Goal: Information Seeking & Learning: Learn about a topic

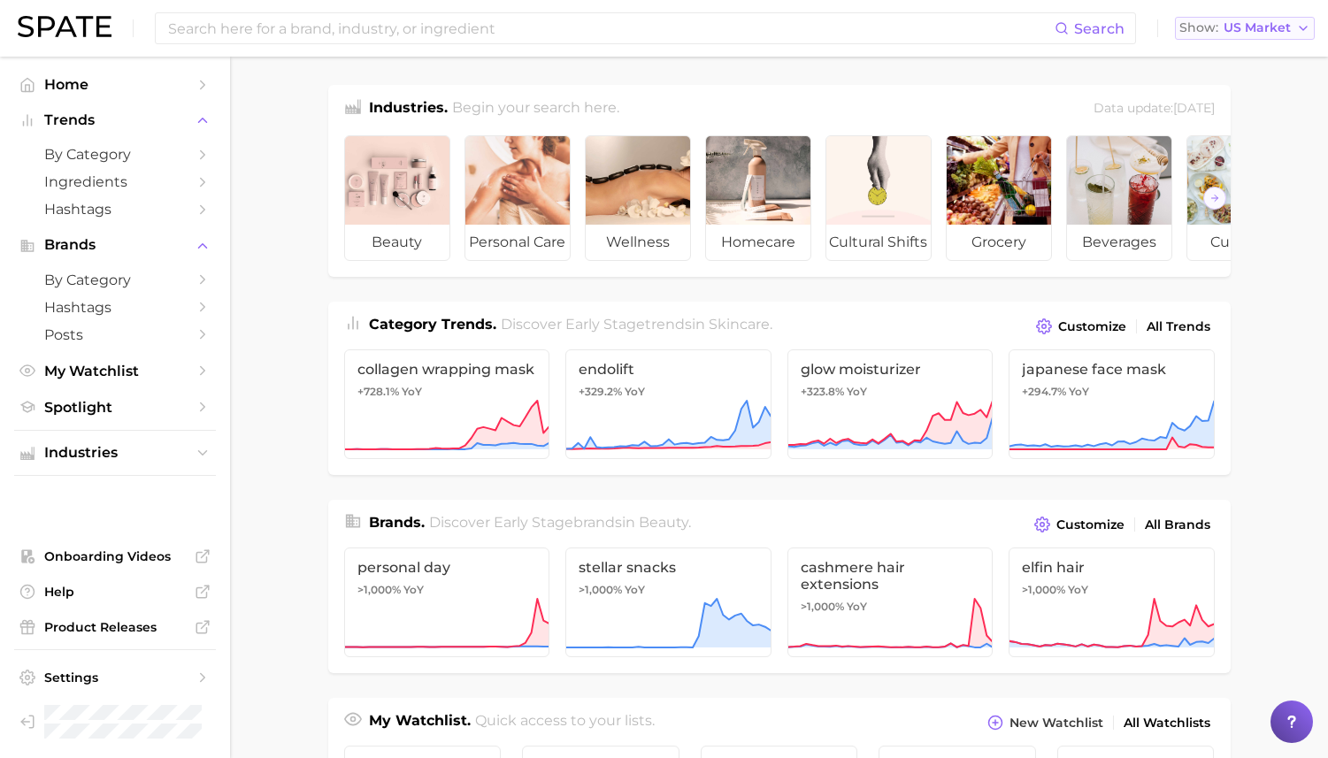
click at [1204, 32] on span "US Market" at bounding box center [1256, 28] width 67 height 10
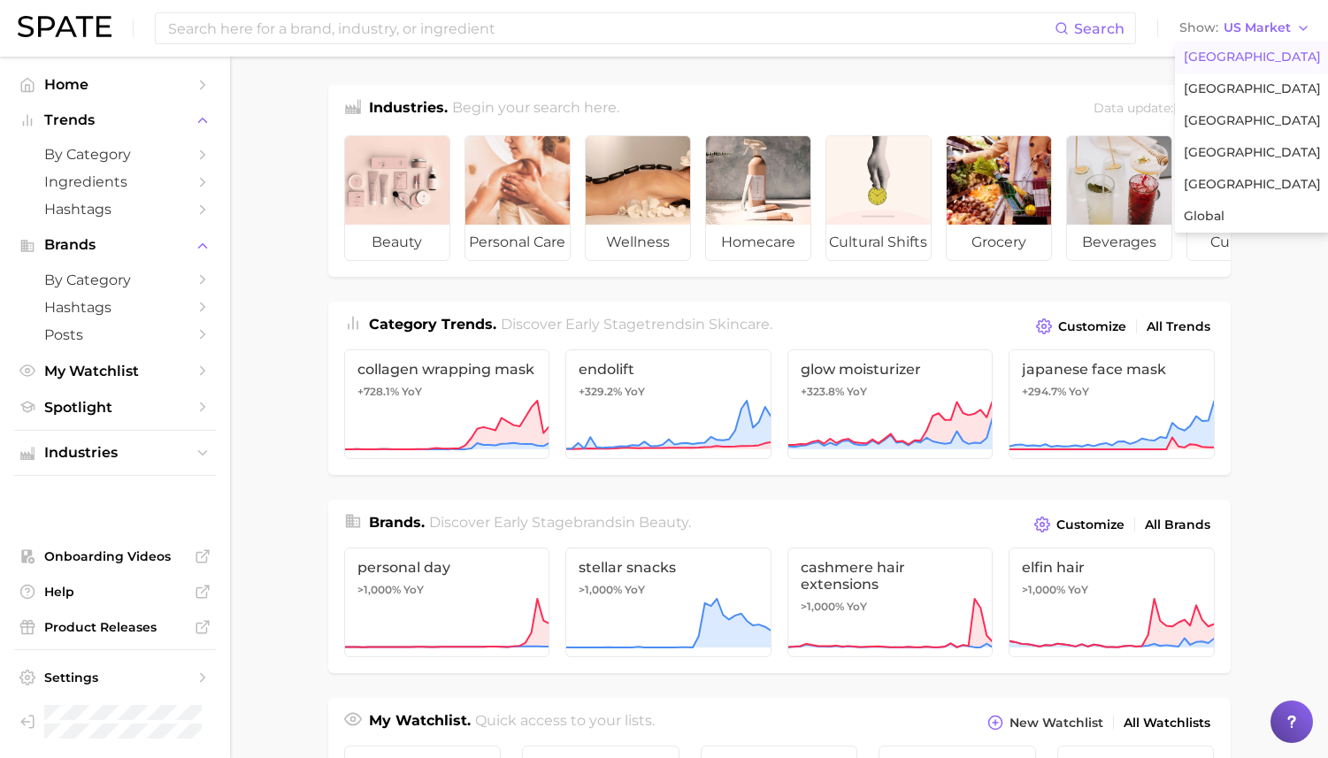
click at [772, 65] on main "Industries. Begin your search here. Data update: [DATE] beauty personal care we…" at bounding box center [779, 747] width 1098 height 1381
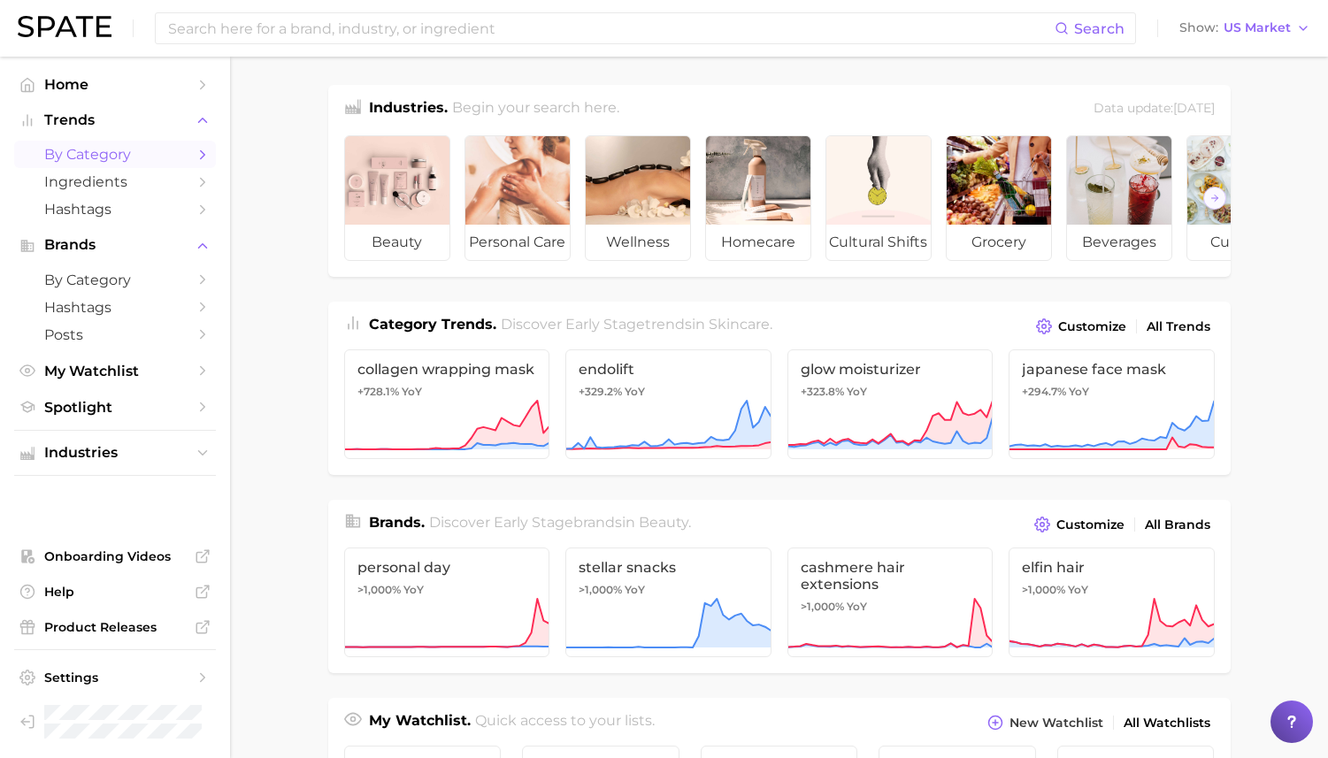
click at [123, 163] on span "by Category" at bounding box center [115, 154] width 142 height 17
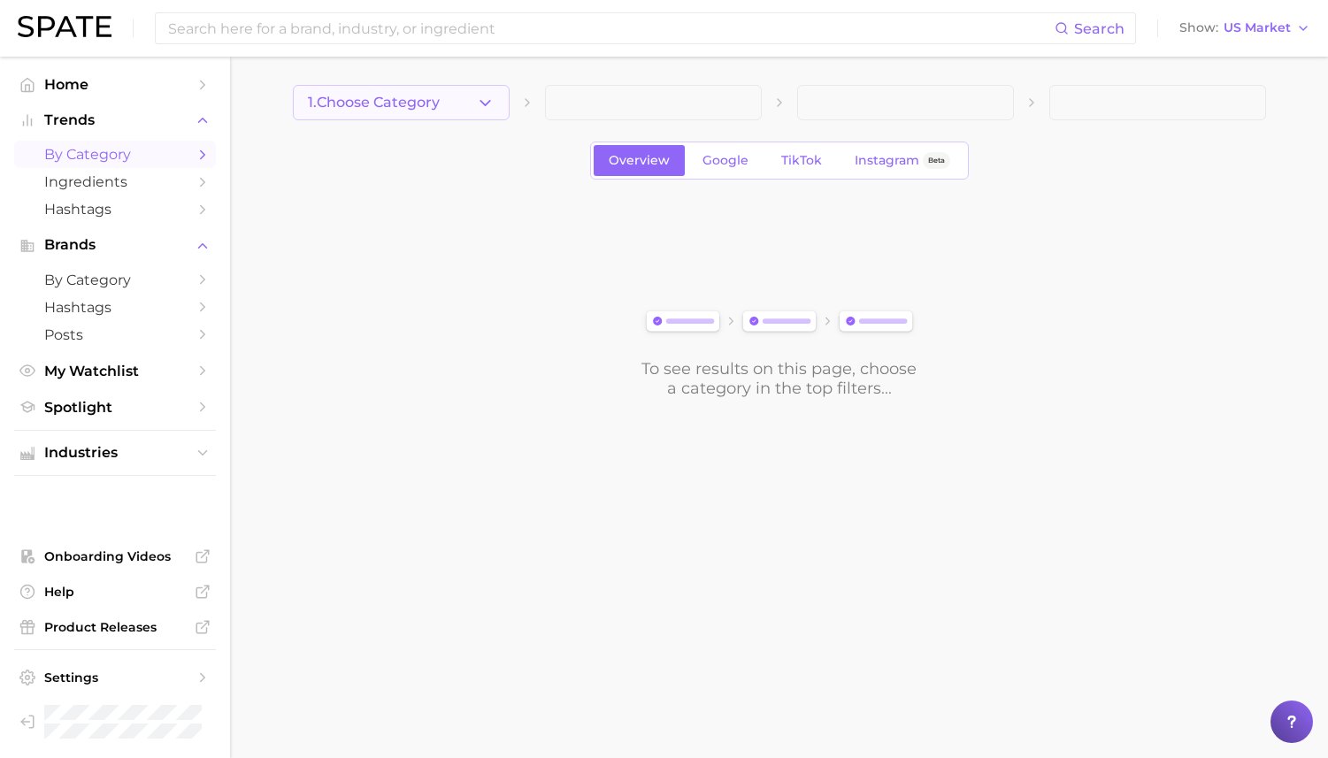
click at [458, 104] on button "1. Choose Category" at bounding box center [401, 102] width 217 height 35
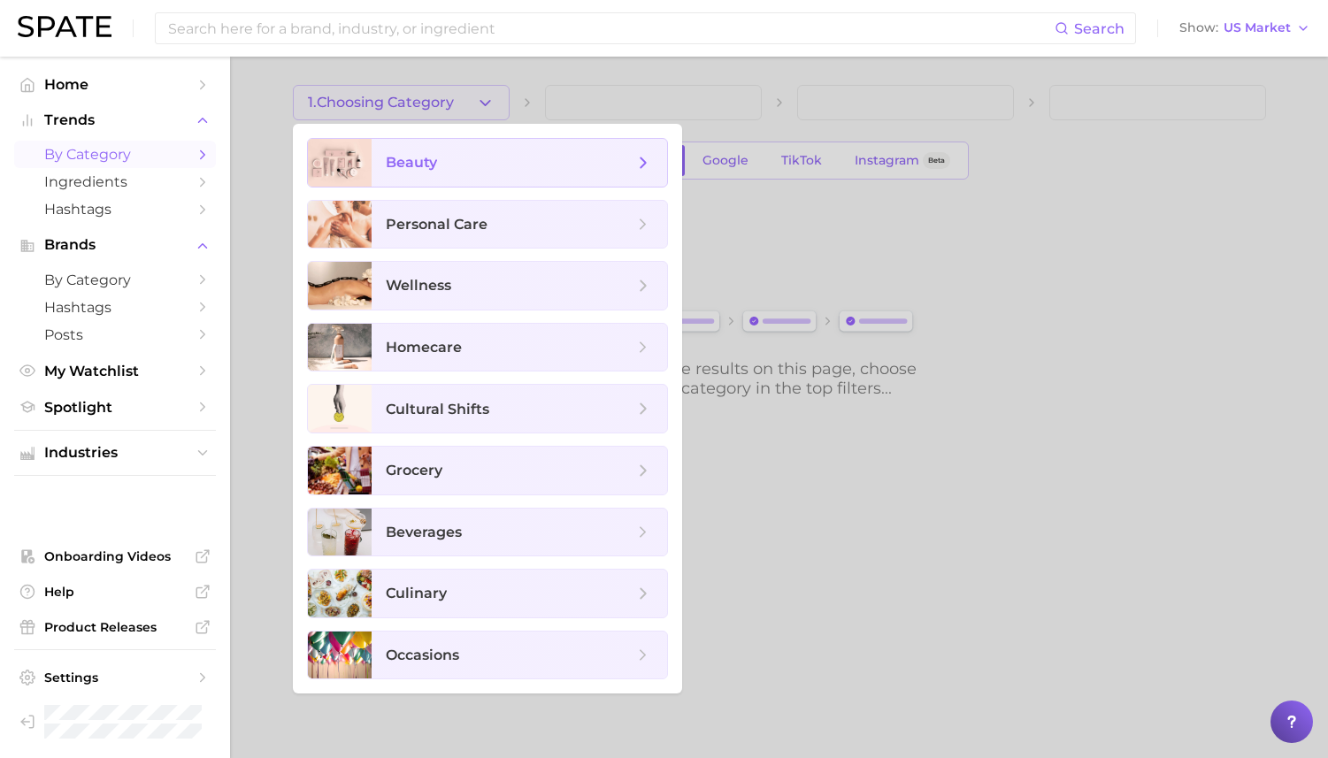
click at [582, 166] on span "beauty" at bounding box center [510, 162] width 248 height 19
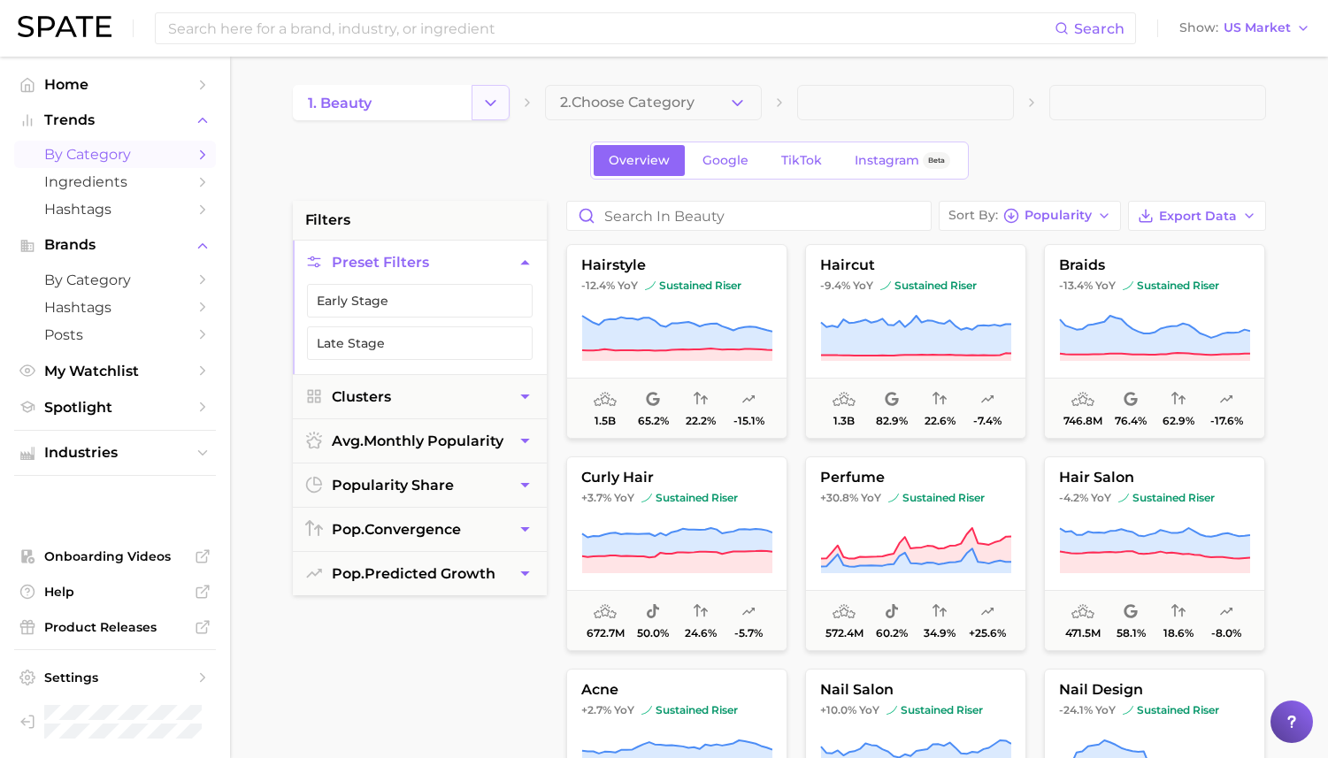
click at [501, 102] on button "Change Category" at bounding box center [491, 102] width 38 height 35
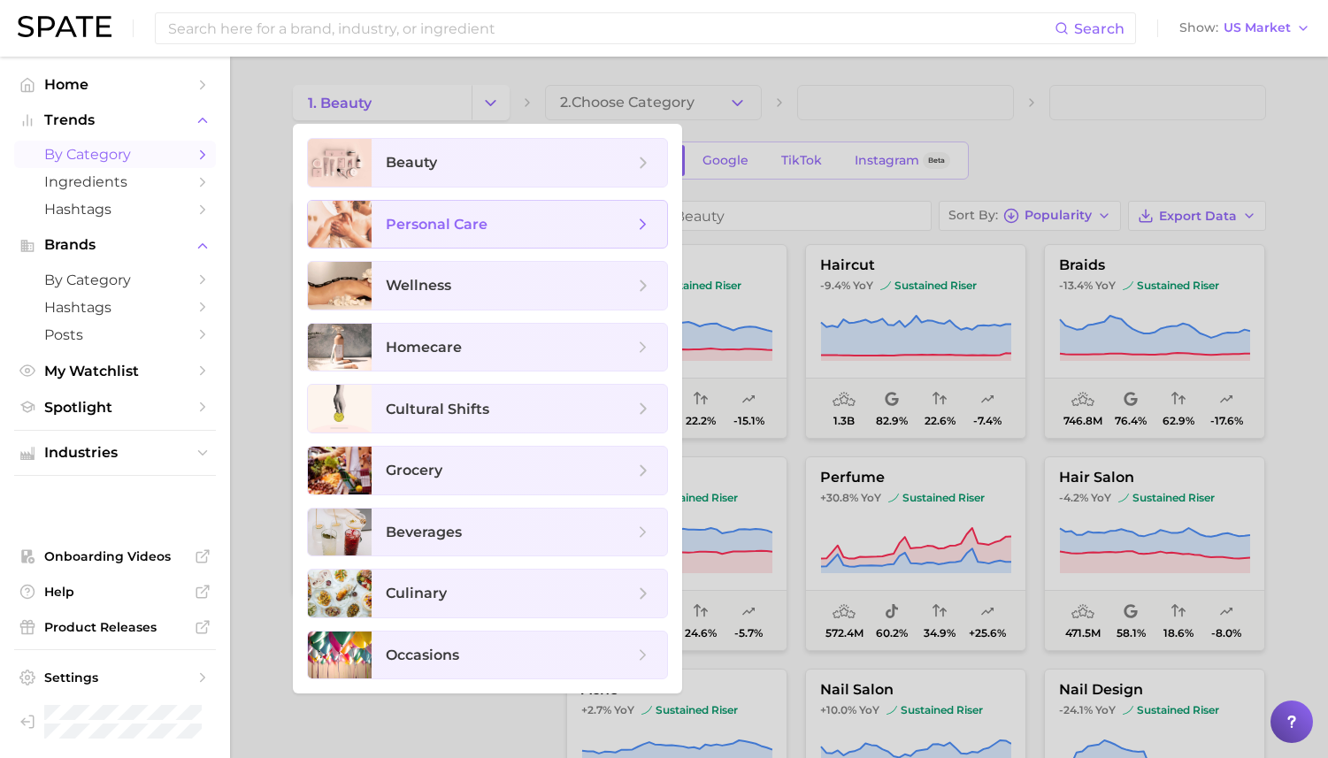
click at [495, 216] on span "personal care" at bounding box center [510, 224] width 248 height 19
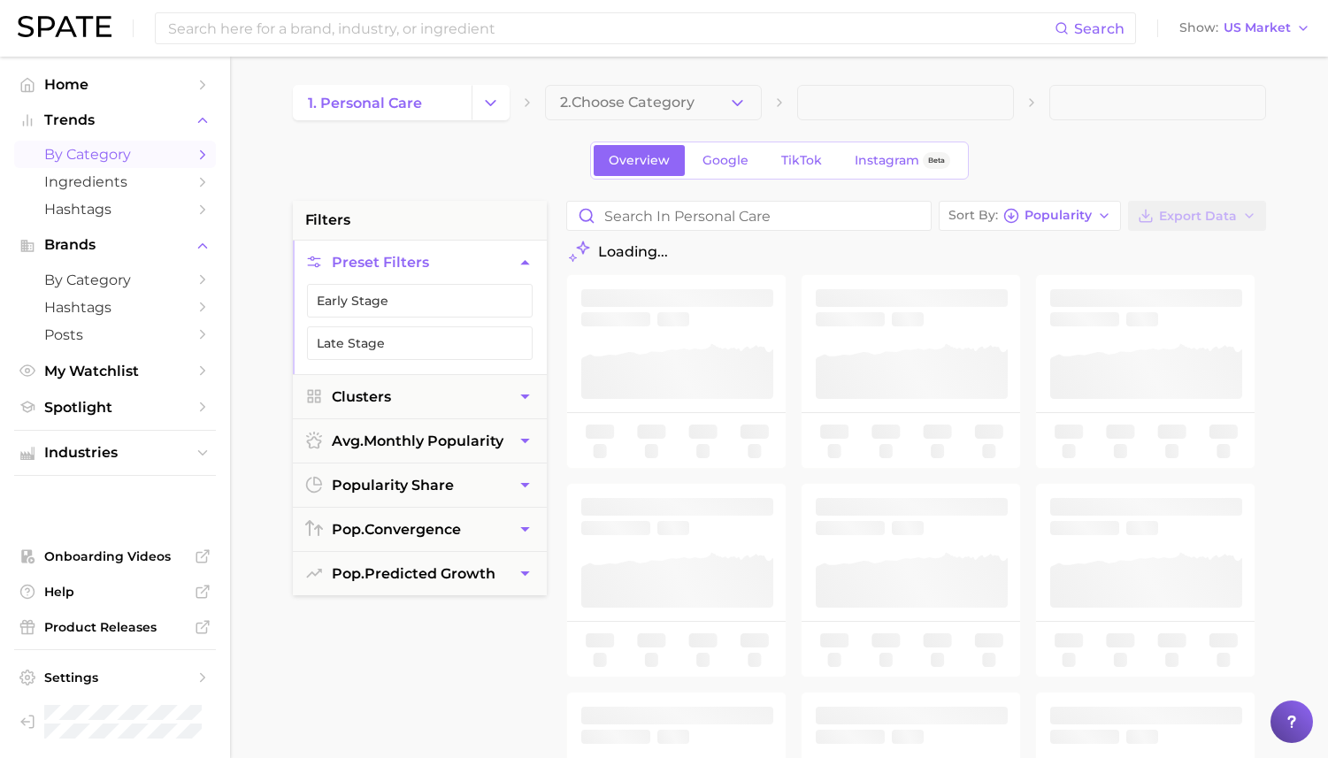
click at [687, 109] on span "2. Choose Category" at bounding box center [627, 103] width 134 height 16
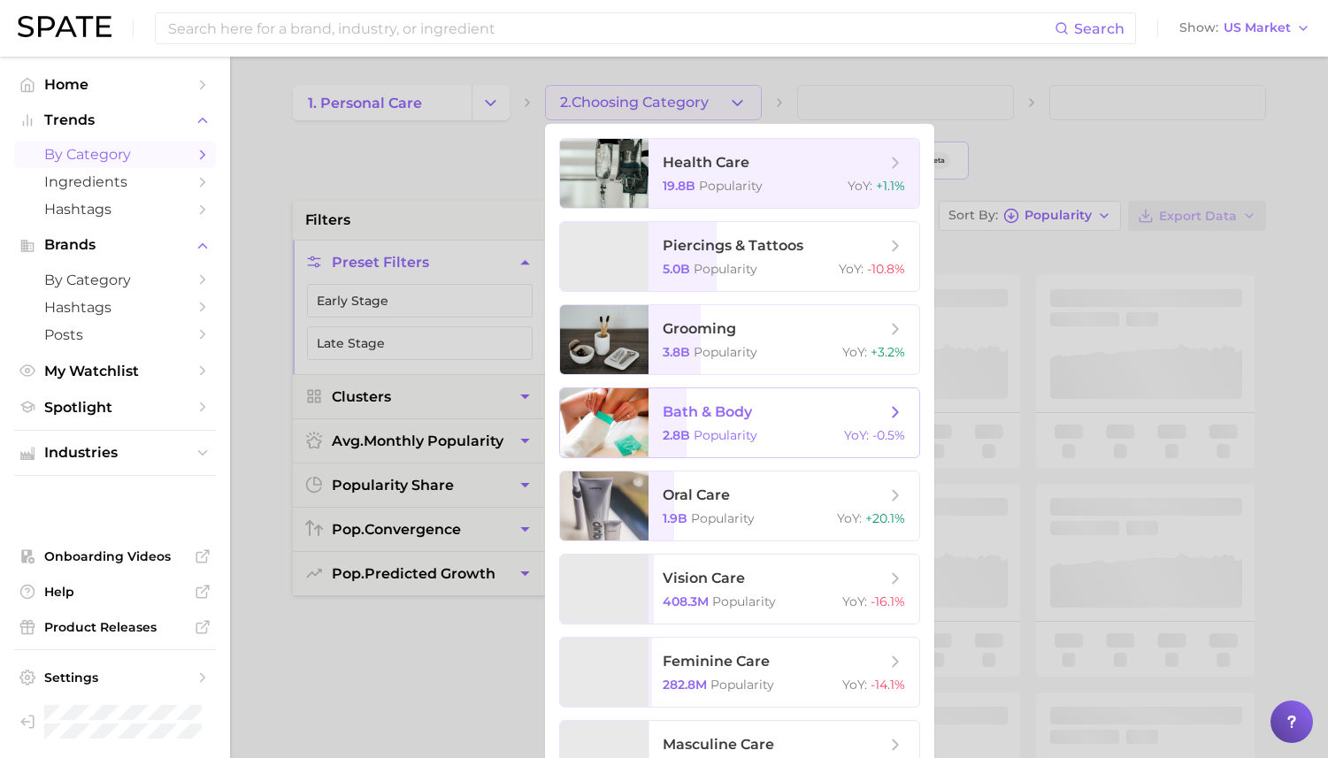
click at [717, 418] on span "bath & body" at bounding box center [707, 411] width 89 height 17
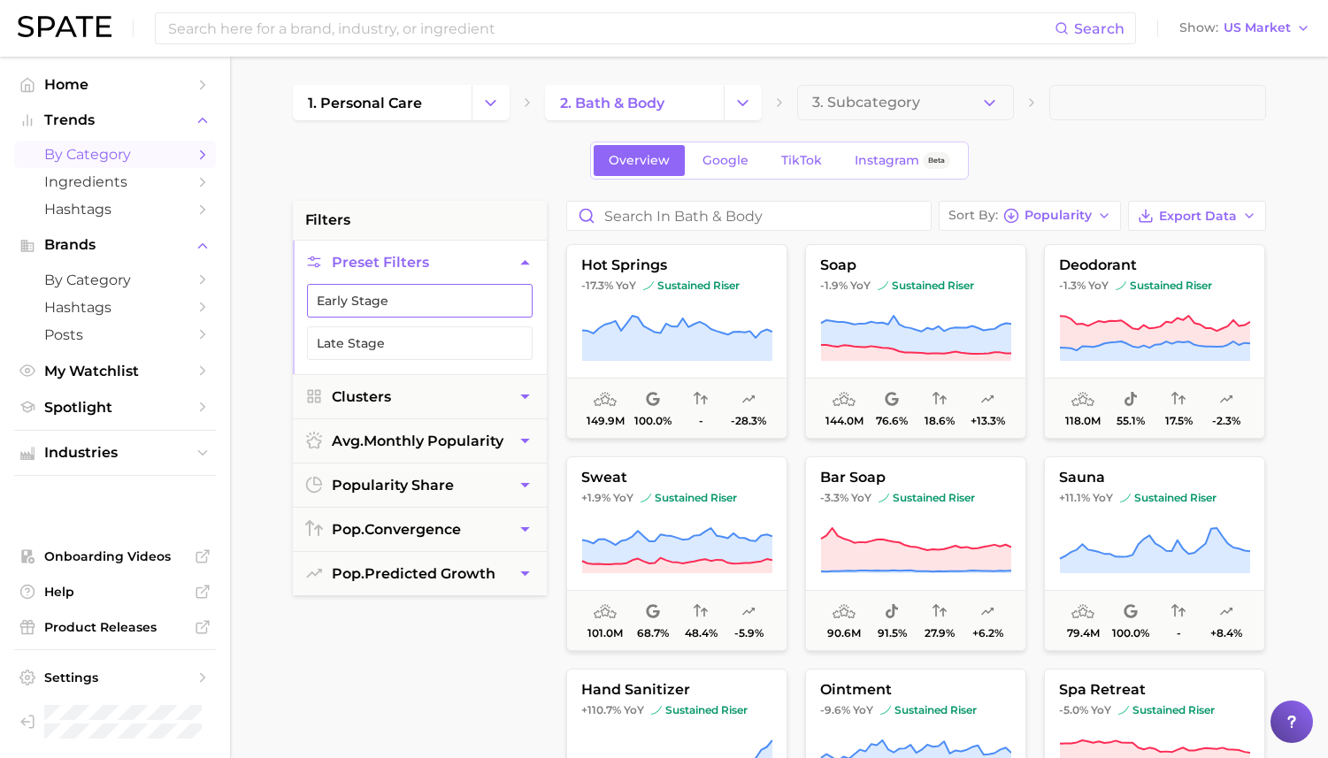
click at [458, 288] on button "Early Stage" at bounding box center [420, 301] width 226 height 34
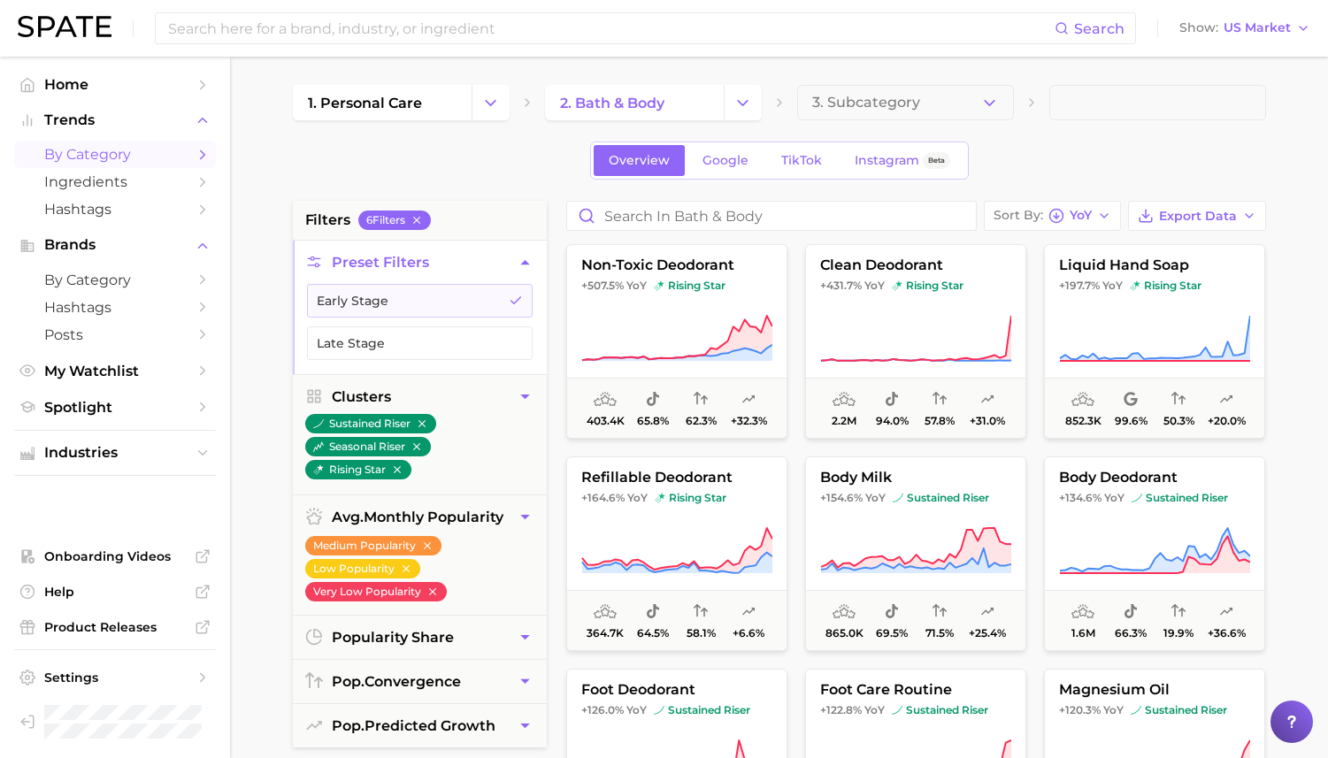
click at [1131, 150] on div "Overview Google TikTok Instagram Beta" at bounding box center [779, 161] width 973 height 38
click at [678, 335] on icon at bounding box center [676, 339] width 191 height 50
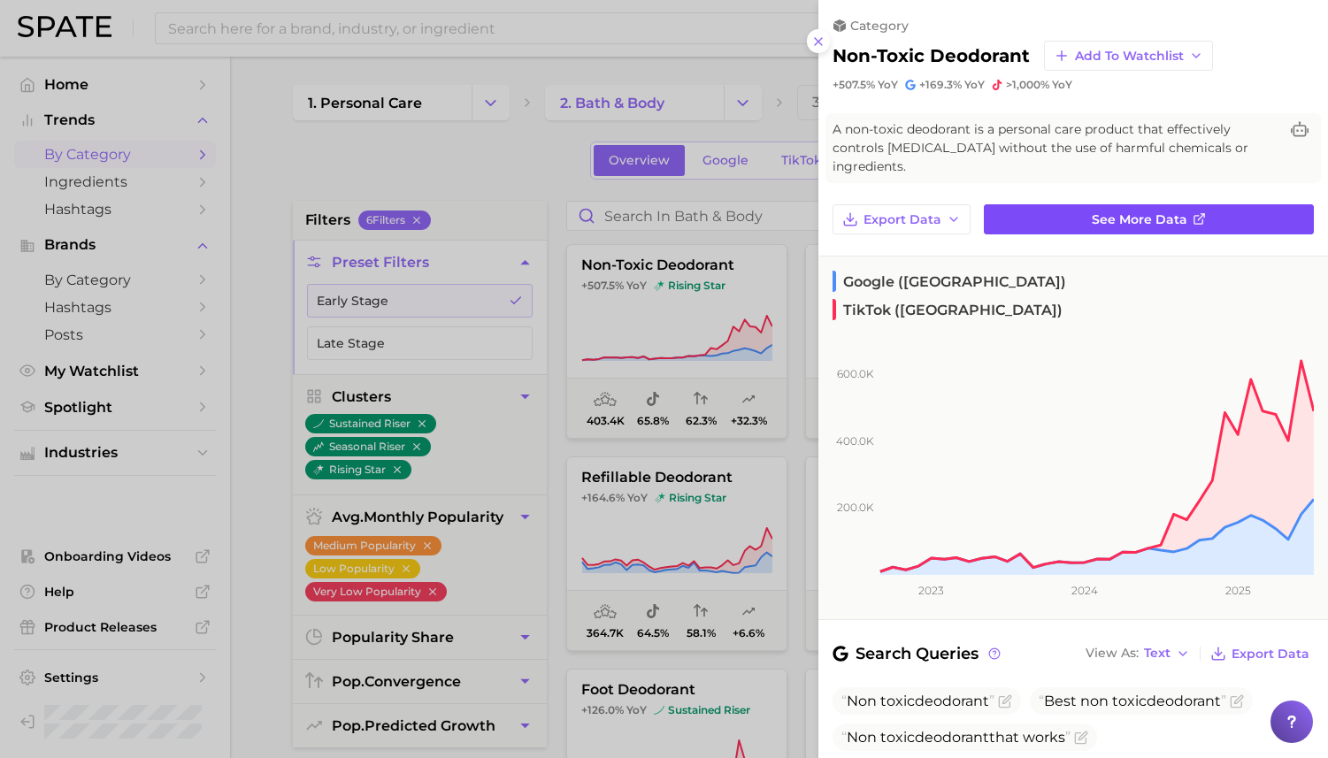
click at [1101, 212] on span "See more data" at bounding box center [1140, 219] width 96 height 15
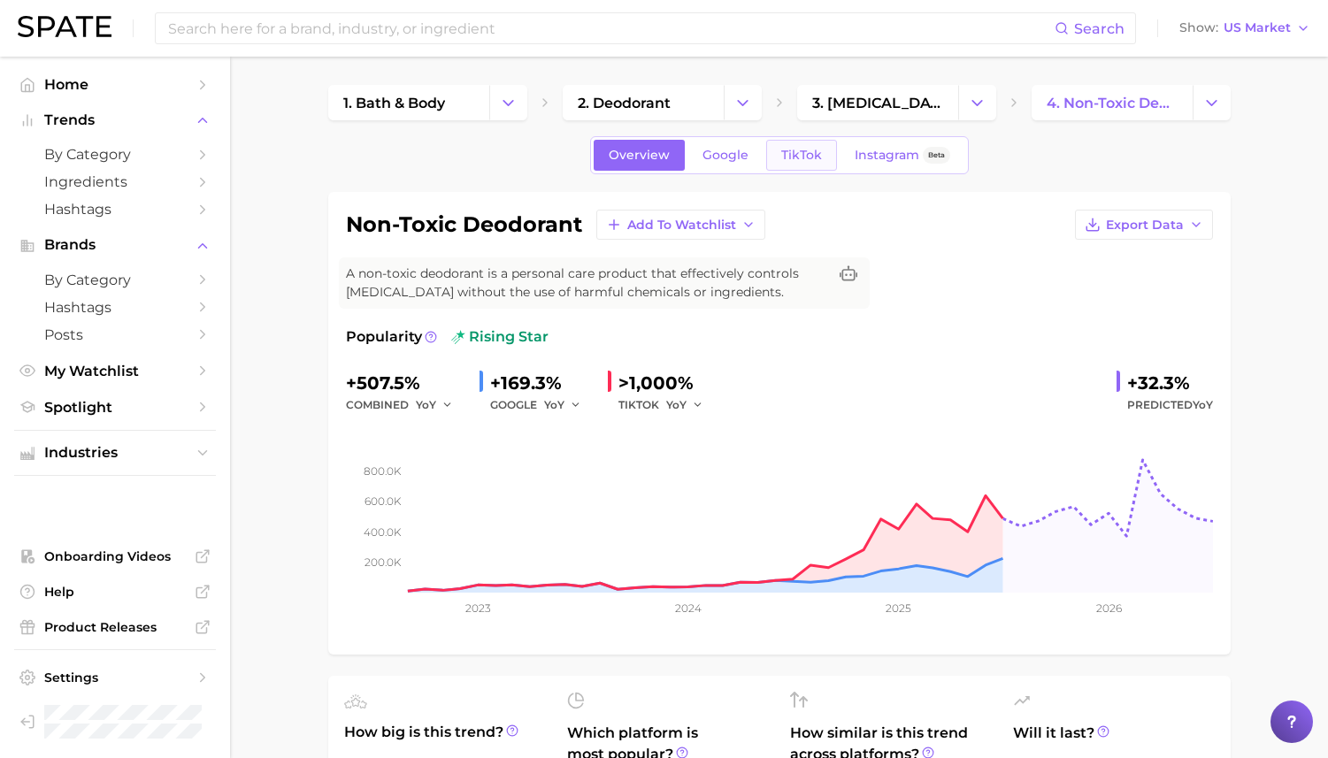
click at [788, 157] on span "TikTok" at bounding box center [801, 155] width 41 height 15
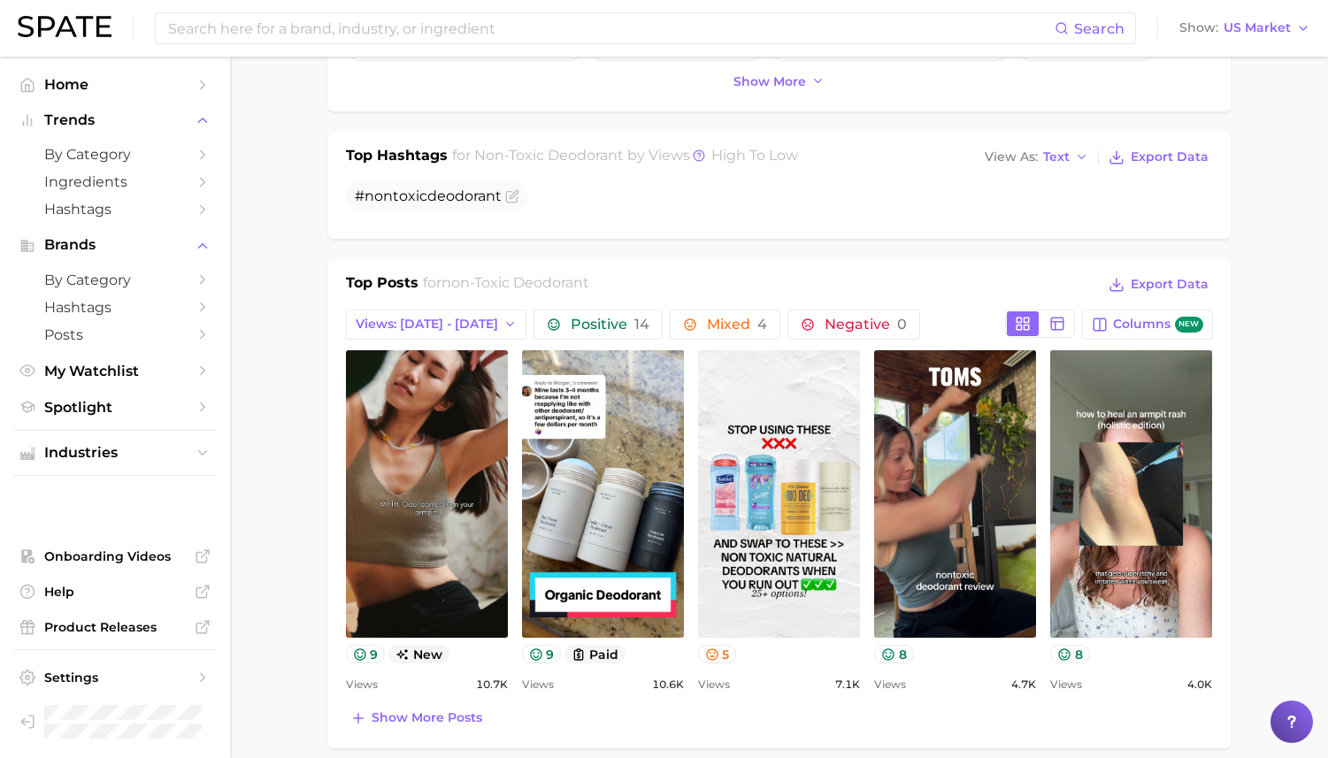
scroll to position [682, 0]
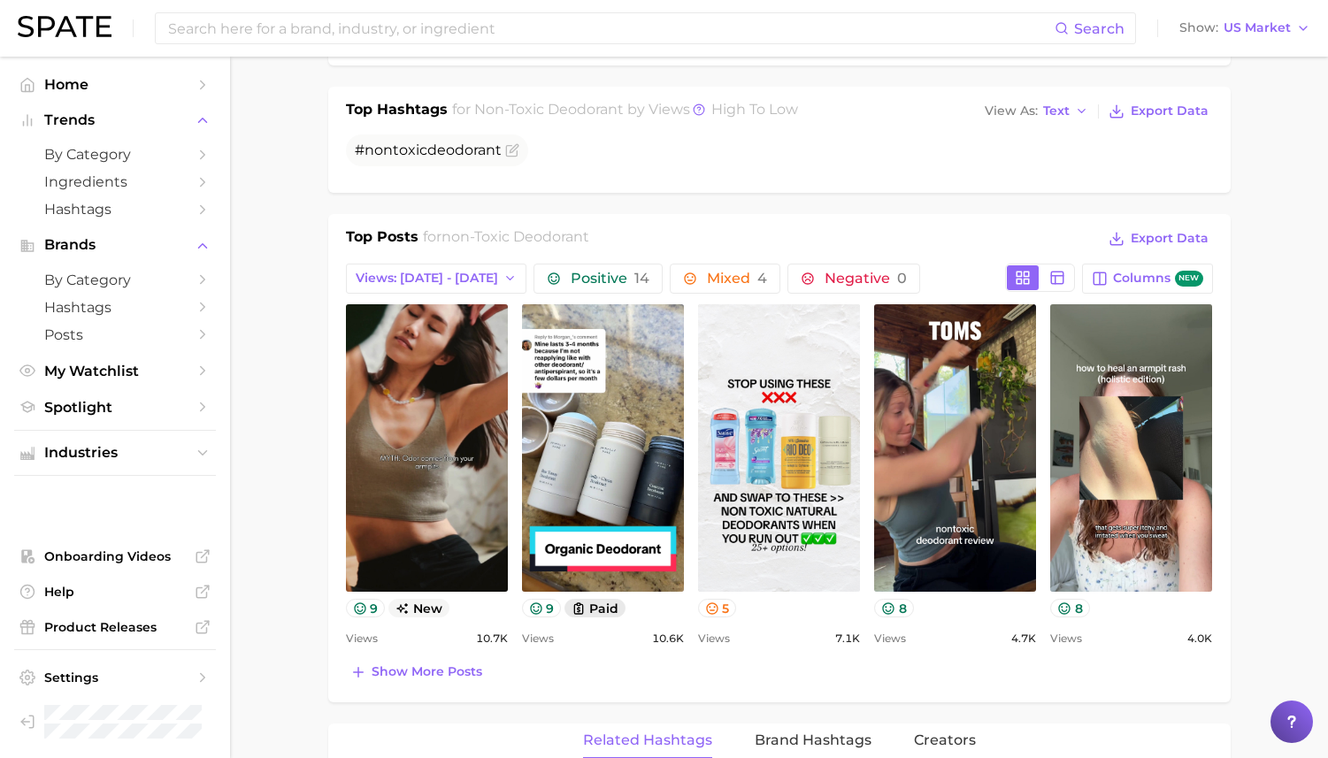
click at [593, 606] on button "paid" at bounding box center [594, 608] width 61 height 19
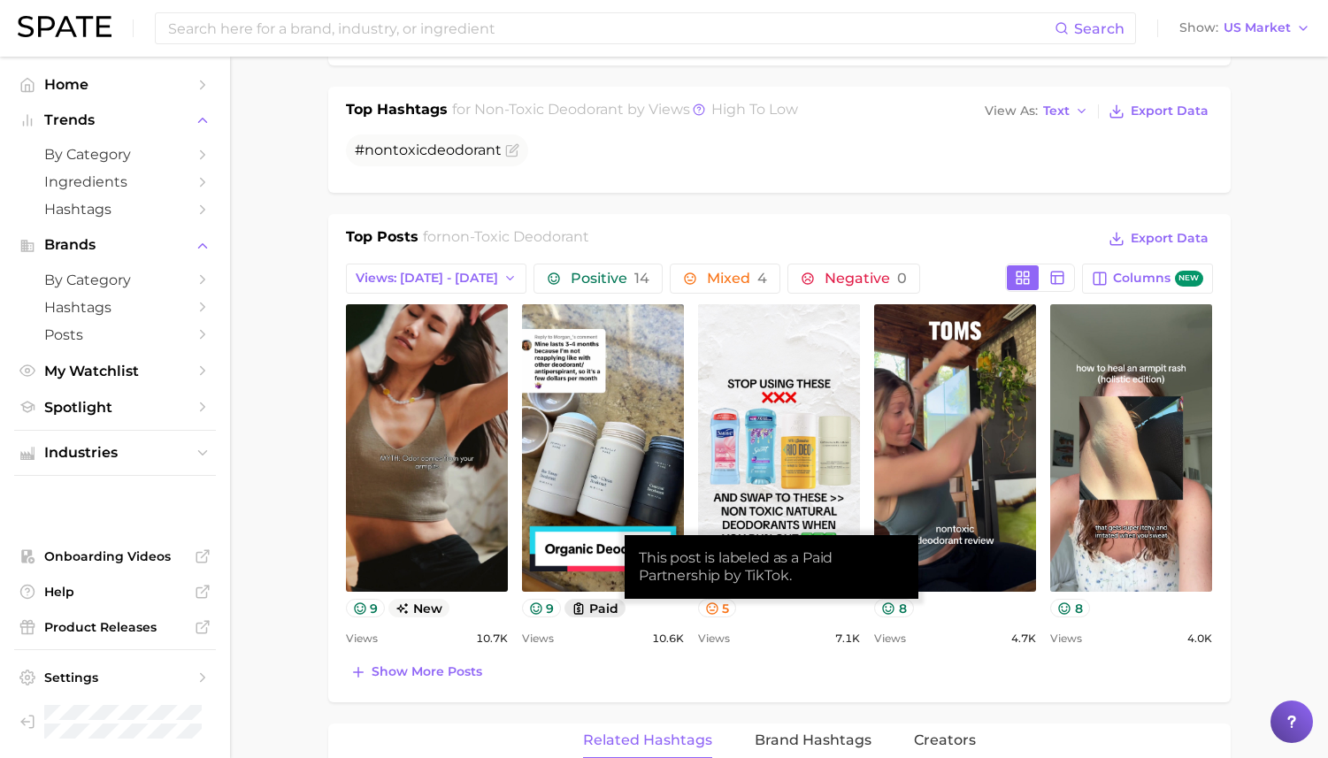
click at [593, 606] on button "paid" at bounding box center [594, 608] width 61 height 19
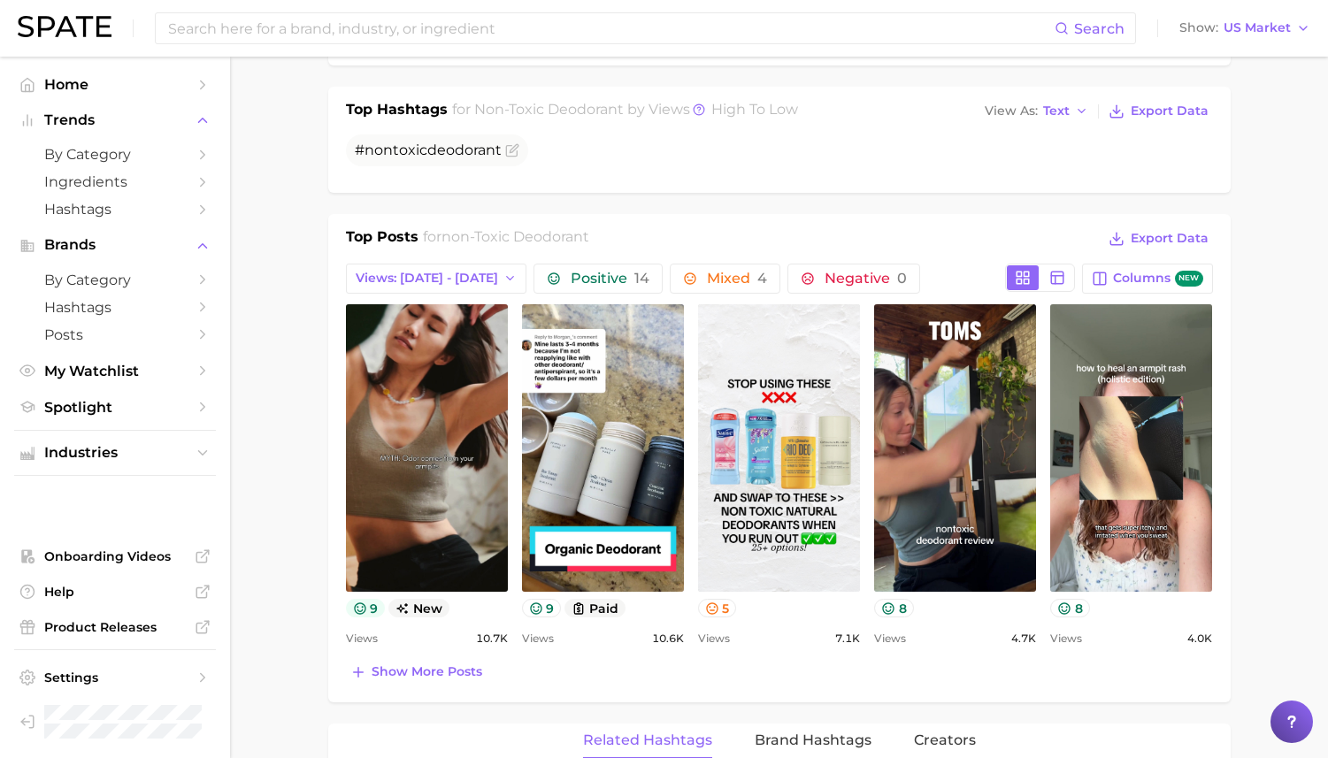
click at [364, 609] on icon at bounding box center [360, 608] width 12 height 12
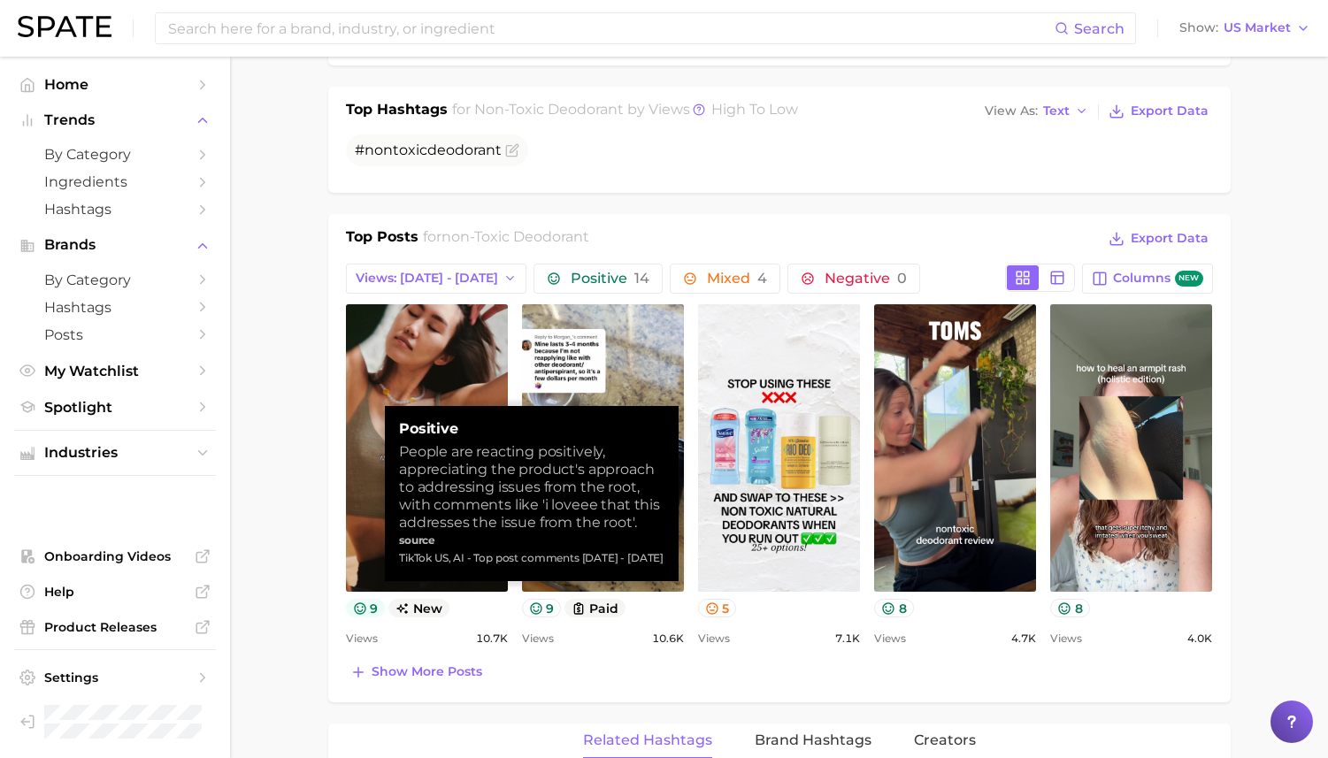
click at [364, 609] on icon at bounding box center [360, 608] width 12 height 12
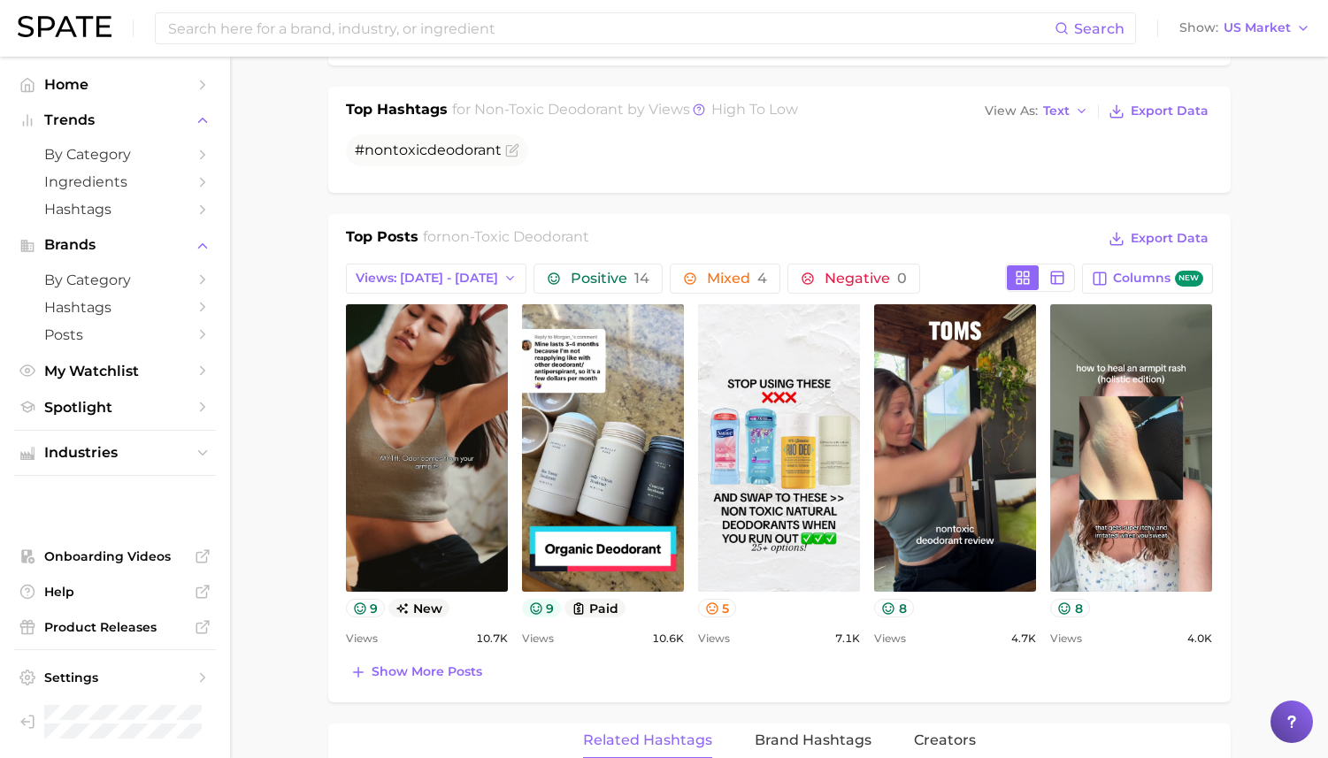
click at [533, 609] on icon at bounding box center [536, 608] width 12 height 12
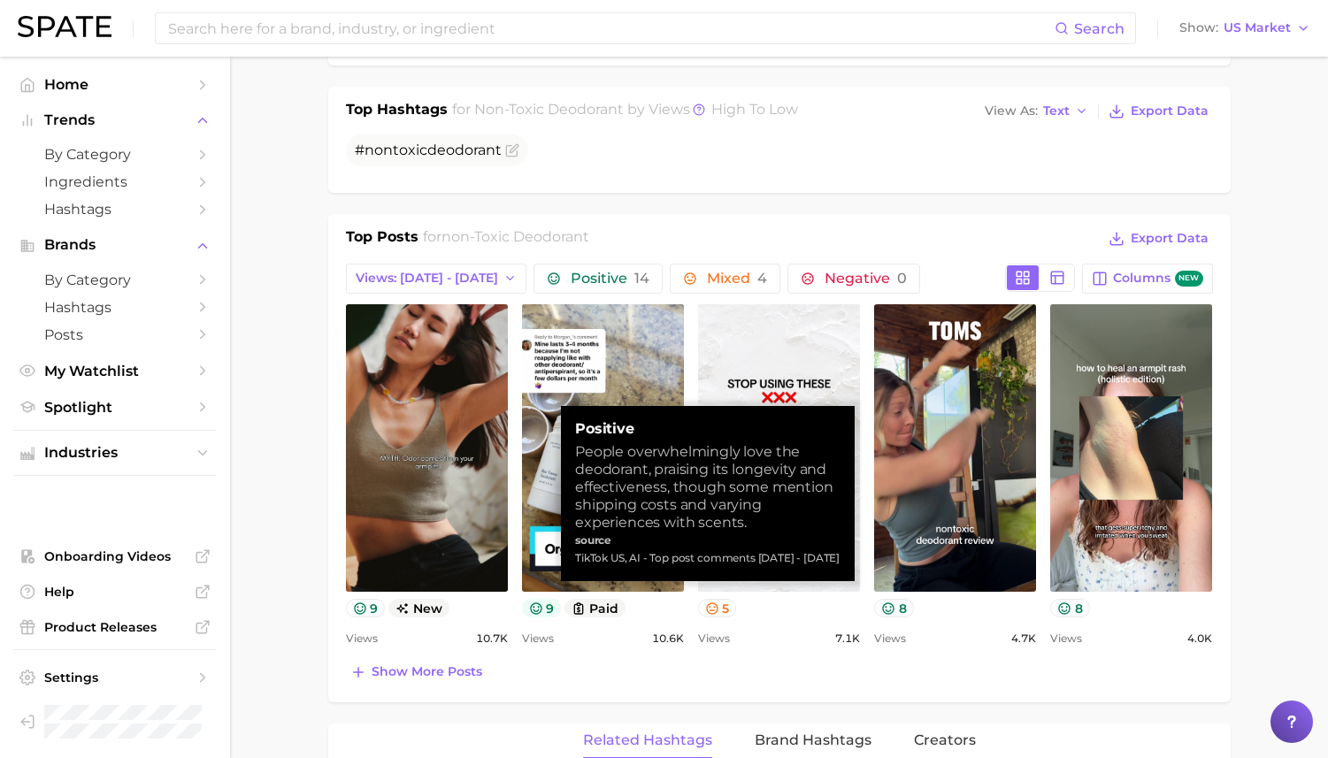
click at [533, 609] on icon at bounding box center [536, 608] width 12 height 12
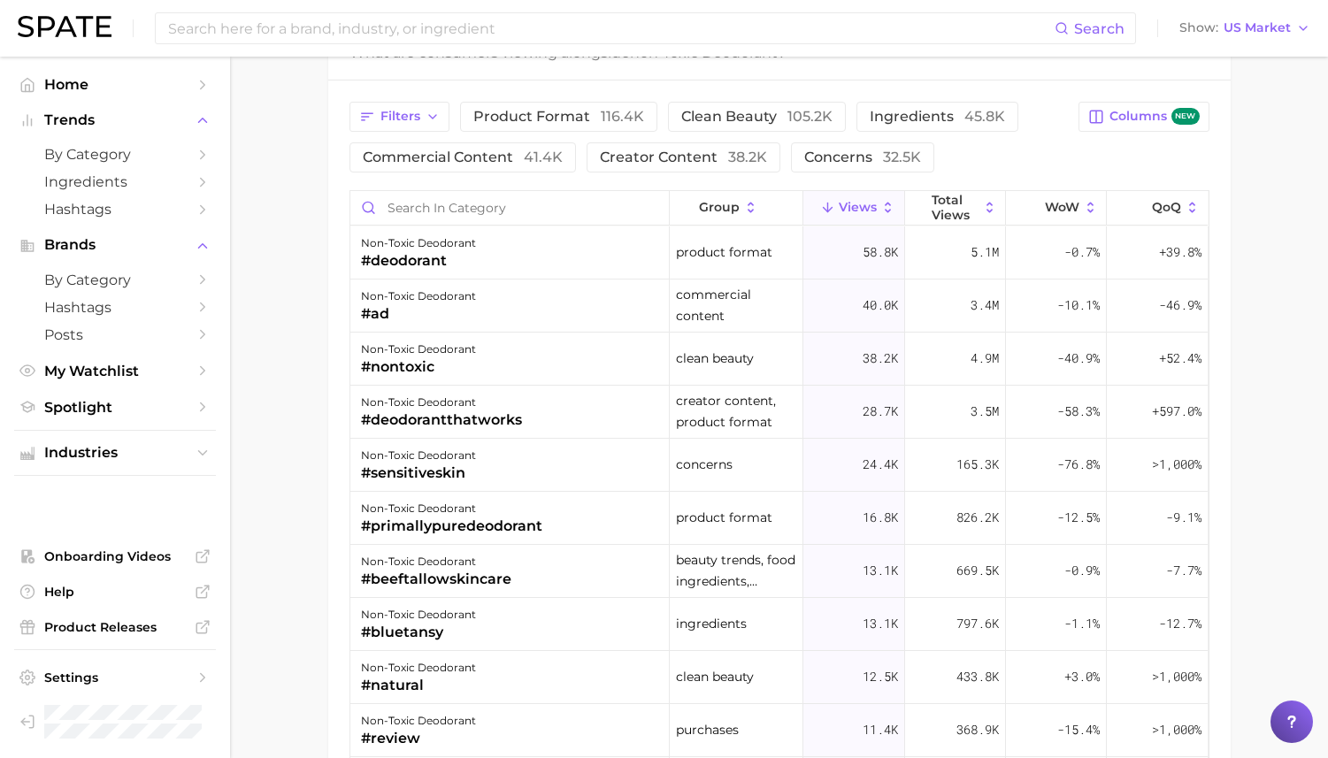
scroll to position [1445, 0]
click at [928, 109] on span "ingredients 45.8k" at bounding box center [937, 115] width 135 height 14
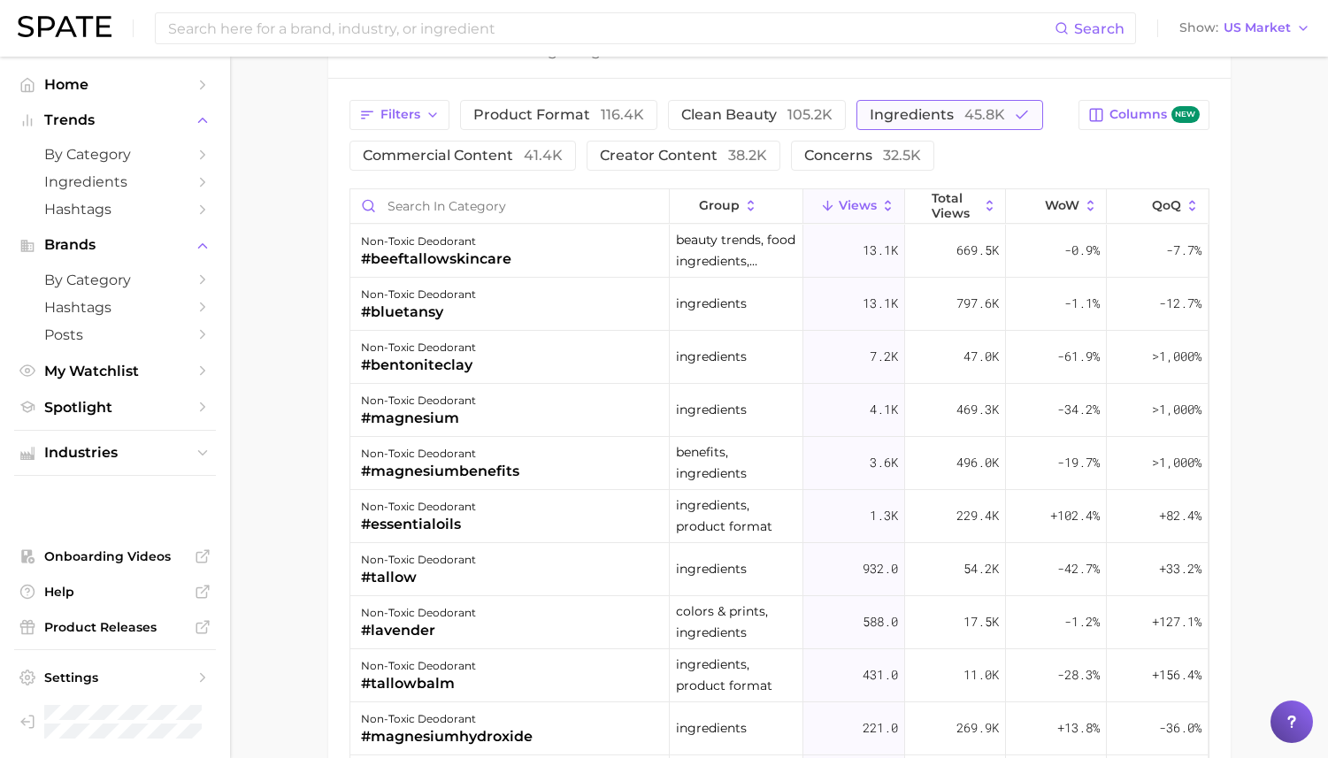
click at [928, 109] on span "ingredients 45.8k" at bounding box center [937, 115] width 135 height 14
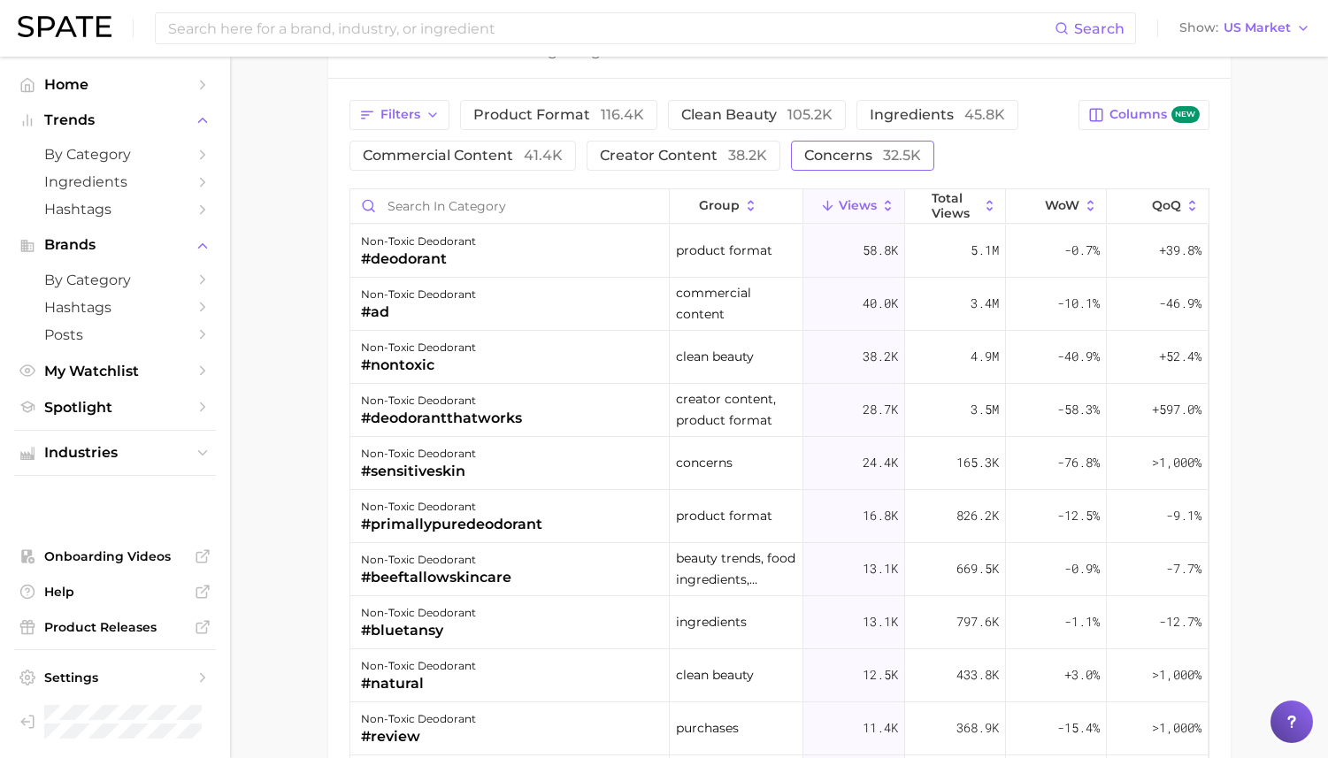
click at [867, 150] on span "concerns 32.5k" at bounding box center [862, 156] width 117 height 14
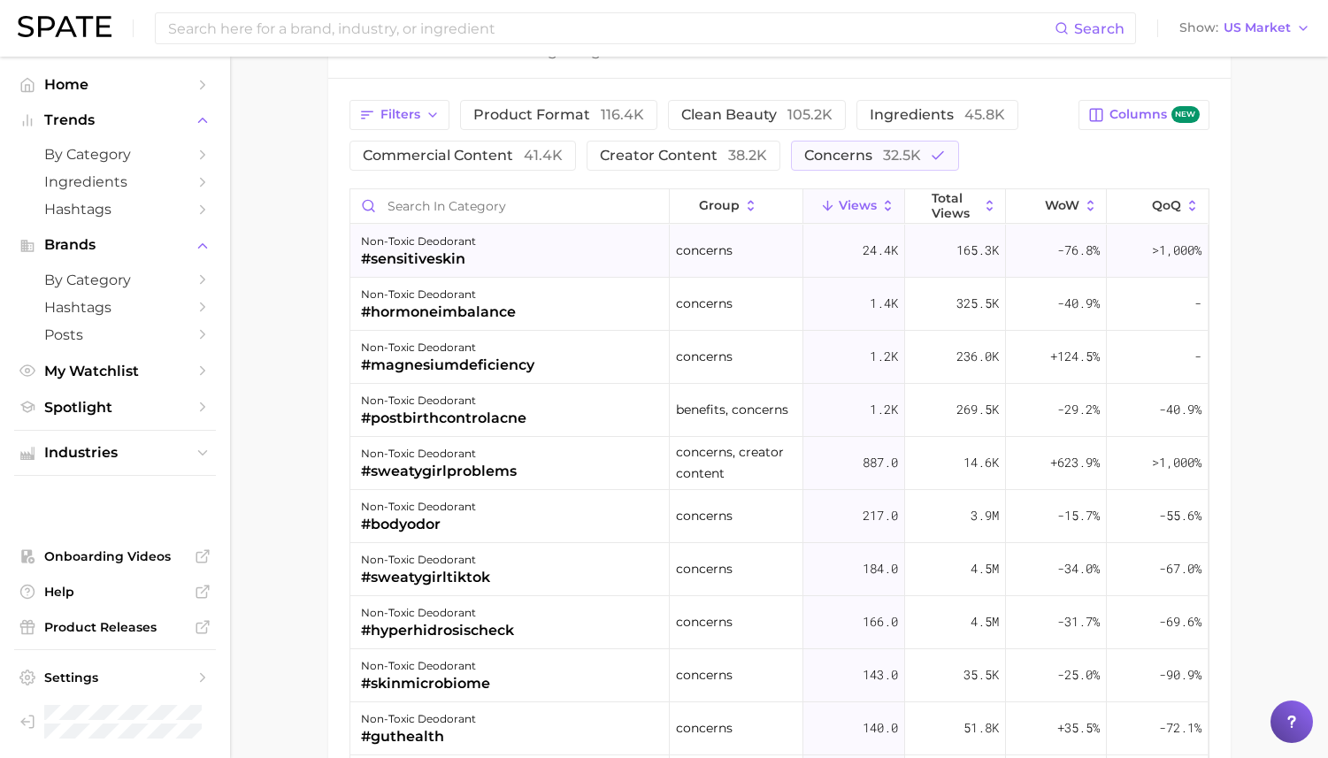
click at [537, 267] on div "non-toxic deodorant #sensitiveskin" at bounding box center [509, 251] width 319 height 53
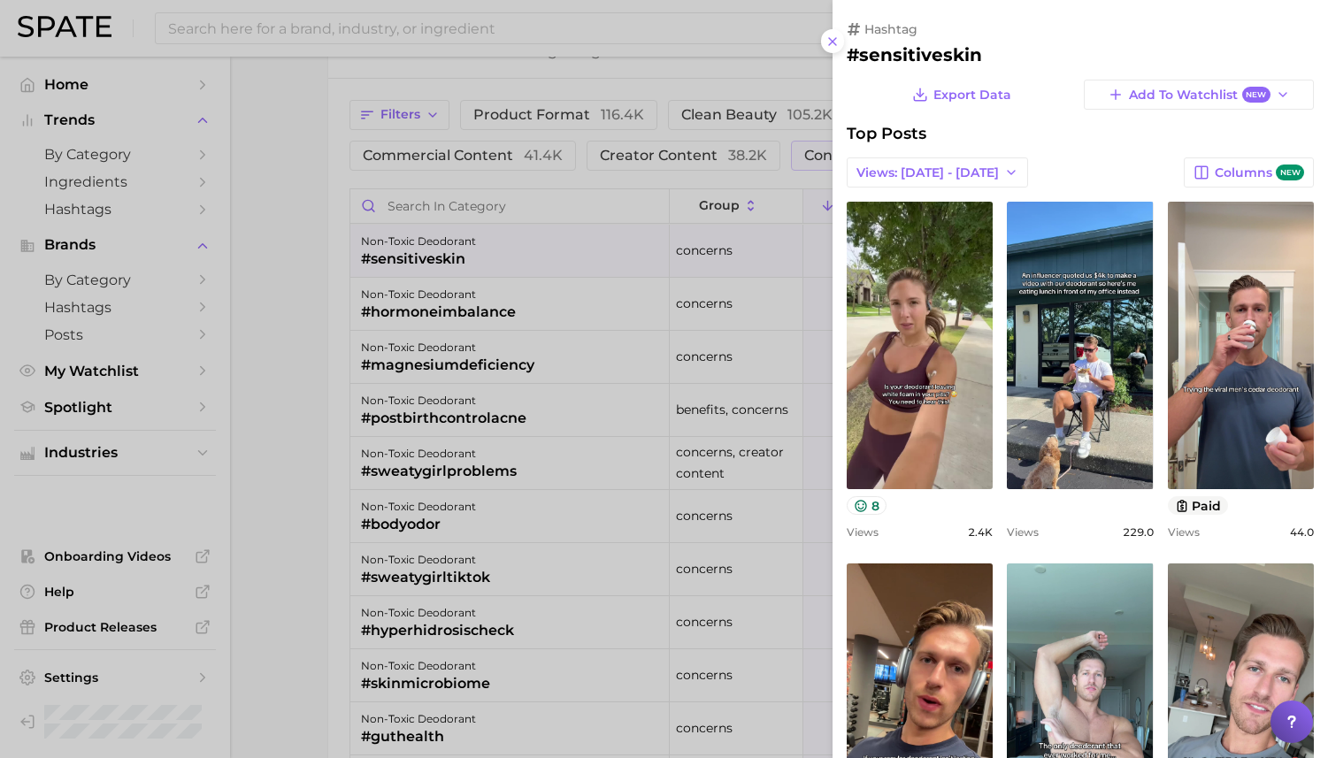
scroll to position [0, 0]
click at [832, 45] on icon at bounding box center [832, 42] width 14 height 14
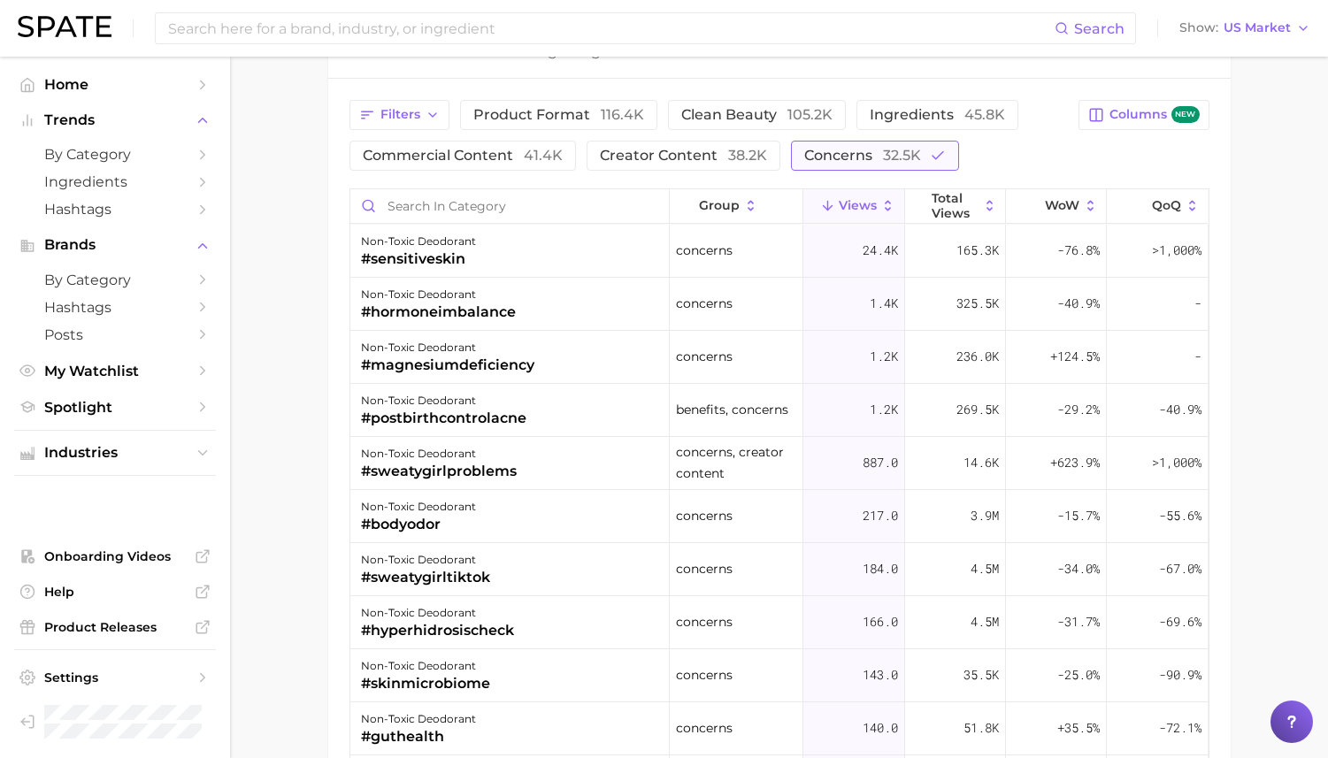
click at [848, 149] on span "concerns 32.5k" at bounding box center [862, 156] width 117 height 14
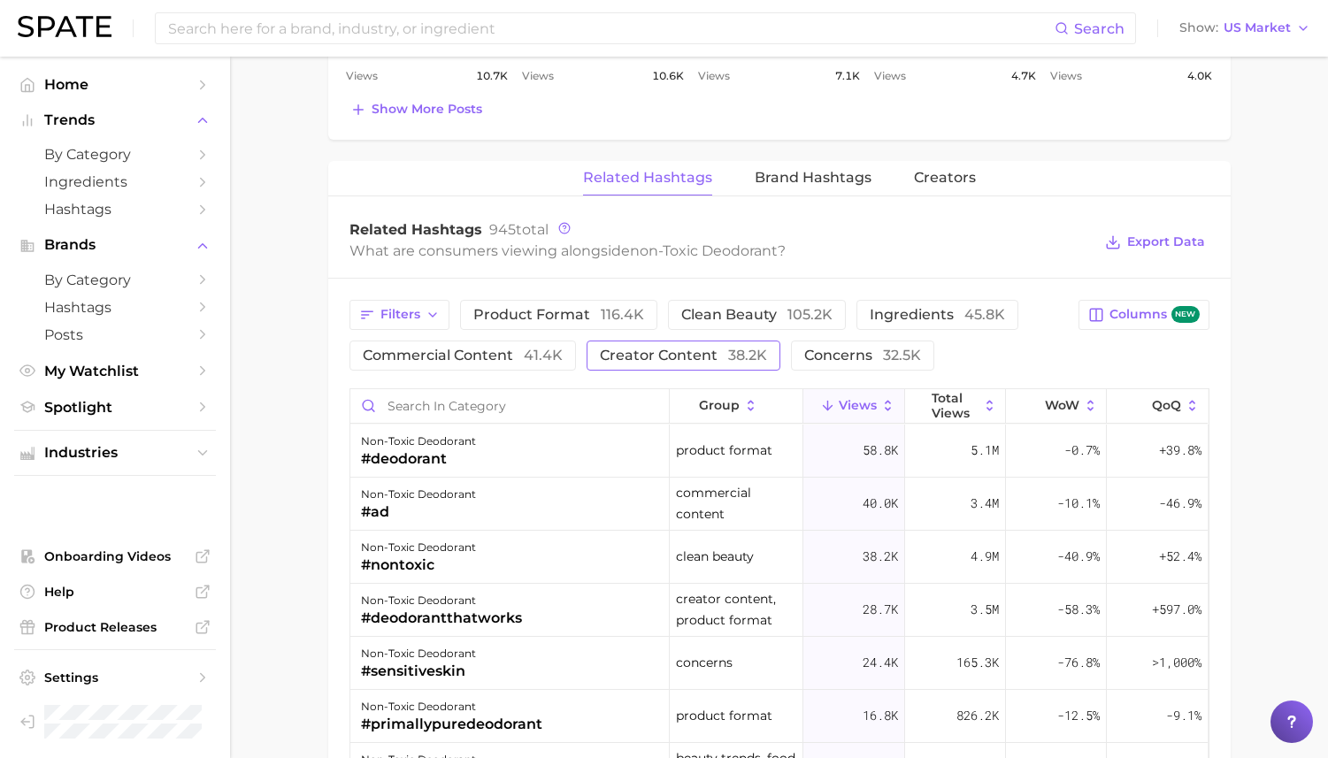
scroll to position [1258, 0]
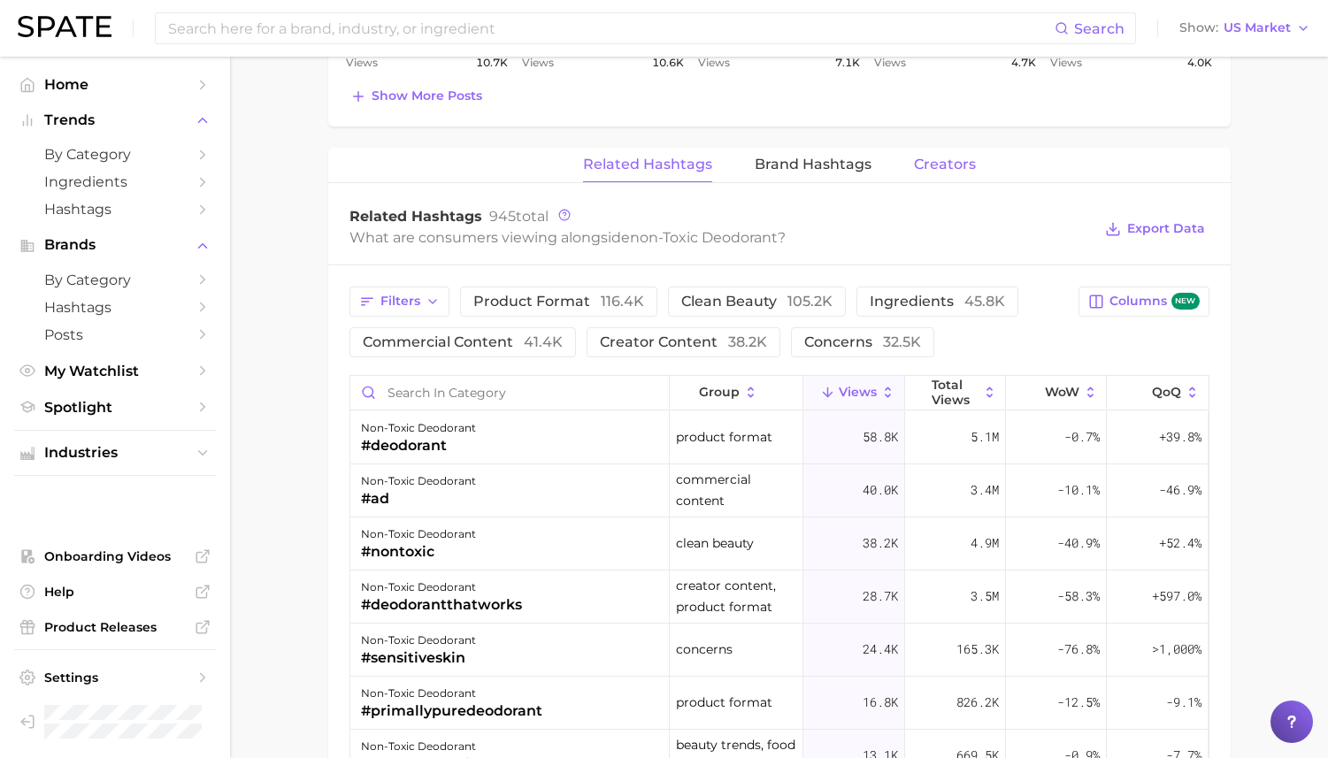
click at [947, 173] on button "Creators" at bounding box center [945, 165] width 62 height 35
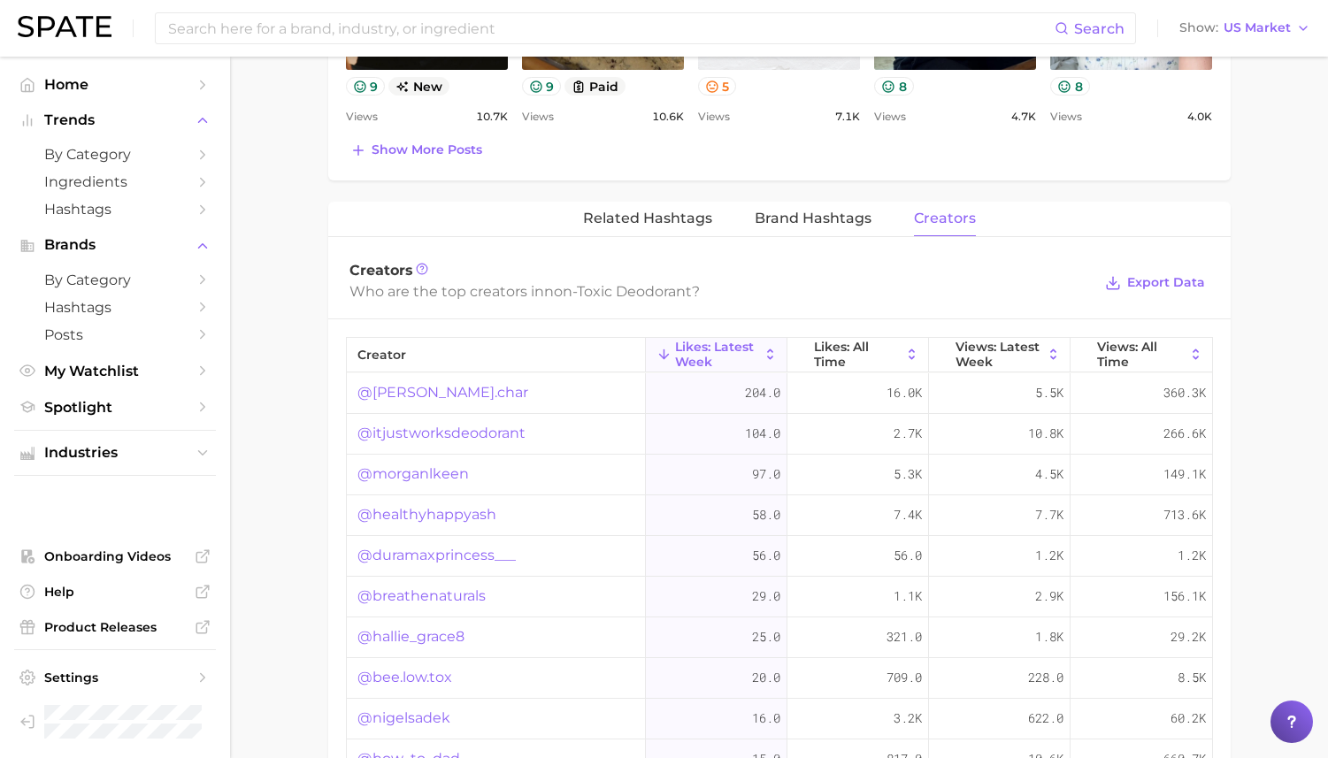
scroll to position [1209, 0]
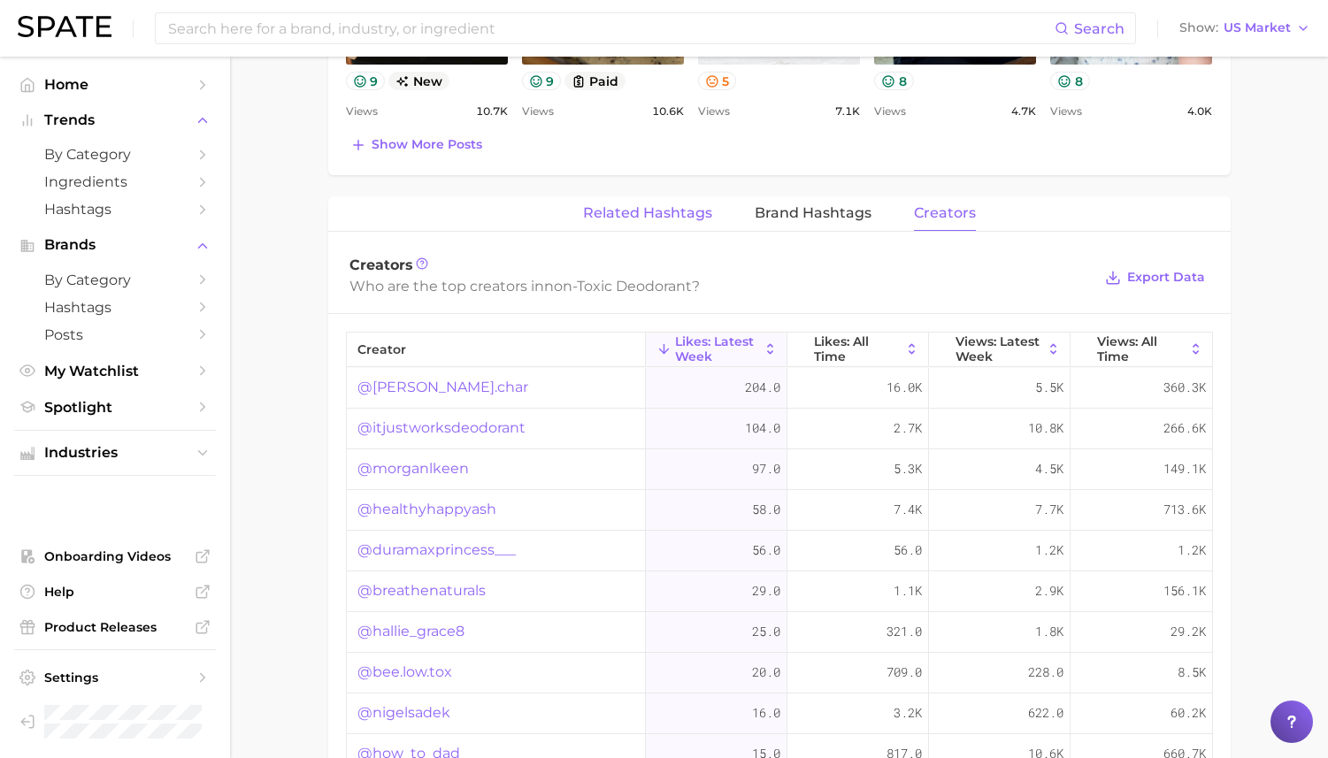
click at [637, 210] on span "Related Hashtags" at bounding box center [647, 213] width 129 height 16
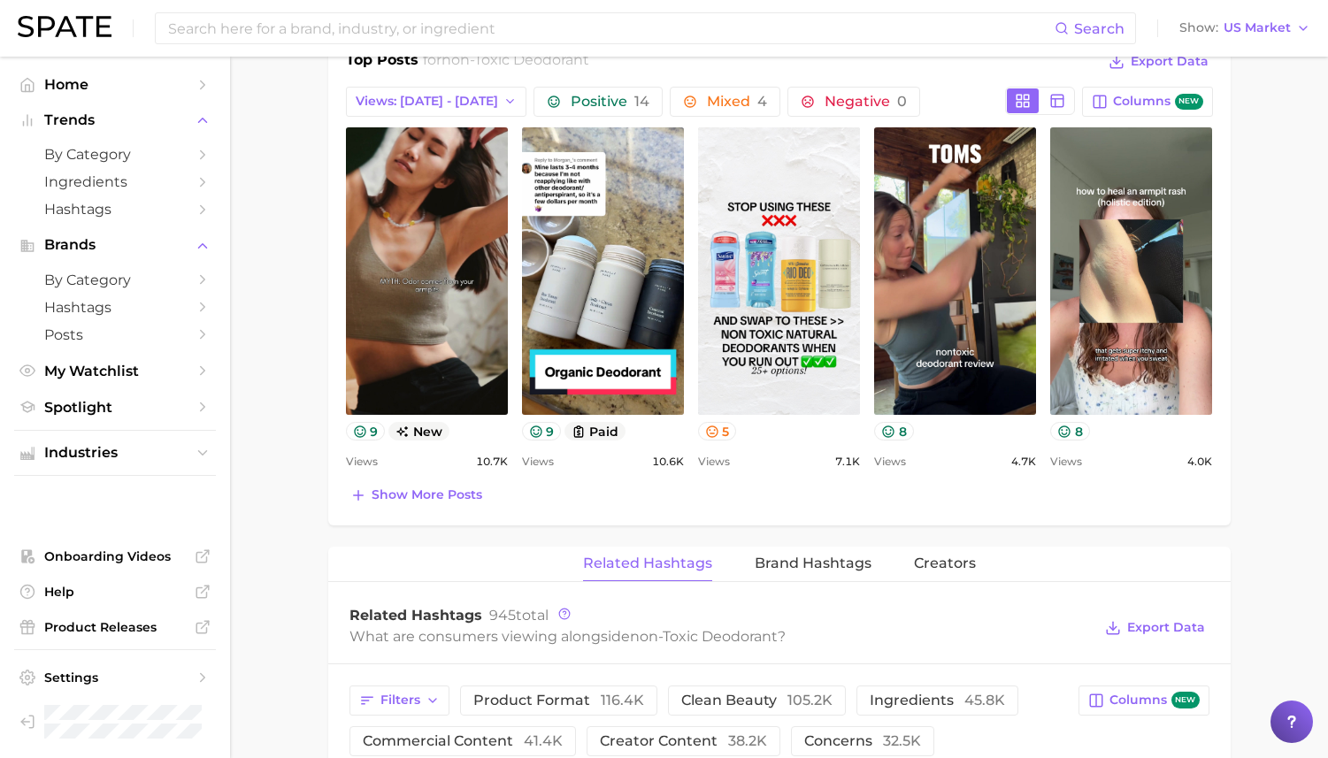
scroll to position [857, 0]
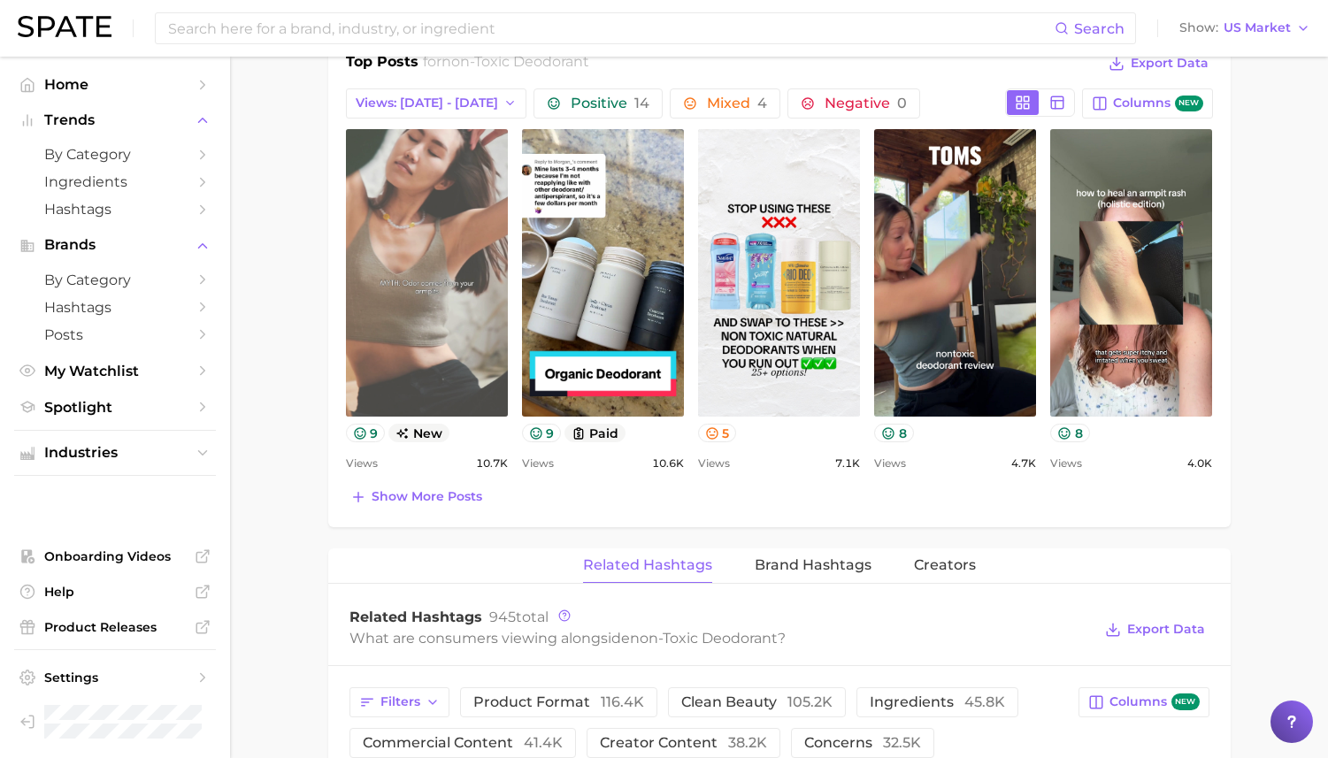
click at [409, 214] on link "view post on TikTok" at bounding box center [427, 273] width 162 height 288
click at [394, 218] on link "view post on TikTok" at bounding box center [427, 273] width 162 height 288
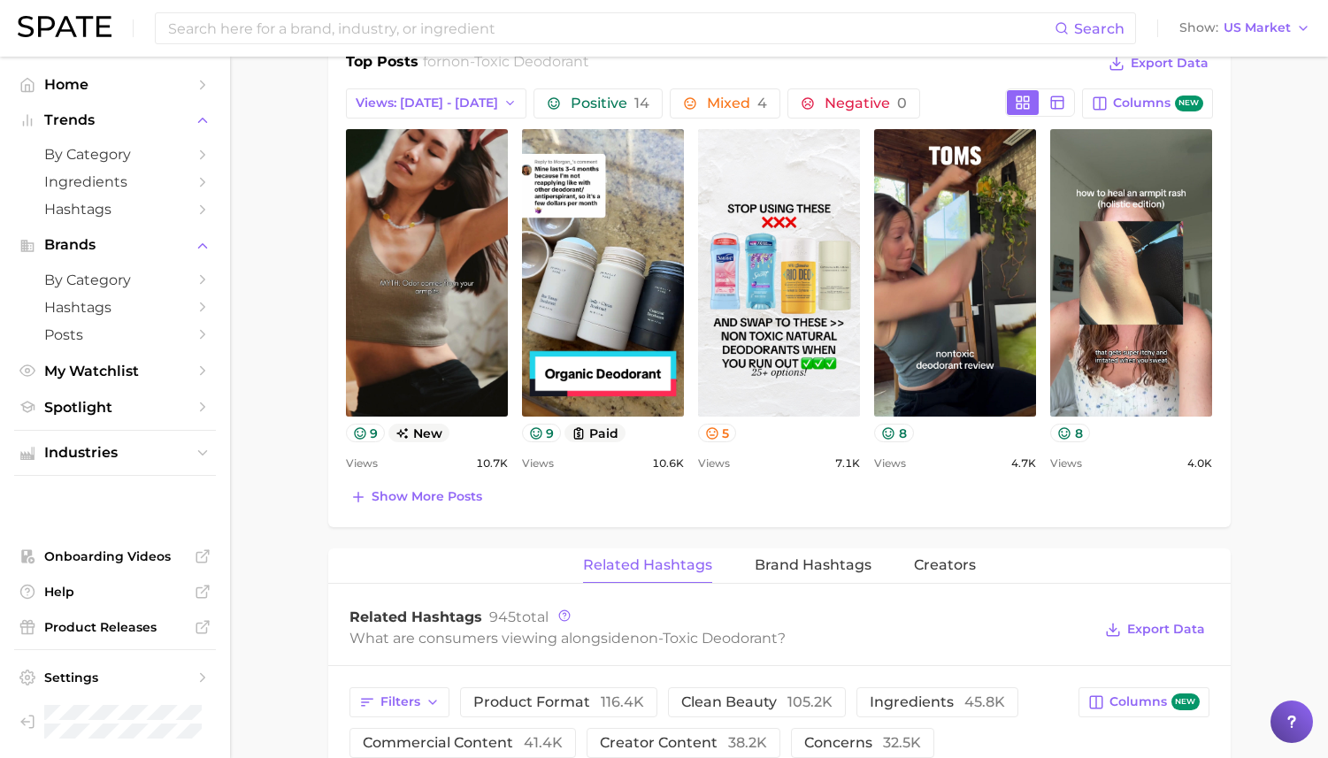
click at [949, 95] on div "Positive 14 Mixed 4 Negative 0" at bounding box center [765, 103] width 464 height 30
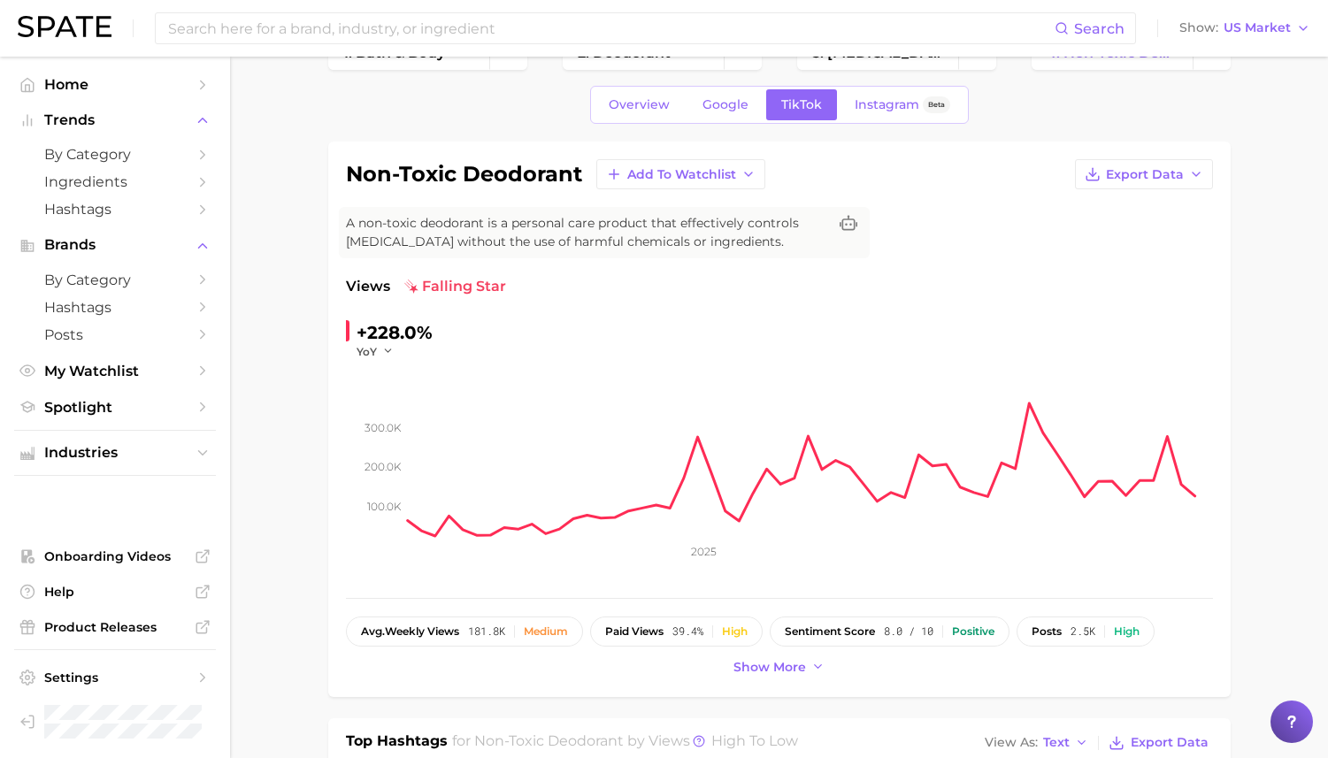
scroll to position [0, 0]
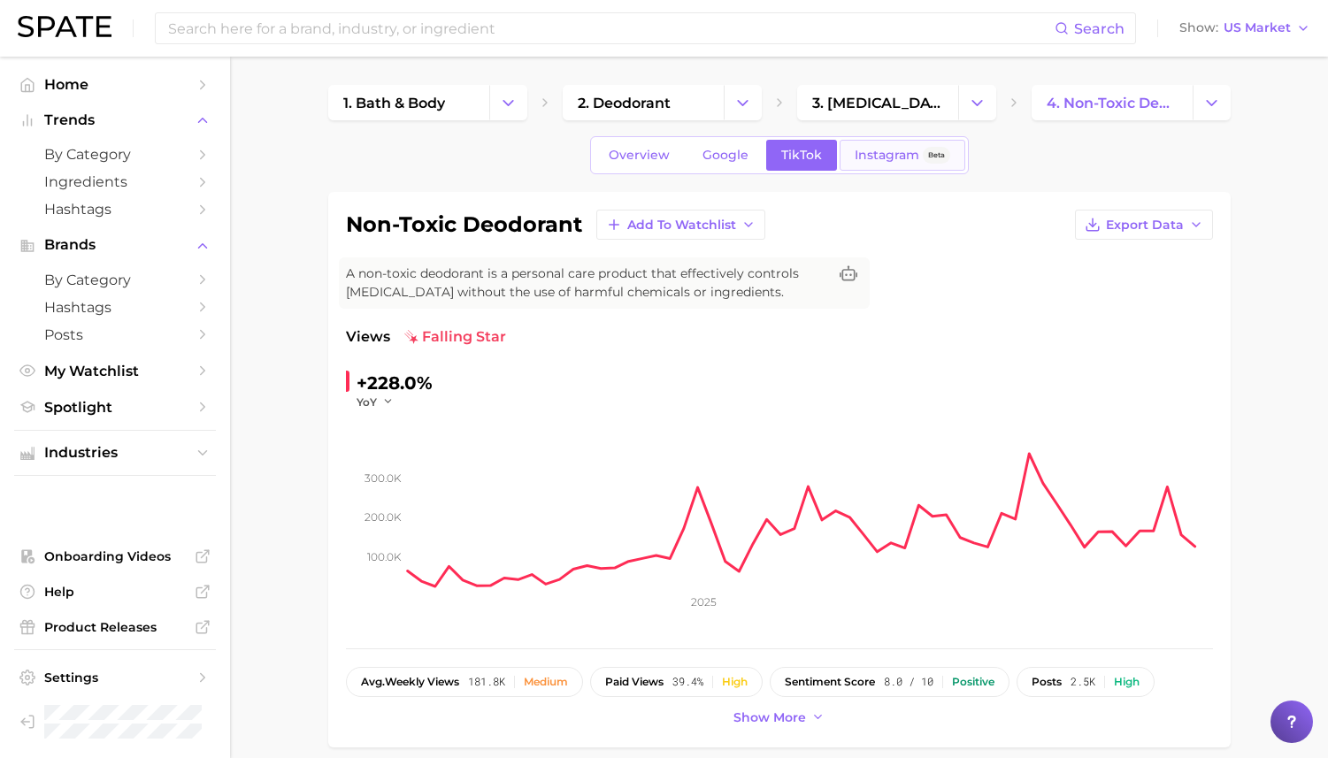
click at [879, 166] on link "Instagram Beta" at bounding box center [903, 155] width 126 height 31
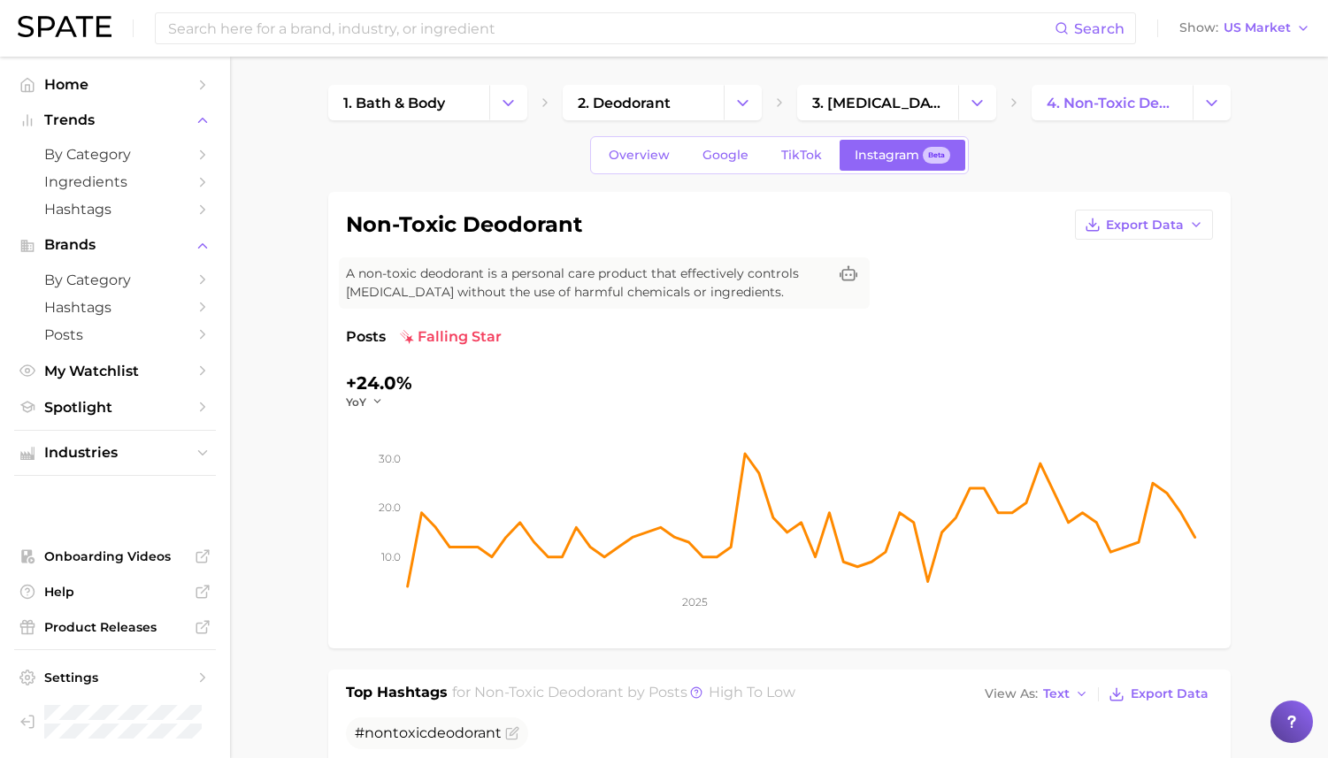
click at [60, 27] on img at bounding box center [65, 26] width 94 height 21
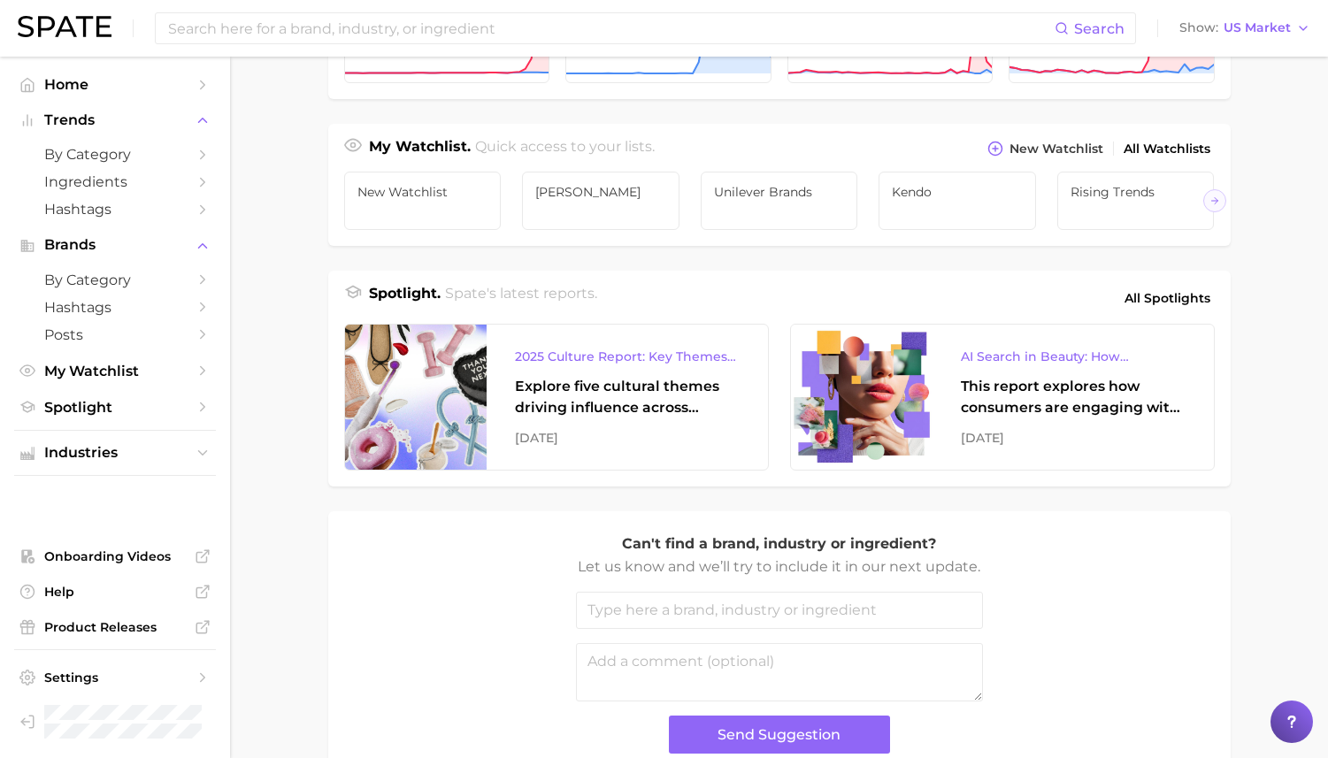
scroll to position [575, 0]
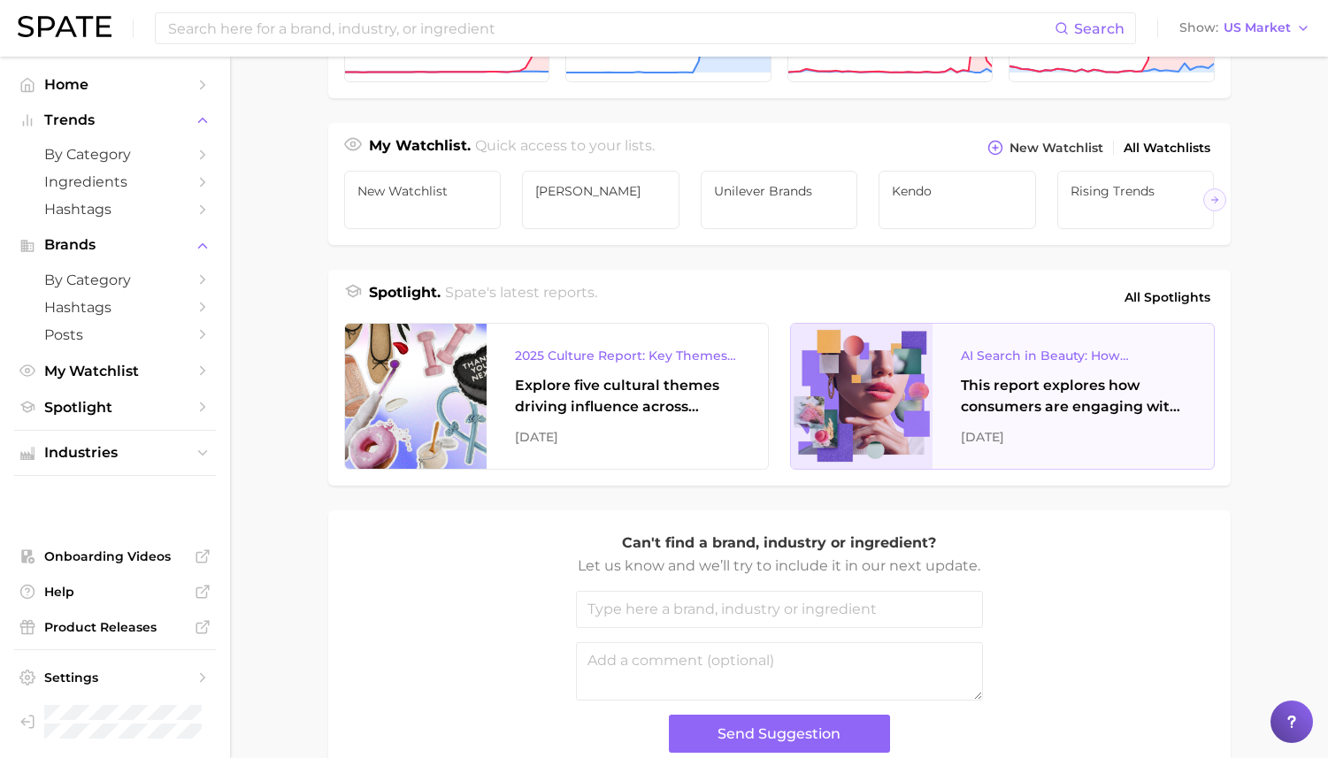
click at [1074, 348] on div "AI Search in Beauty: How Consumers Are Using ChatGPT vs. Google Search" at bounding box center [1073, 355] width 225 height 21
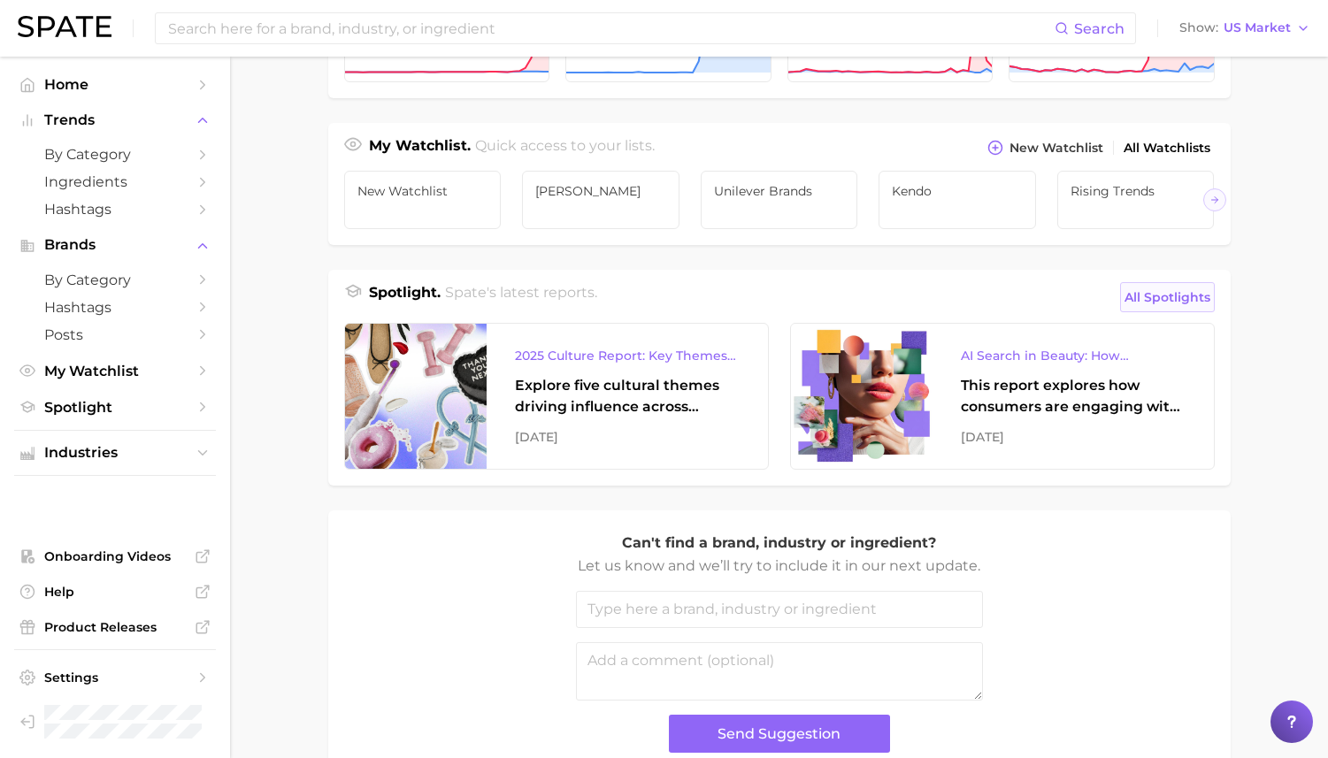
click at [1171, 297] on span "All Spotlights" at bounding box center [1167, 297] width 86 height 21
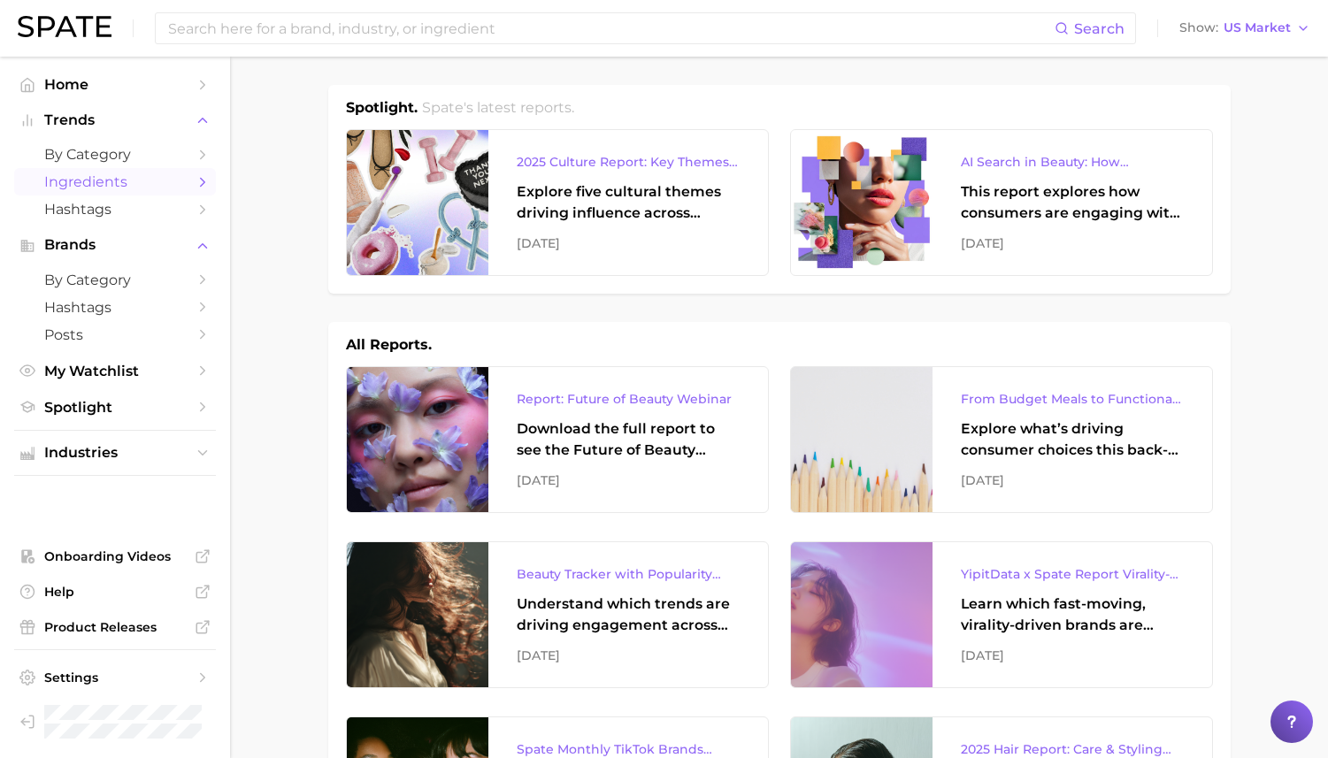
click at [104, 179] on span "Ingredients" at bounding box center [115, 181] width 142 height 17
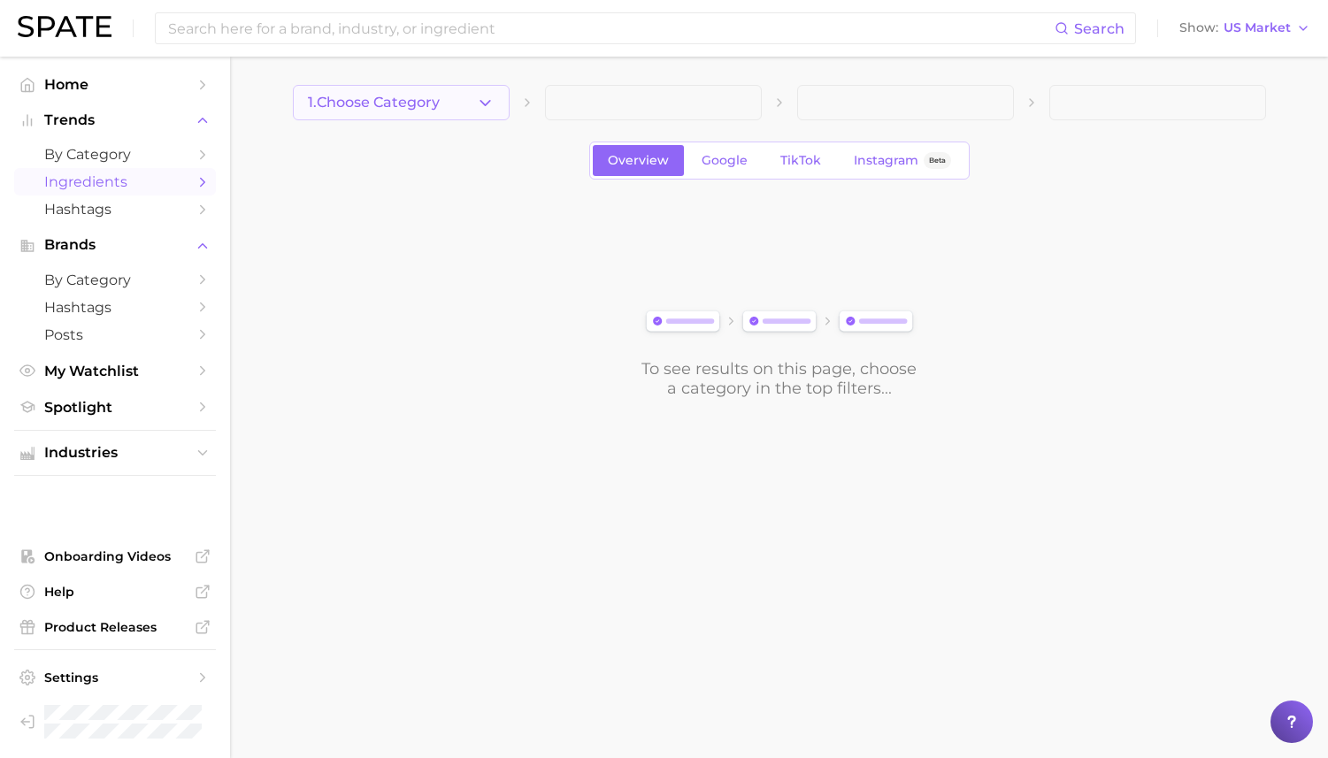
click at [461, 98] on button "1. Choose Category" at bounding box center [401, 102] width 217 height 35
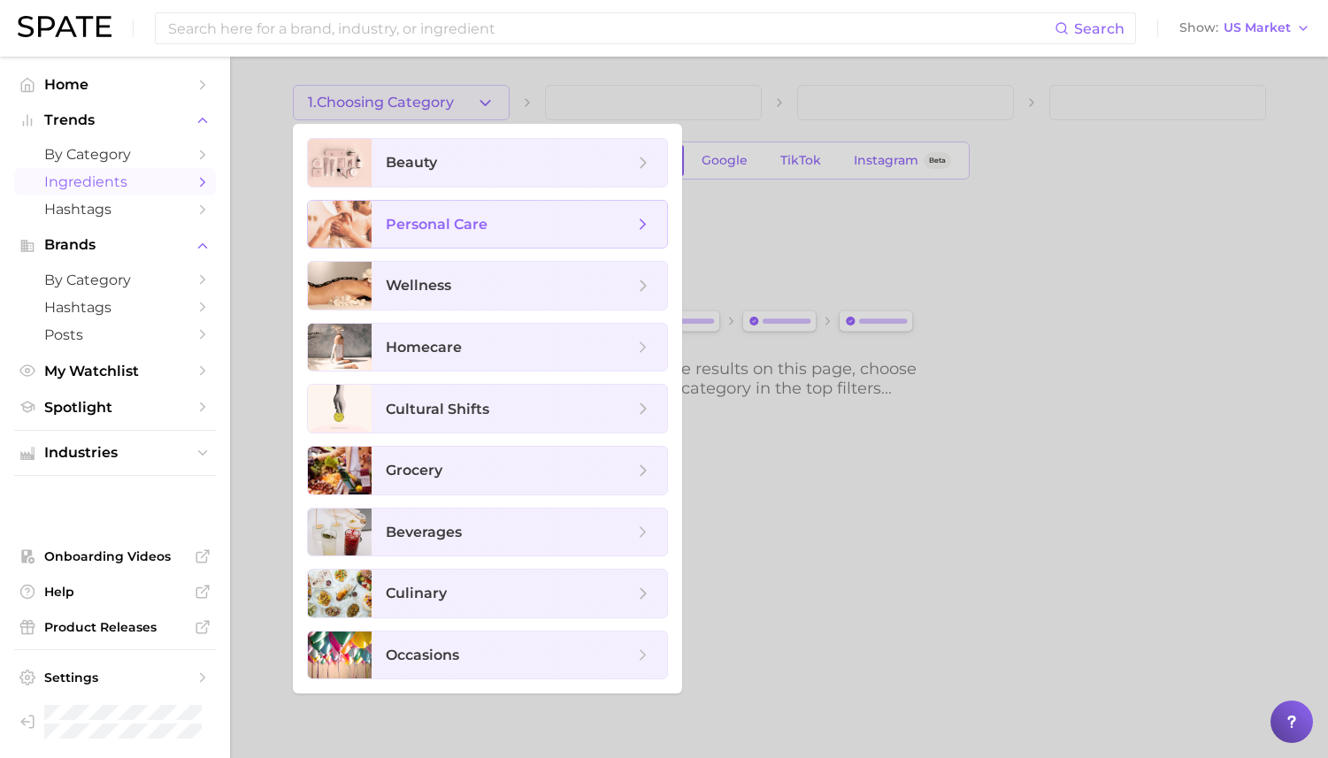
click at [447, 219] on span "personal care" at bounding box center [437, 224] width 102 height 17
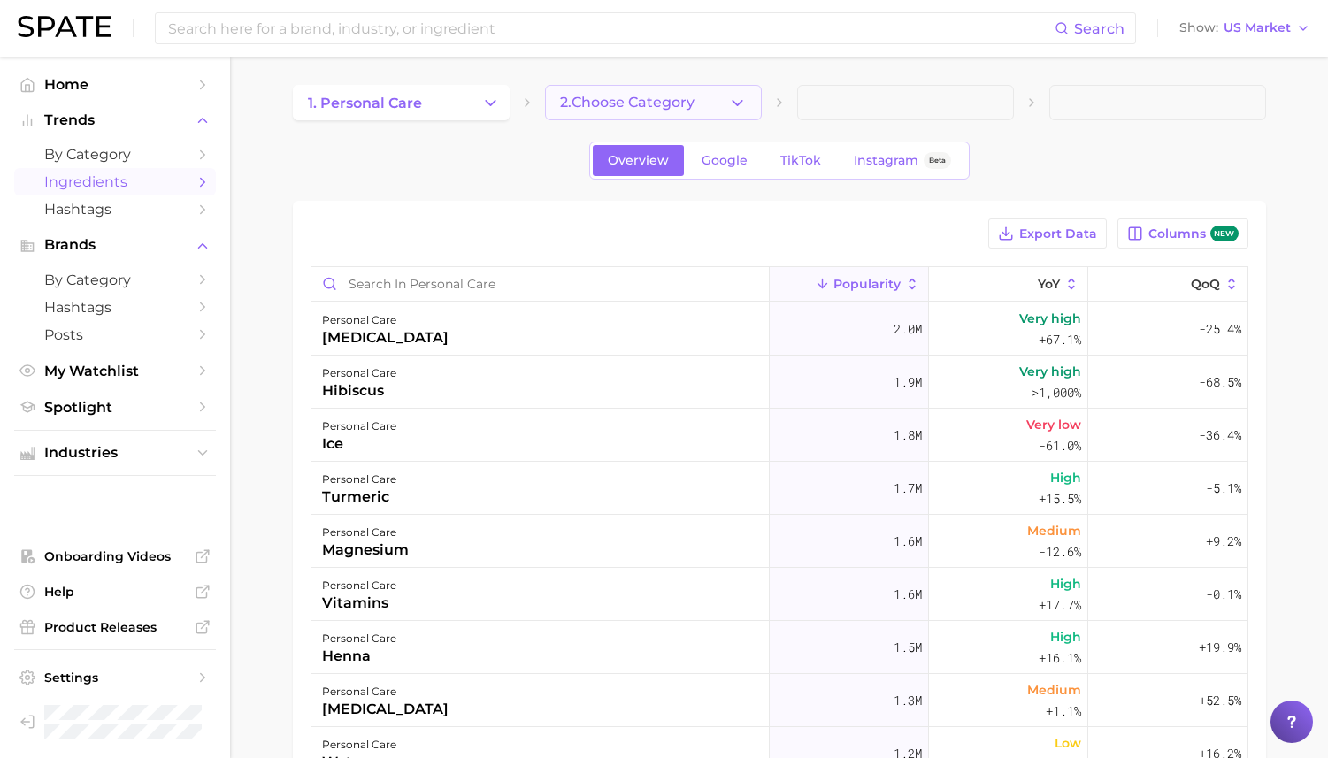
click at [692, 93] on button "2. Choose Category" at bounding box center [653, 102] width 217 height 35
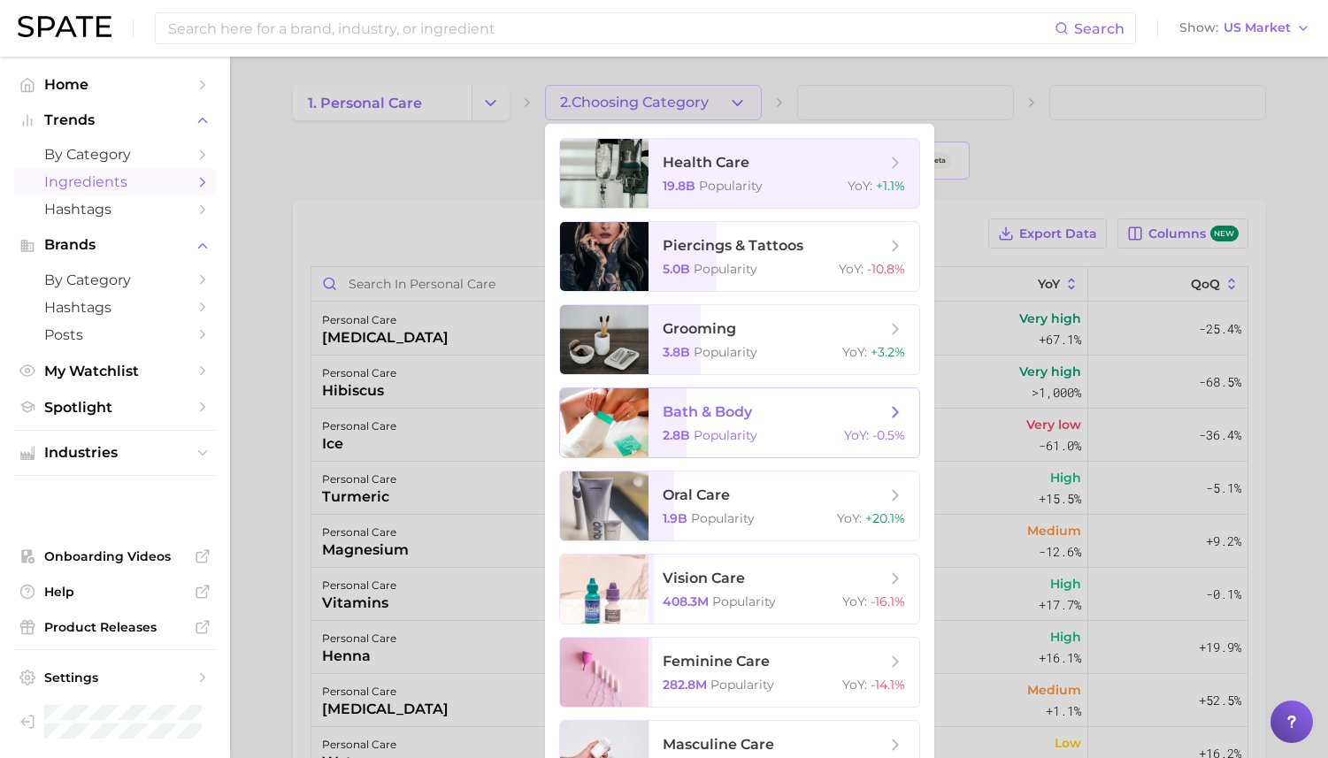
click at [698, 408] on span "bath & body" at bounding box center [707, 411] width 89 height 17
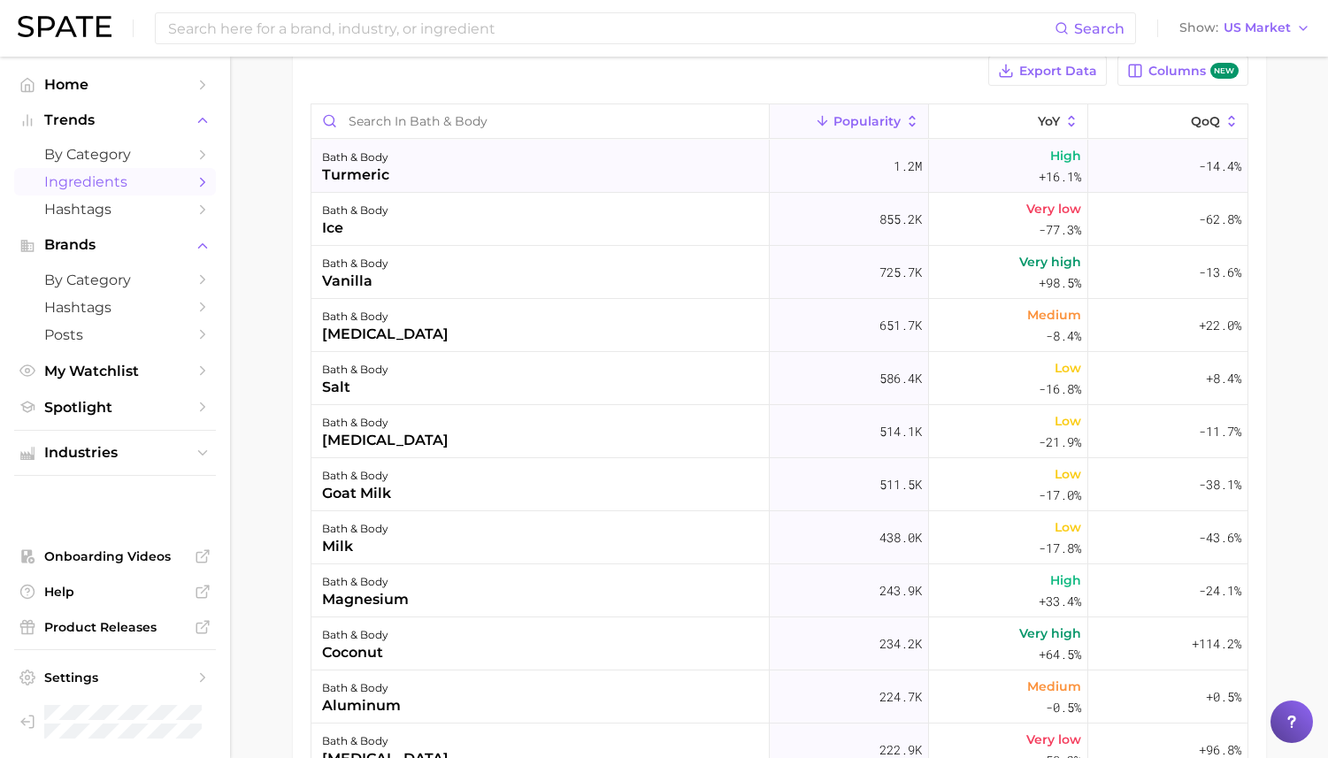
click at [440, 172] on div "bath & body turmeric" at bounding box center [540, 166] width 458 height 53
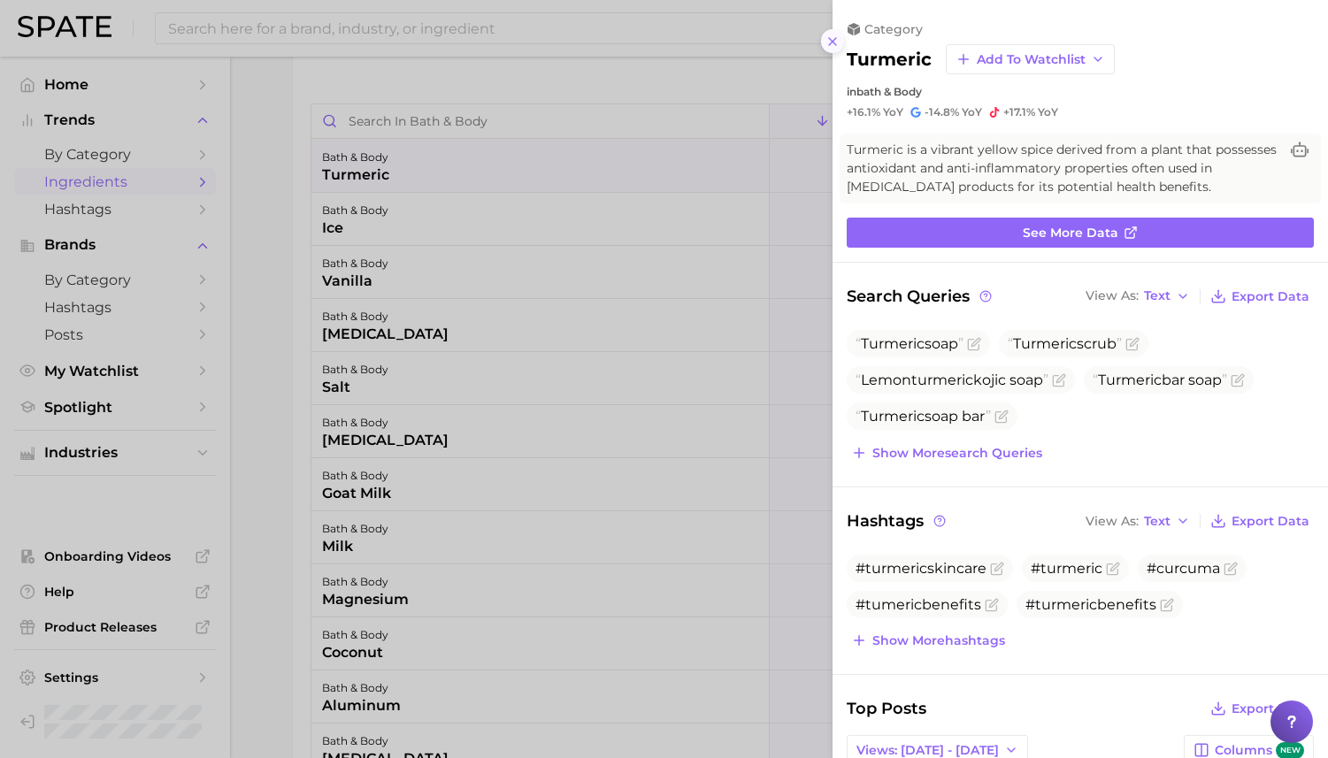
click at [831, 42] on line at bounding box center [832, 41] width 7 height 7
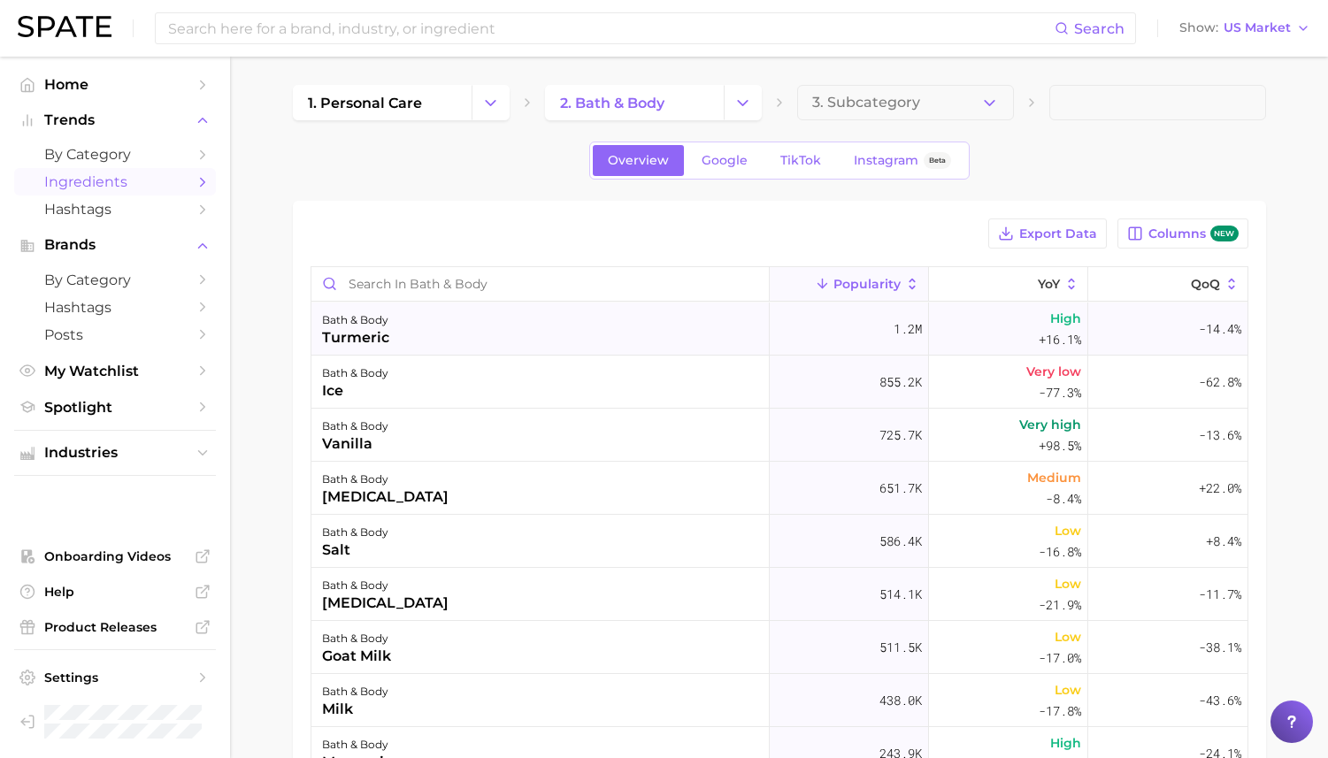
click at [570, 339] on div "bath & body turmeric" at bounding box center [540, 329] width 458 height 53
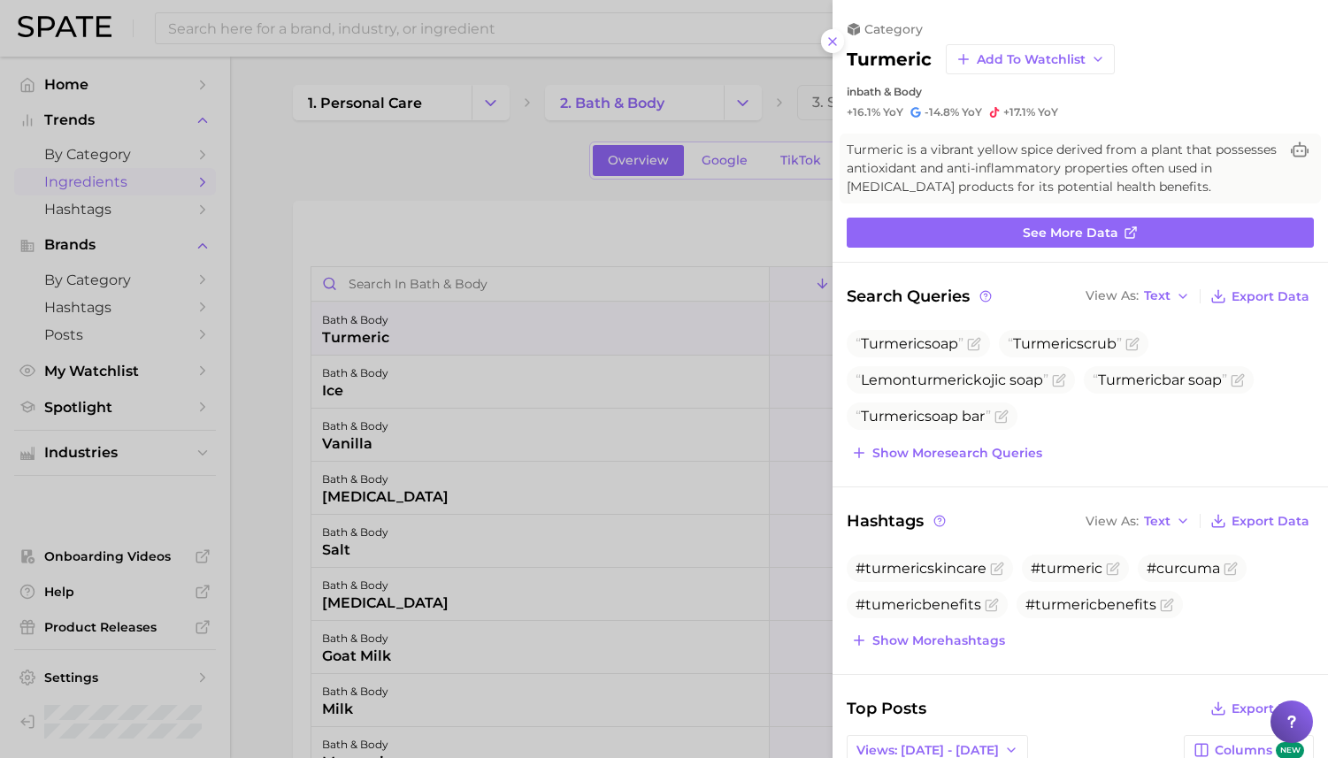
click at [570, 339] on div at bounding box center [664, 379] width 1328 height 758
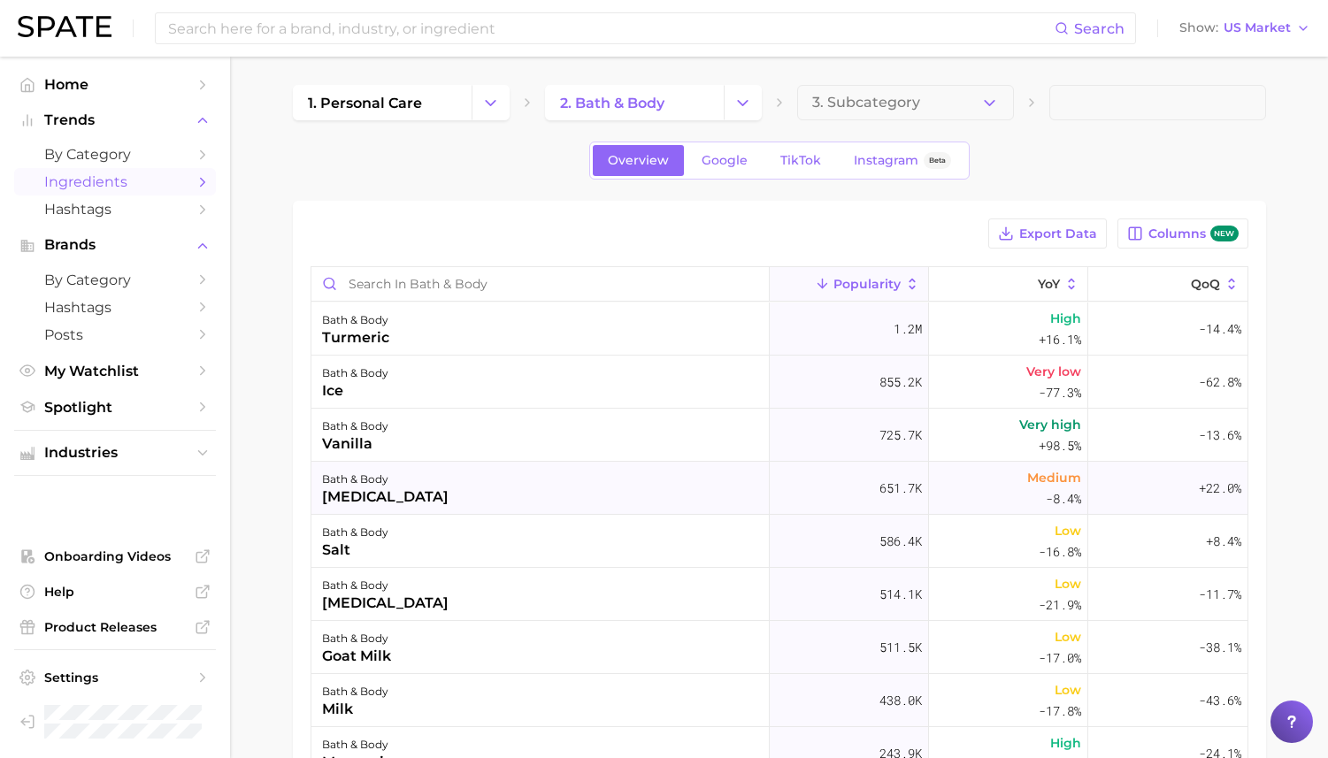
click at [534, 495] on div "bath & body [MEDICAL_DATA]" at bounding box center [540, 488] width 458 height 53
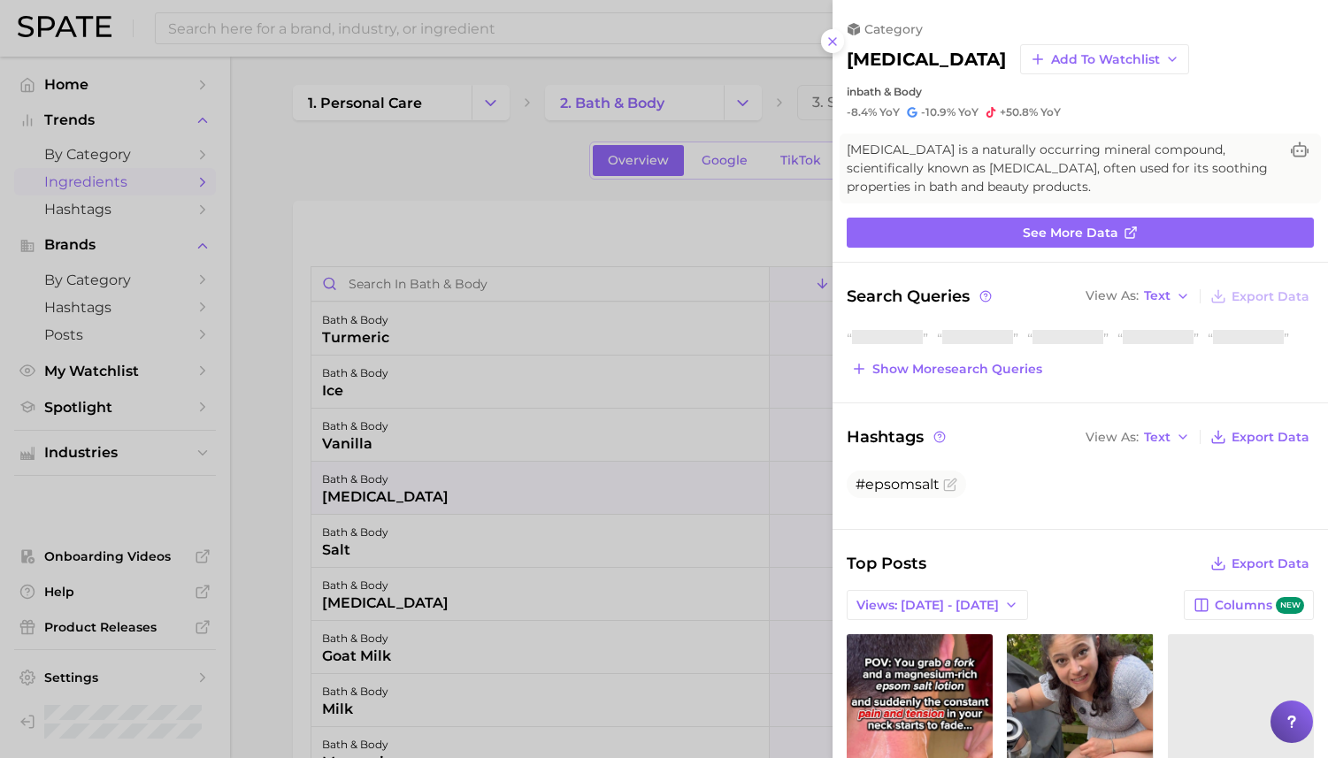
click at [534, 495] on div at bounding box center [664, 379] width 1328 height 758
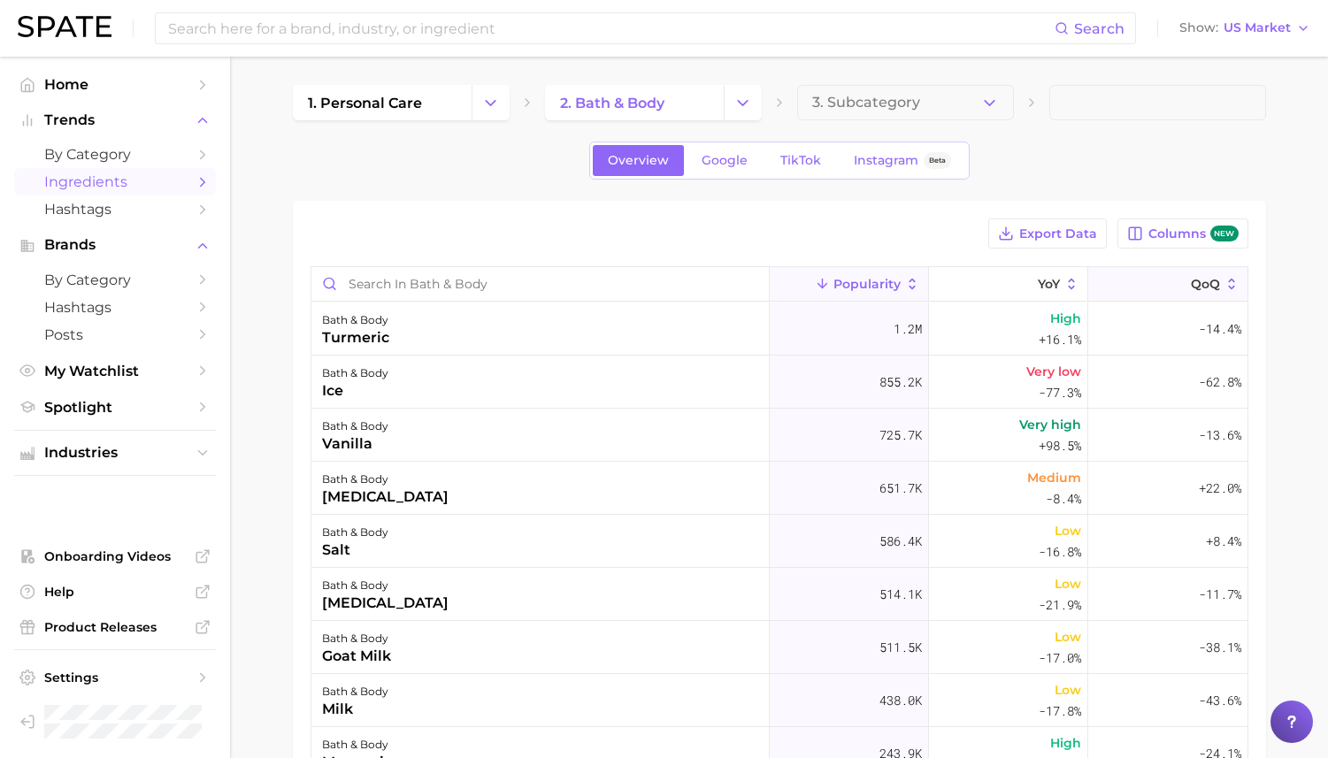
click at [1192, 295] on button "QoQ" at bounding box center [1167, 284] width 159 height 35
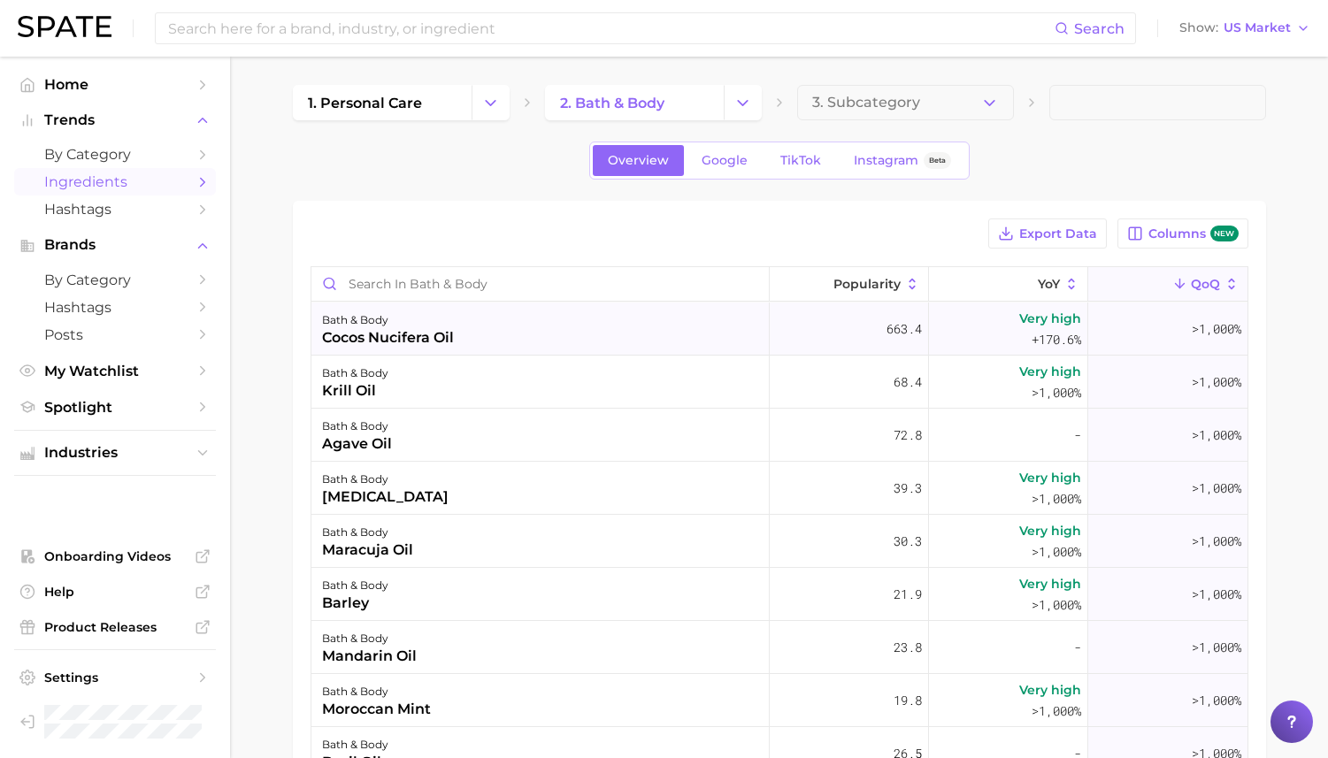
click at [551, 313] on div "bath & body cocos nucifera oil" at bounding box center [540, 329] width 458 height 53
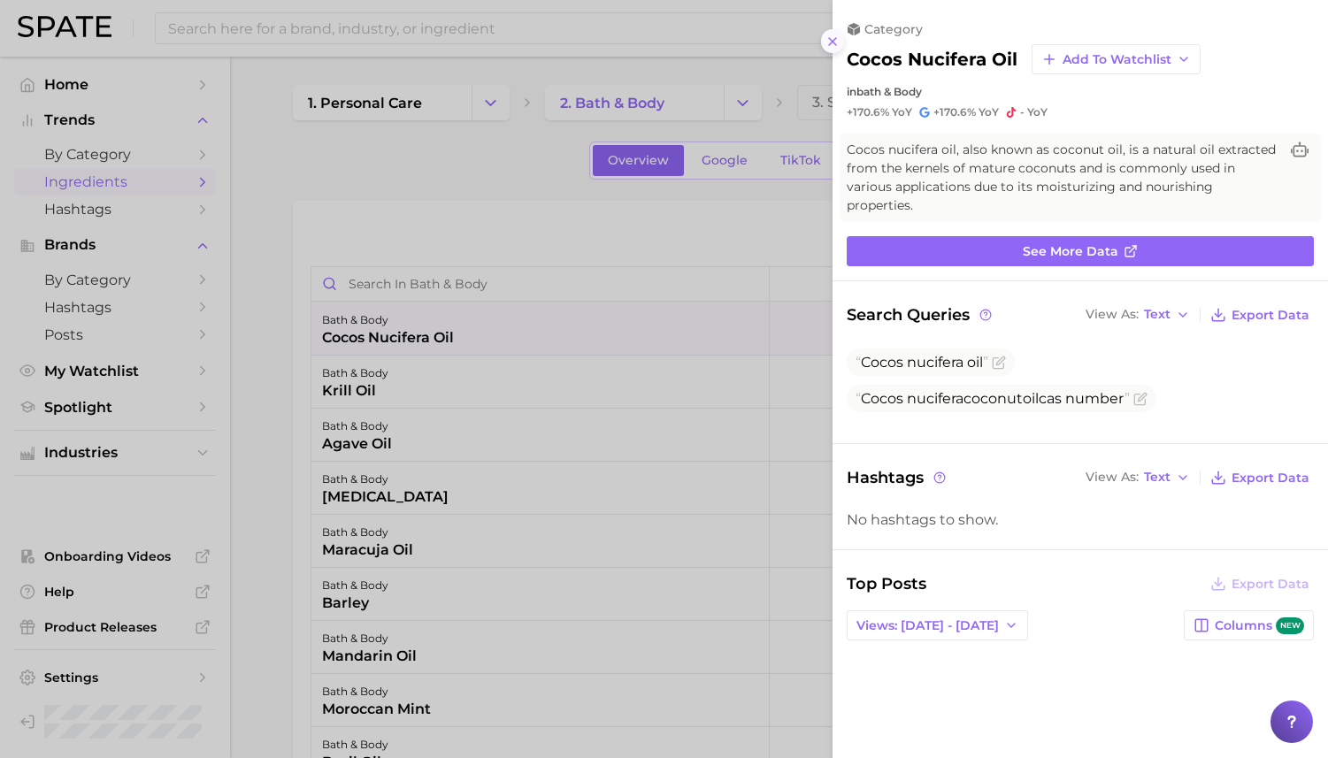
click at [834, 49] on button at bounding box center [833, 41] width 24 height 24
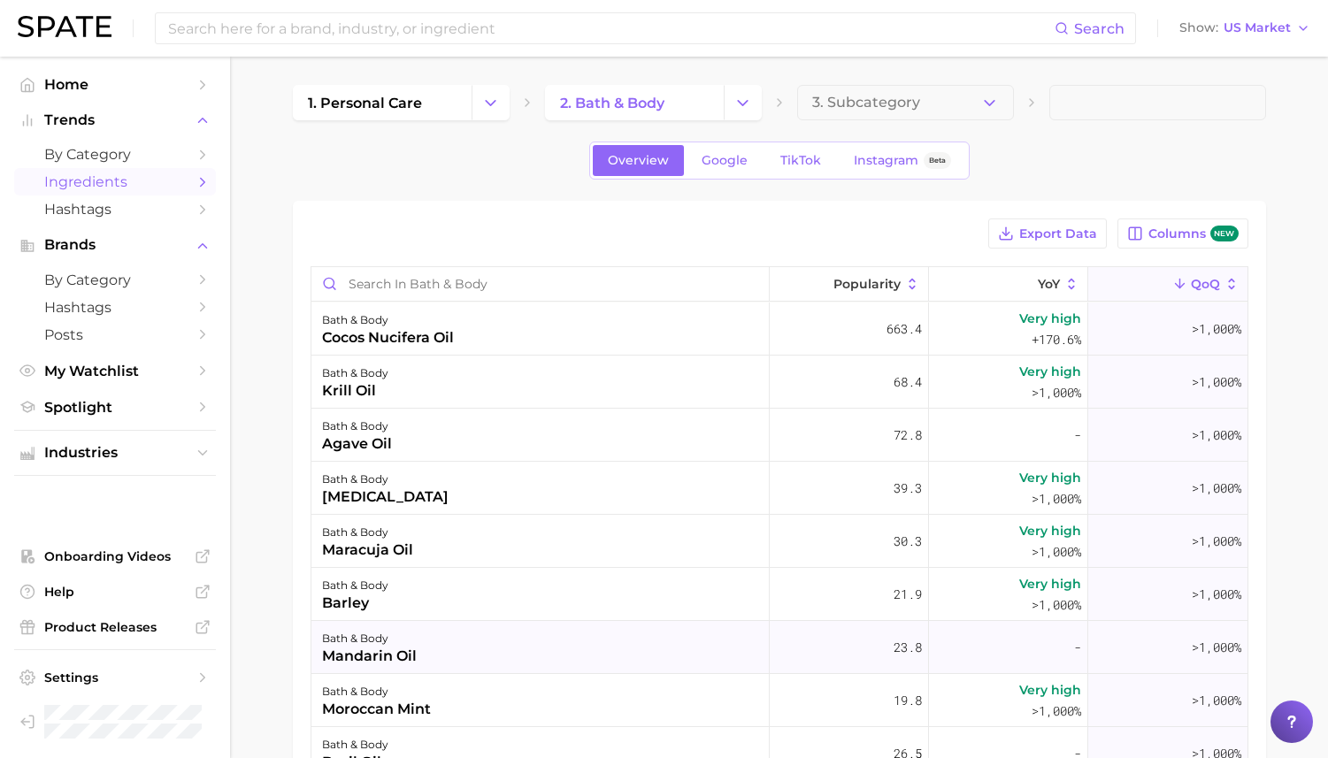
click at [530, 652] on div "bath & body mandarin oil" at bounding box center [540, 647] width 458 height 53
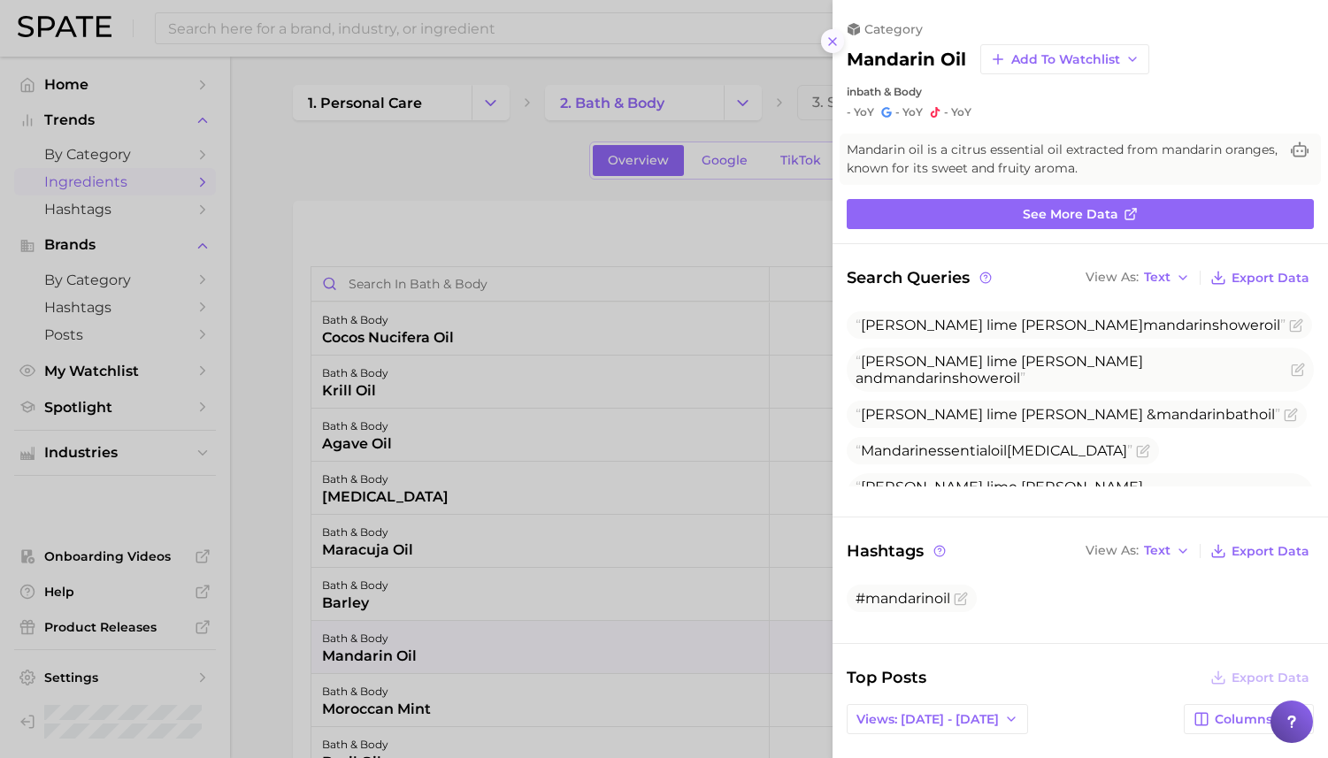
click at [835, 39] on line at bounding box center [832, 41] width 7 height 7
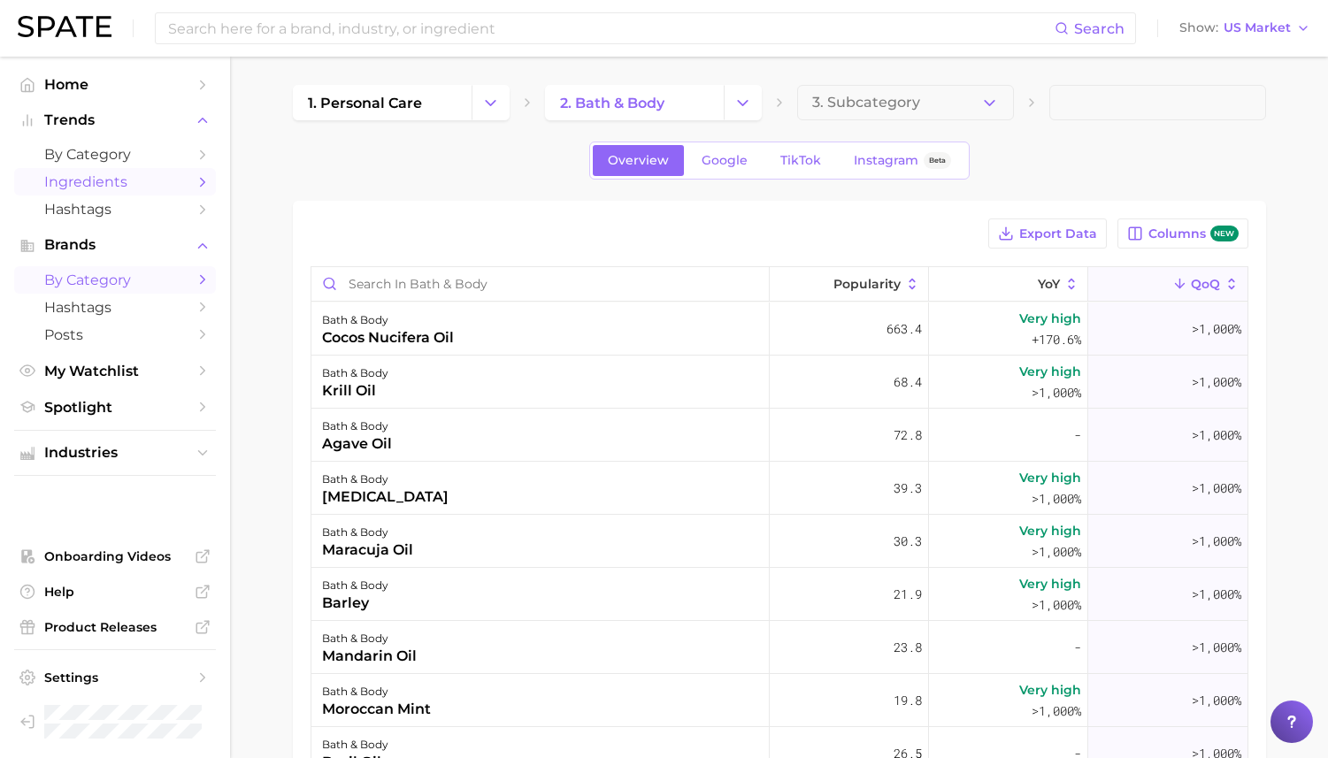
click at [97, 288] on span "by Category" at bounding box center [115, 280] width 142 height 17
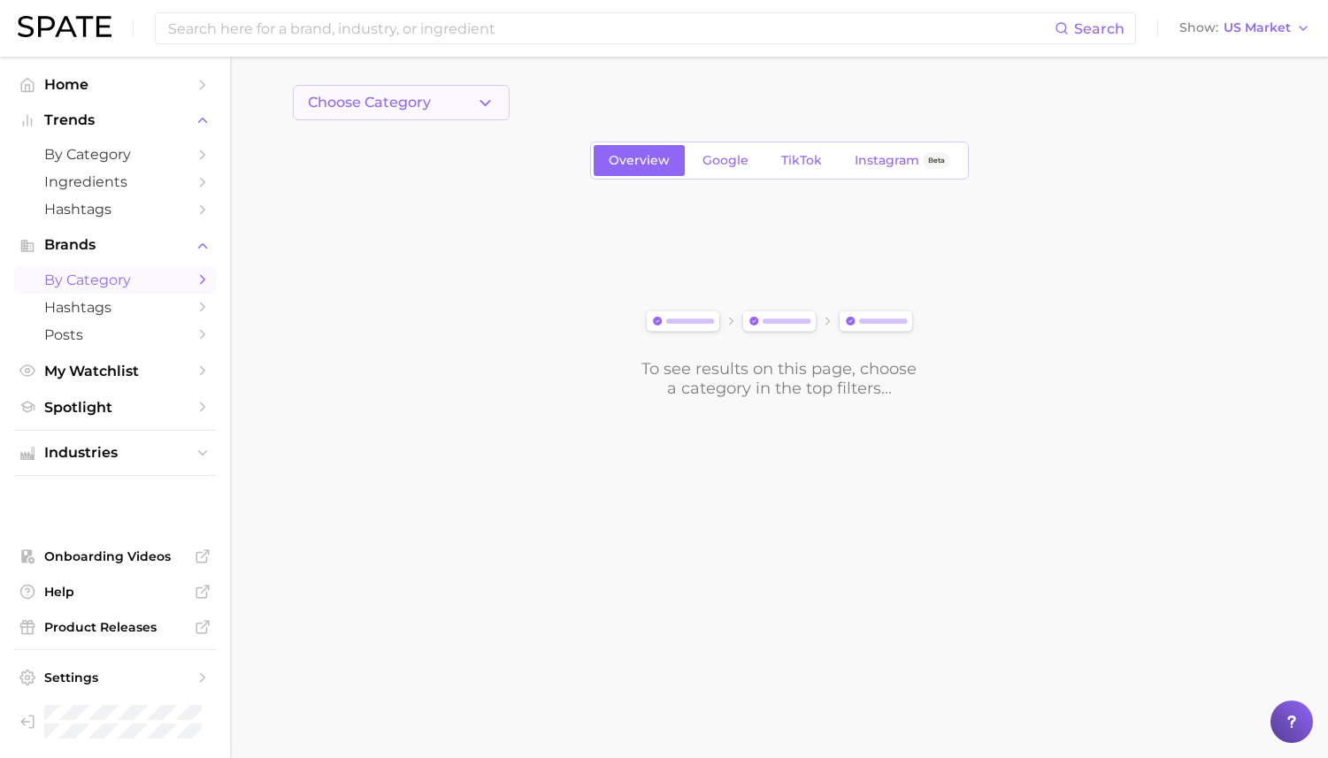
click at [485, 90] on button "Choose Category" at bounding box center [401, 102] width 217 height 35
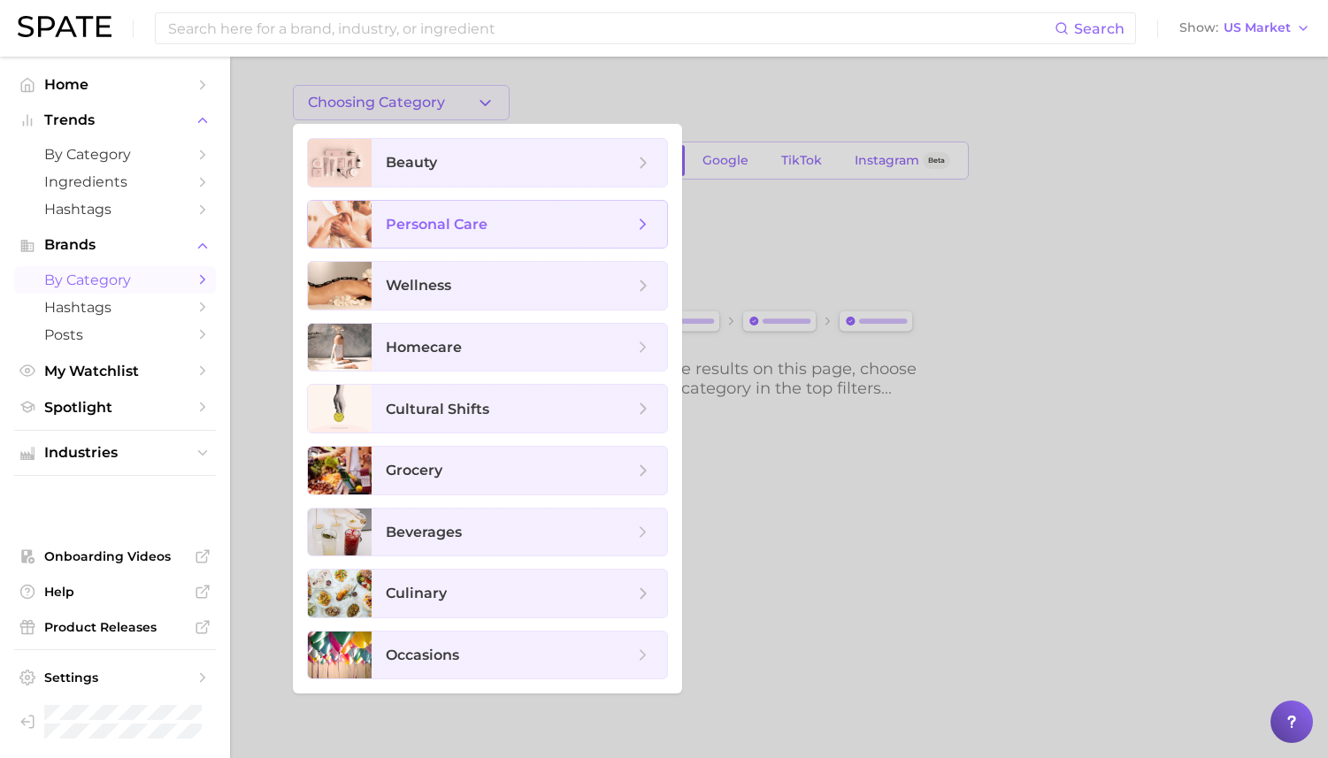
click at [466, 213] on span "personal care" at bounding box center [519, 225] width 295 height 48
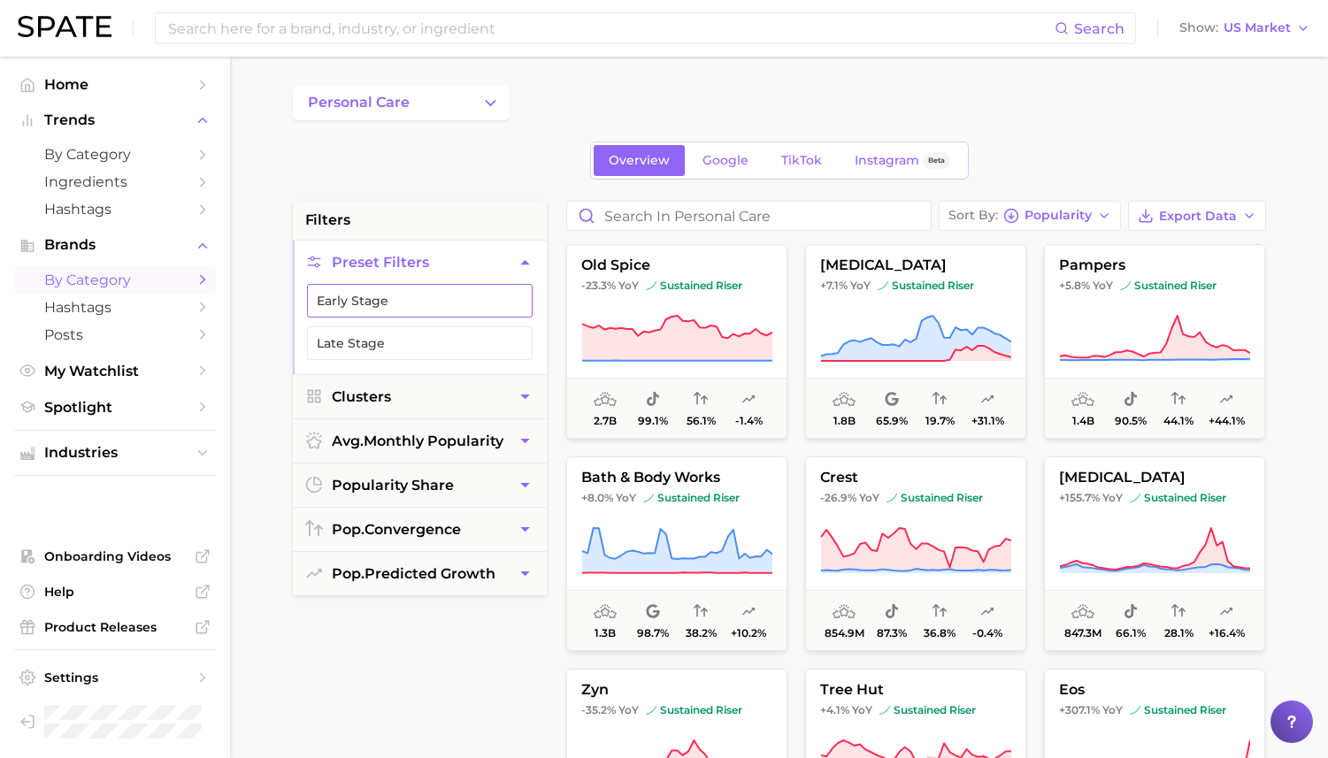
click at [359, 293] on button "Early Stage" at bounding box center [420, 301] width 226 height 34
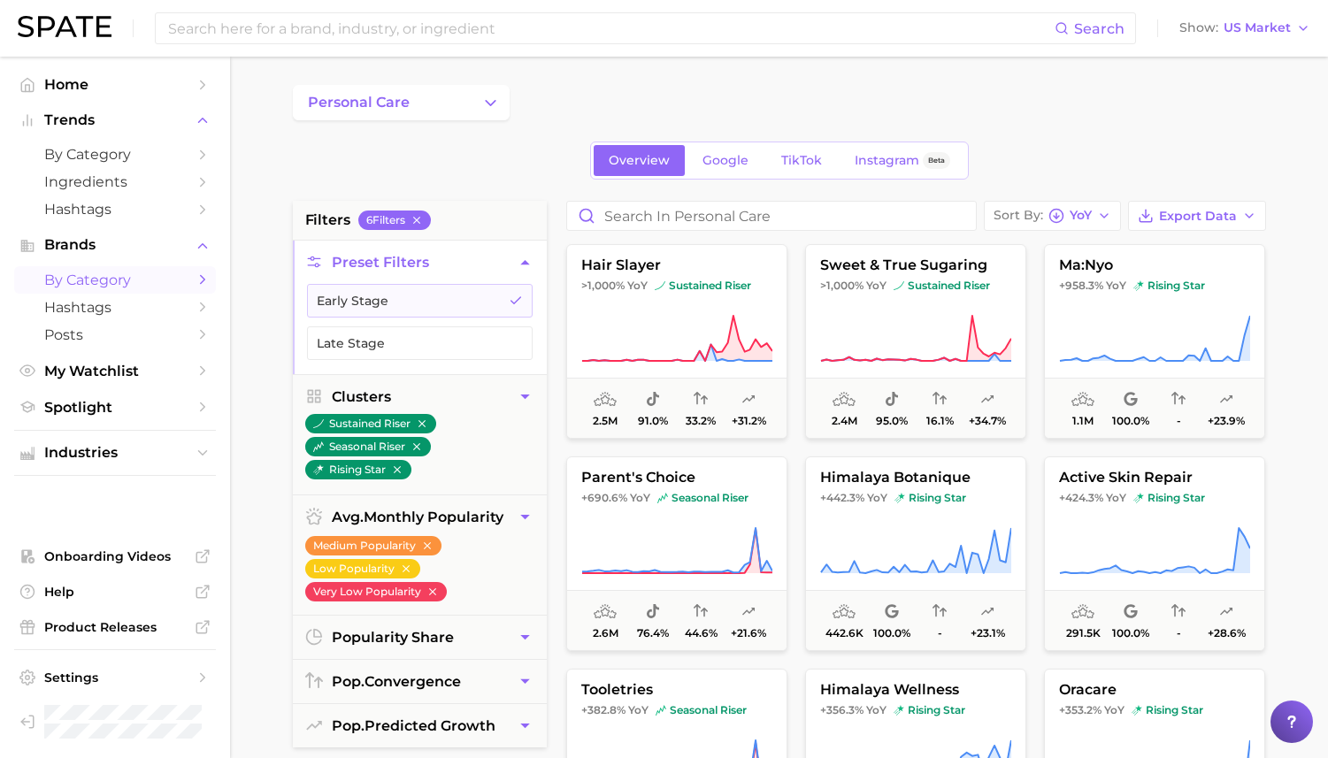
click at [980, 94] on div "personal care" at bounding box center [779, 102] width 973 height 35
click at [453, 295] on button "Early Stage" at bounding box center [420, 301] width 226 height 34
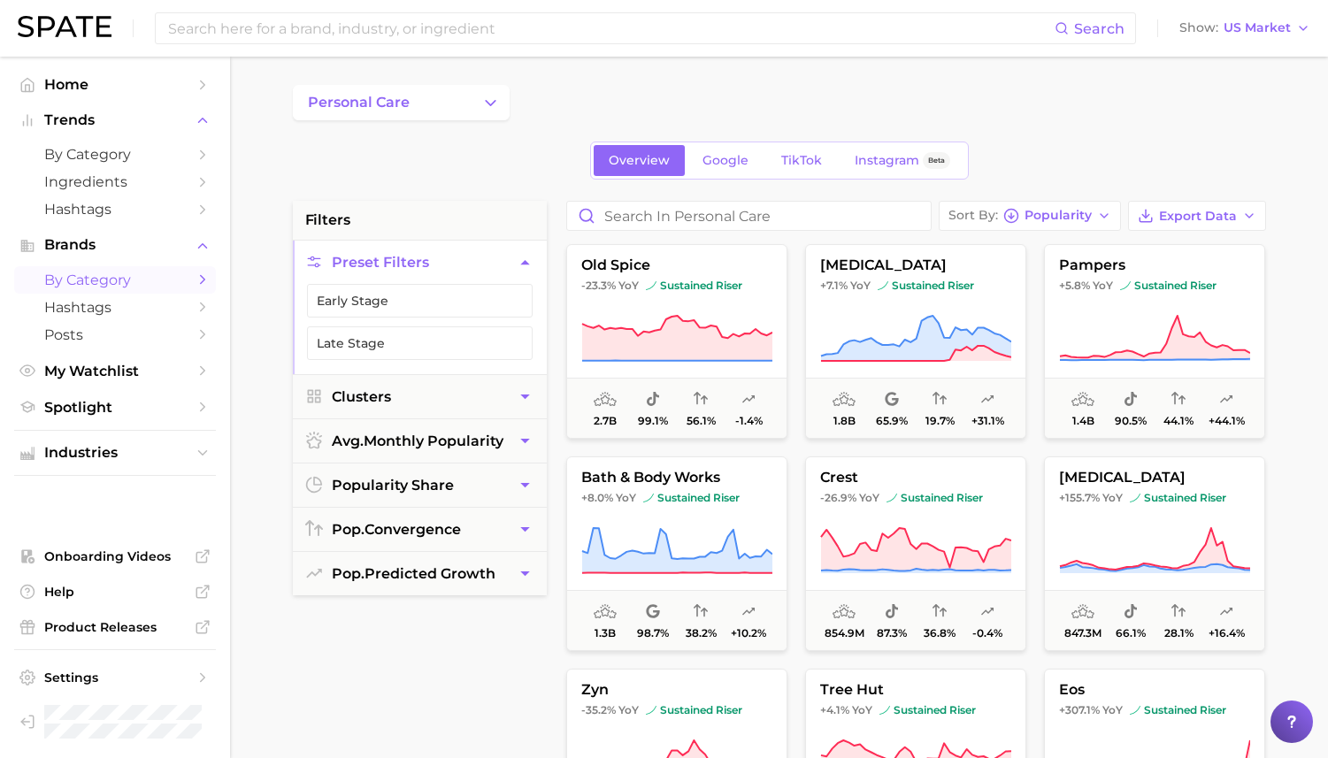
click at [162, 438] on ul "Industries" at bounding box center [115, 453] width 202 height 46
click at [150, 466] on button "Industries" at bounding box center [115, 453] width 202 height 27
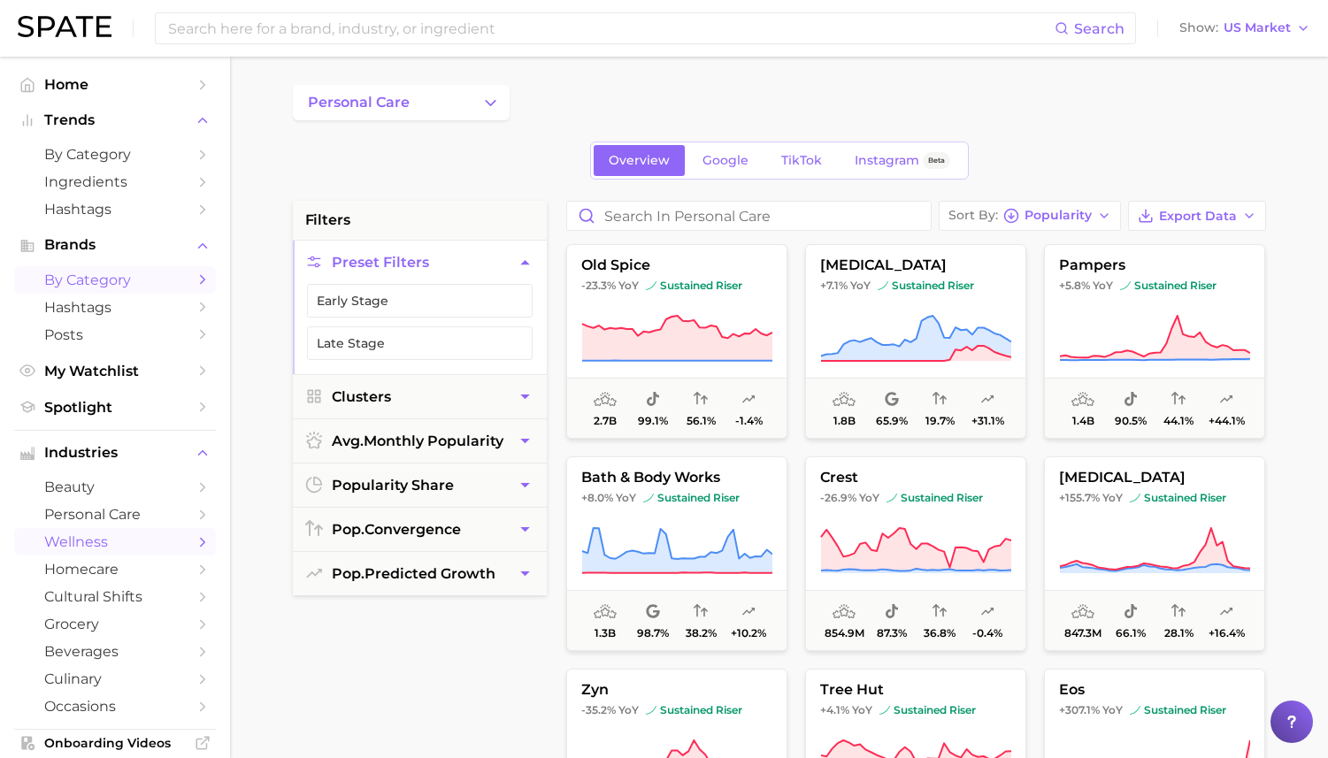
click at [130, 533] on link "wellness" at bounding box center [115, 541] width 202 height 27
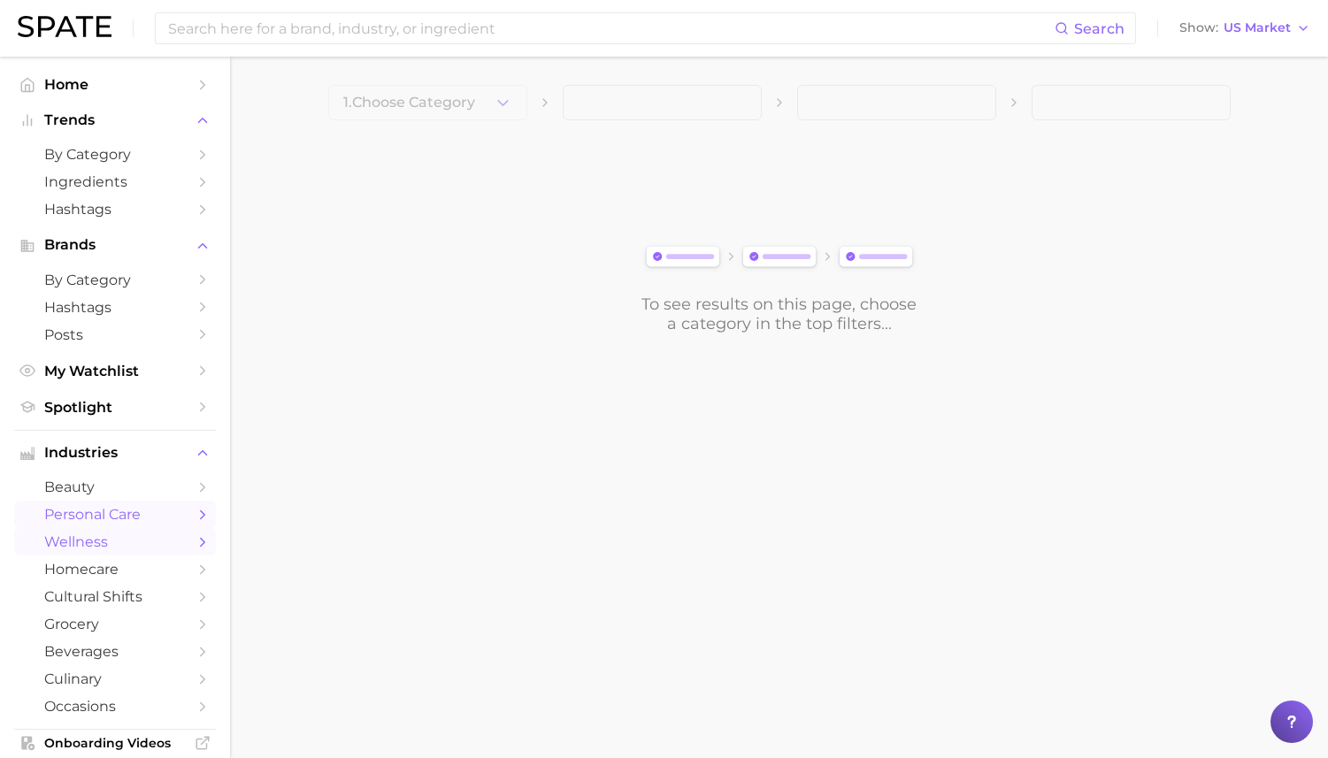
click at [137, 520] on span "personal care" at bounding box center [115, 514] width 142 height 17
click at [454, 104] on span "1. Choose Category" at bounding box center [409, 103] width 132 height 16
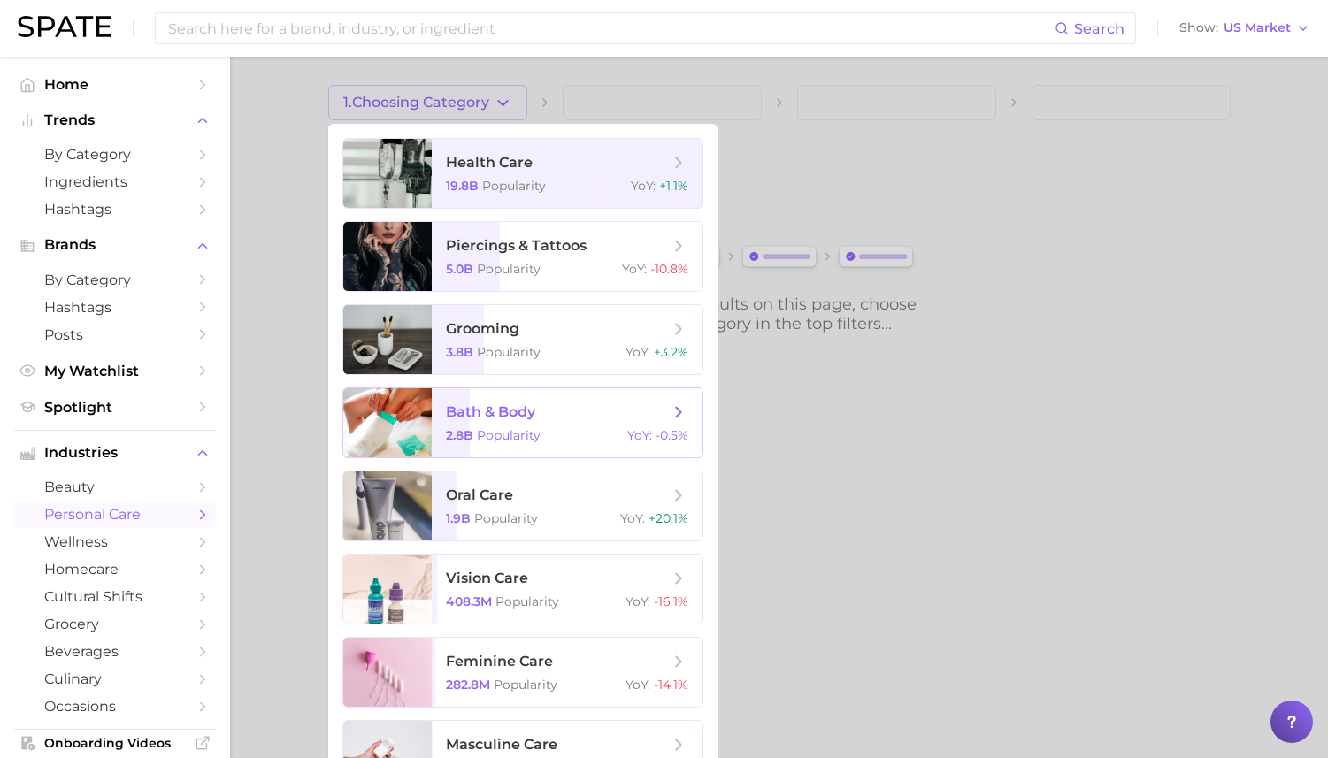
click at [525, 435] on span "Popularity" at bounding box center [509, 435] width 64 height 16
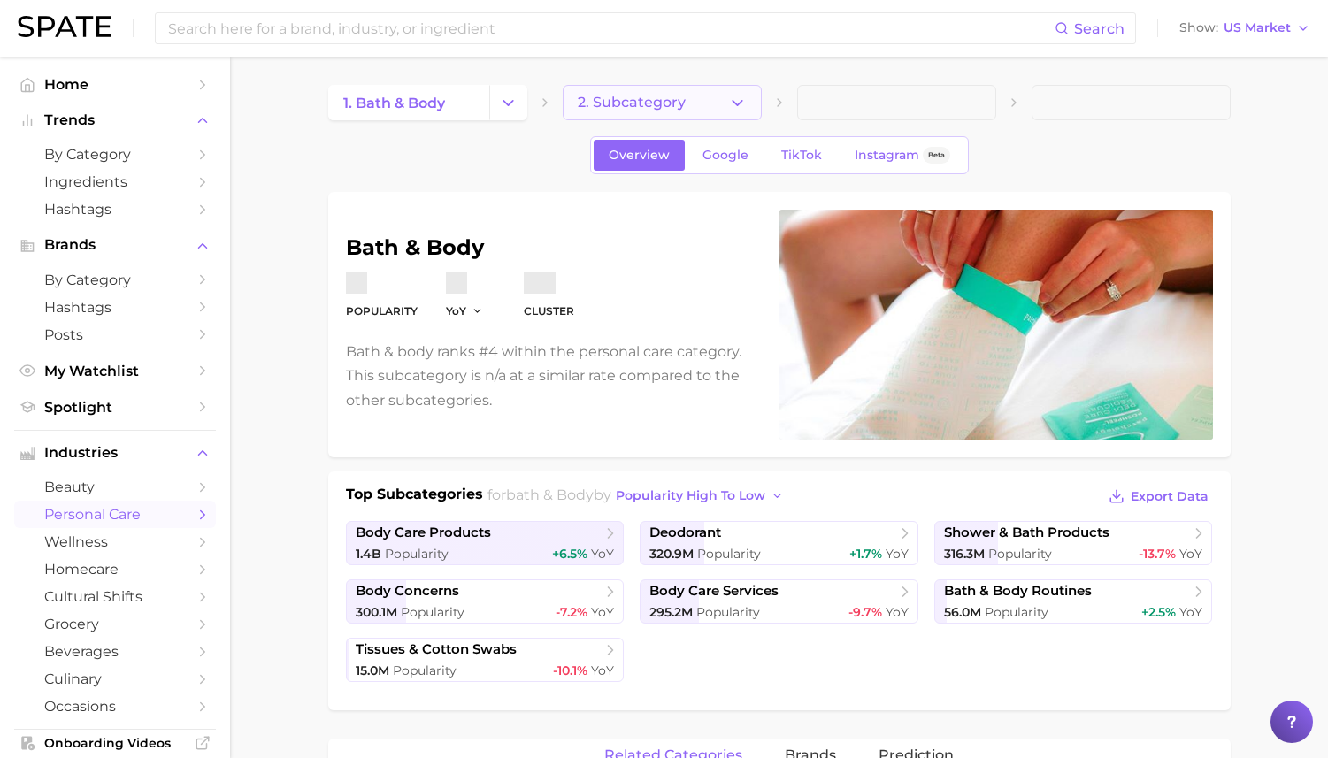
click at [651, 92] on button "2. Subcategory" at bounding box center [662, 102] width 199 height 35
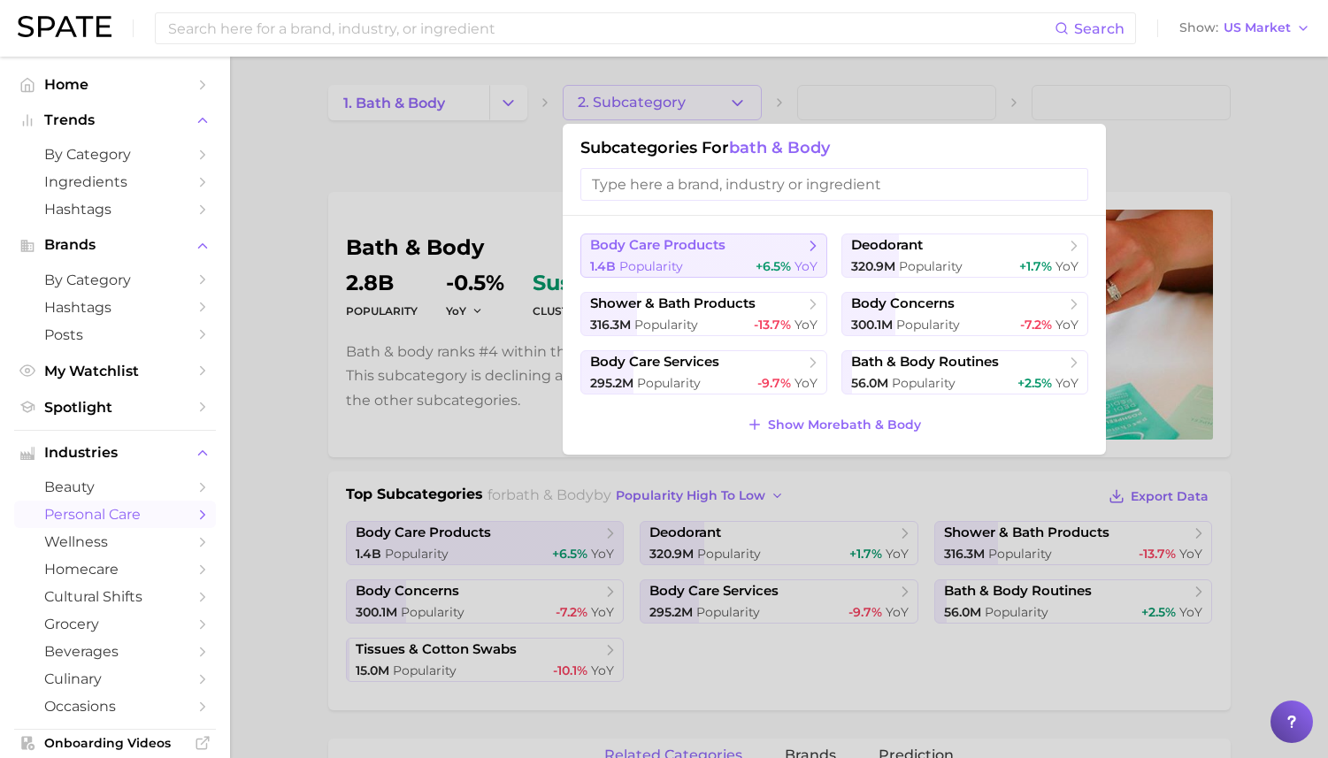
click at [651, 247] on span "body care products" at bounding box center [657, 245] width 135 height 17
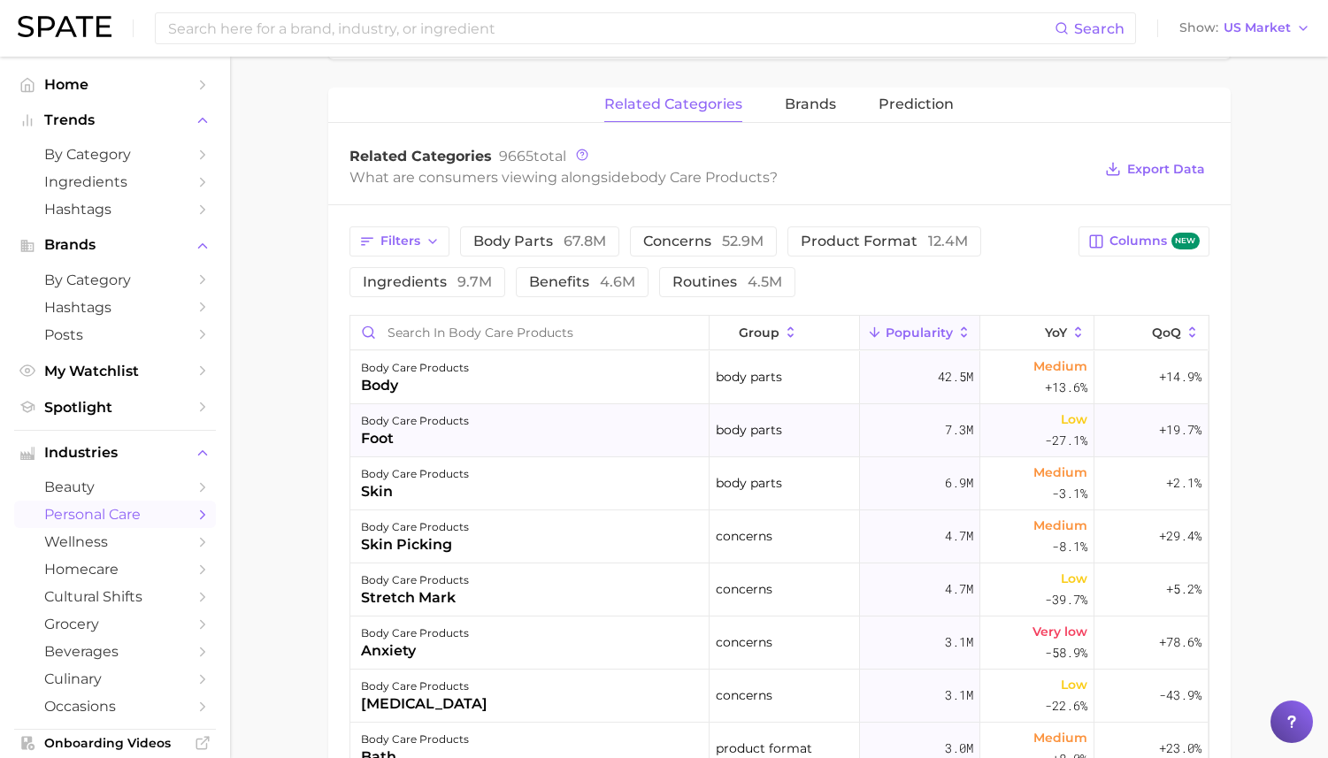
scroll to position [655, 0]
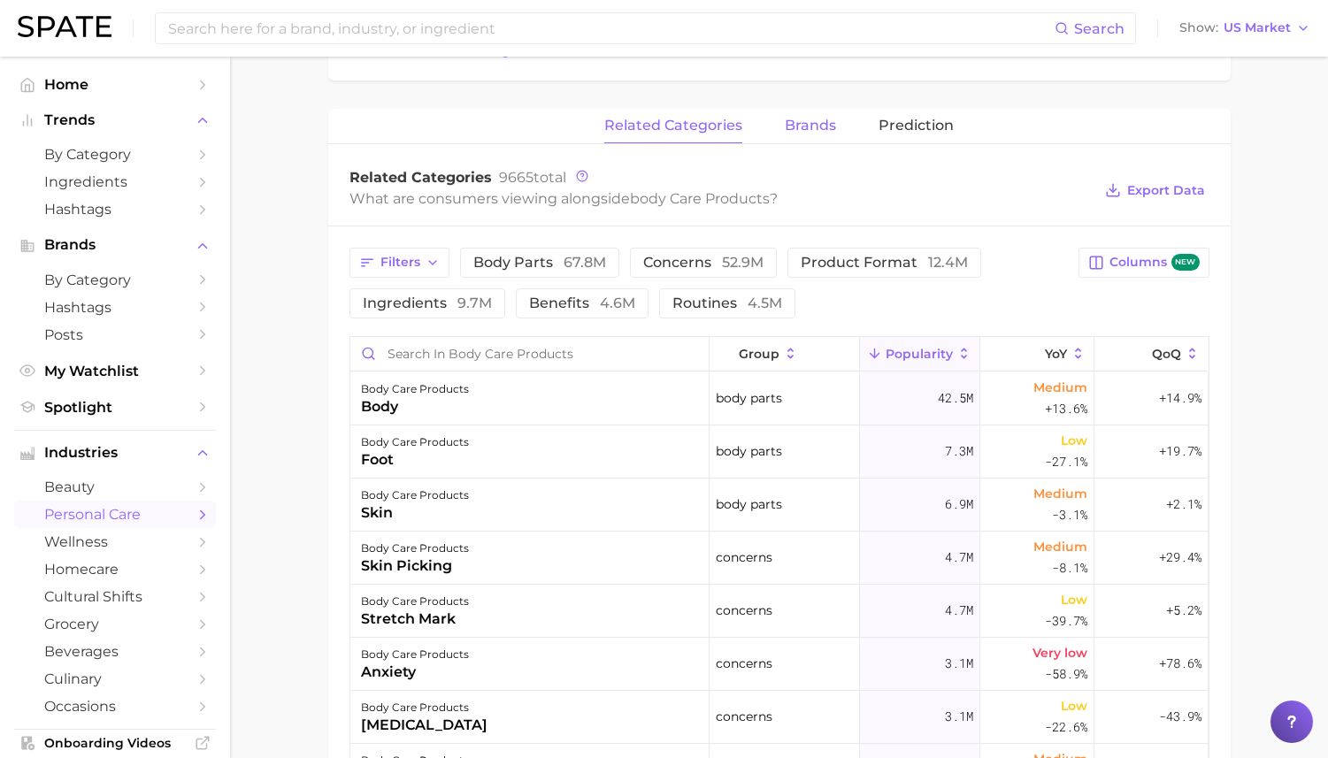
click at [824, 129] on span "brands" at bounding box center [810, 126] width 51 height 16
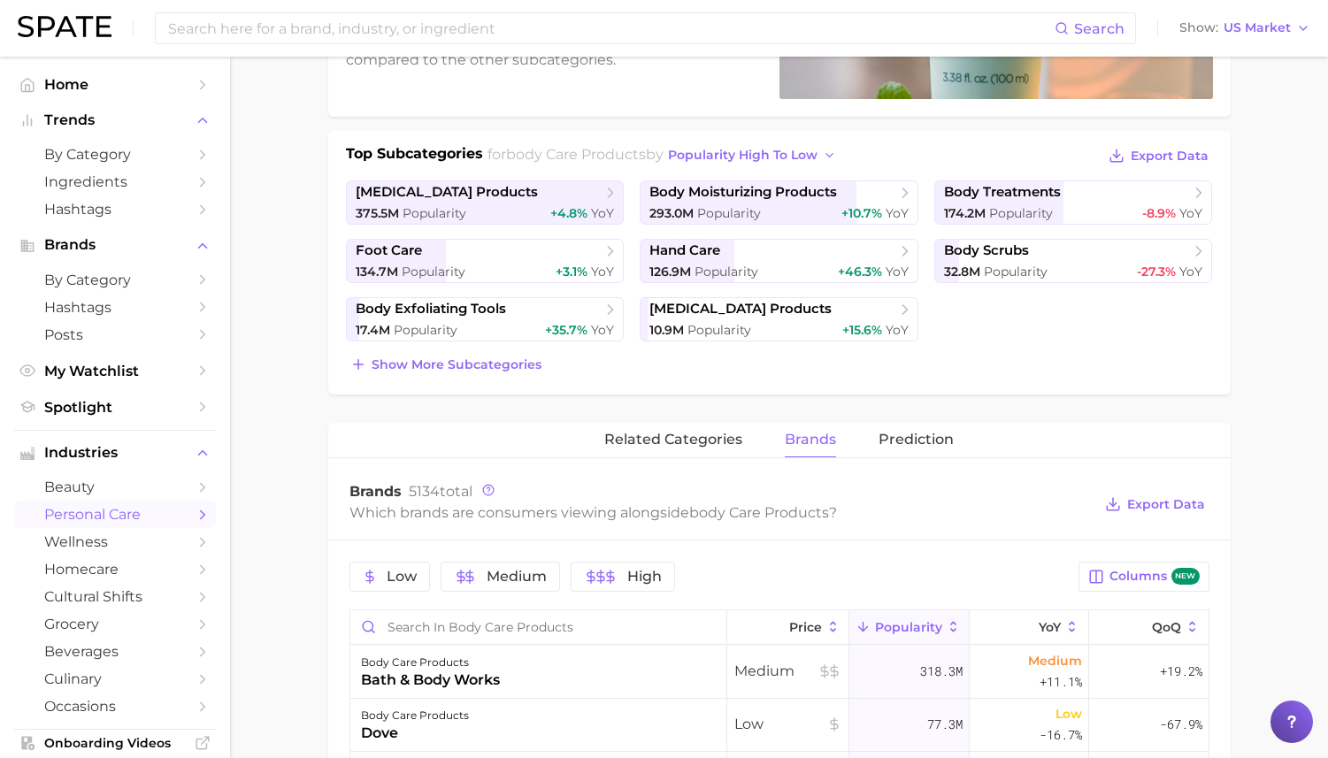
scroll to position [0, 0]
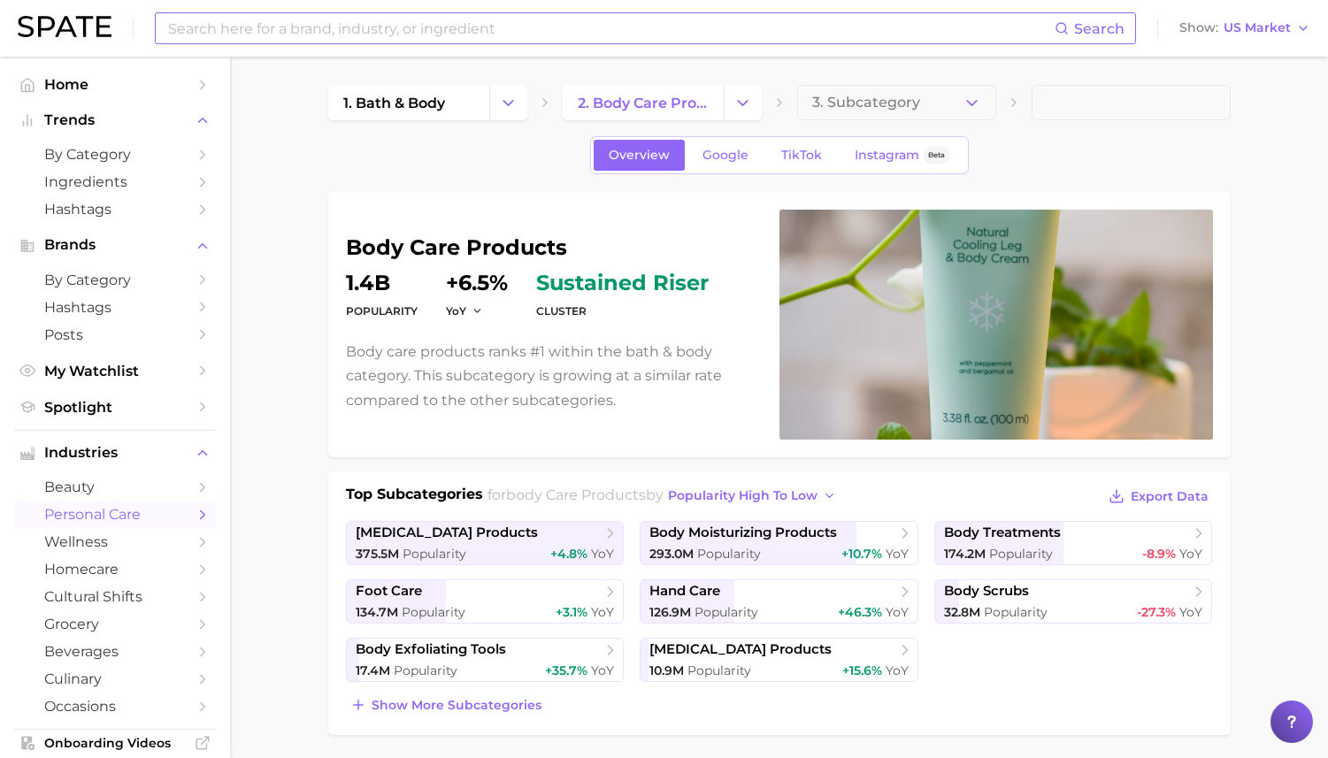
click at [528, 21] on input at bounding box center [610, 28] width 888 height 30
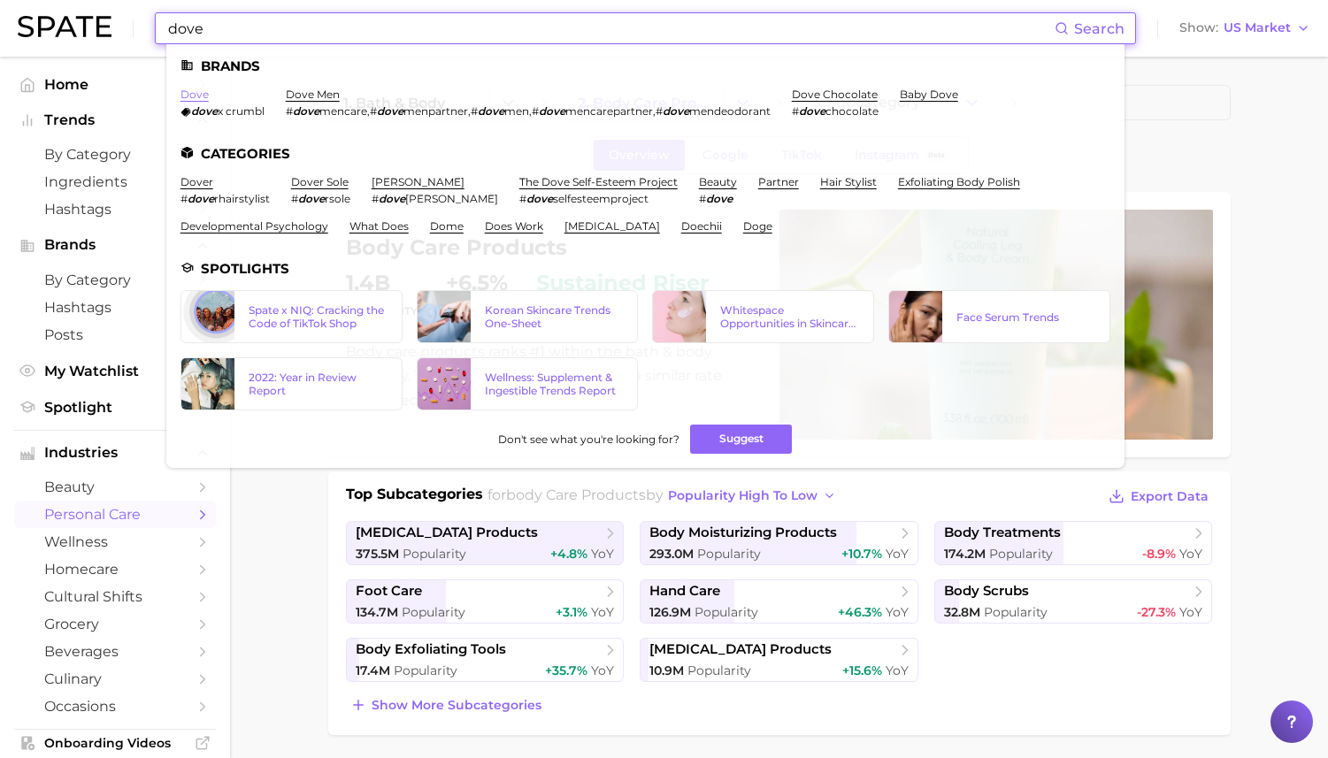
type input "dove"
click at [201, 99] on link "dove" at bounding box center [194, 94] width 28 height 13
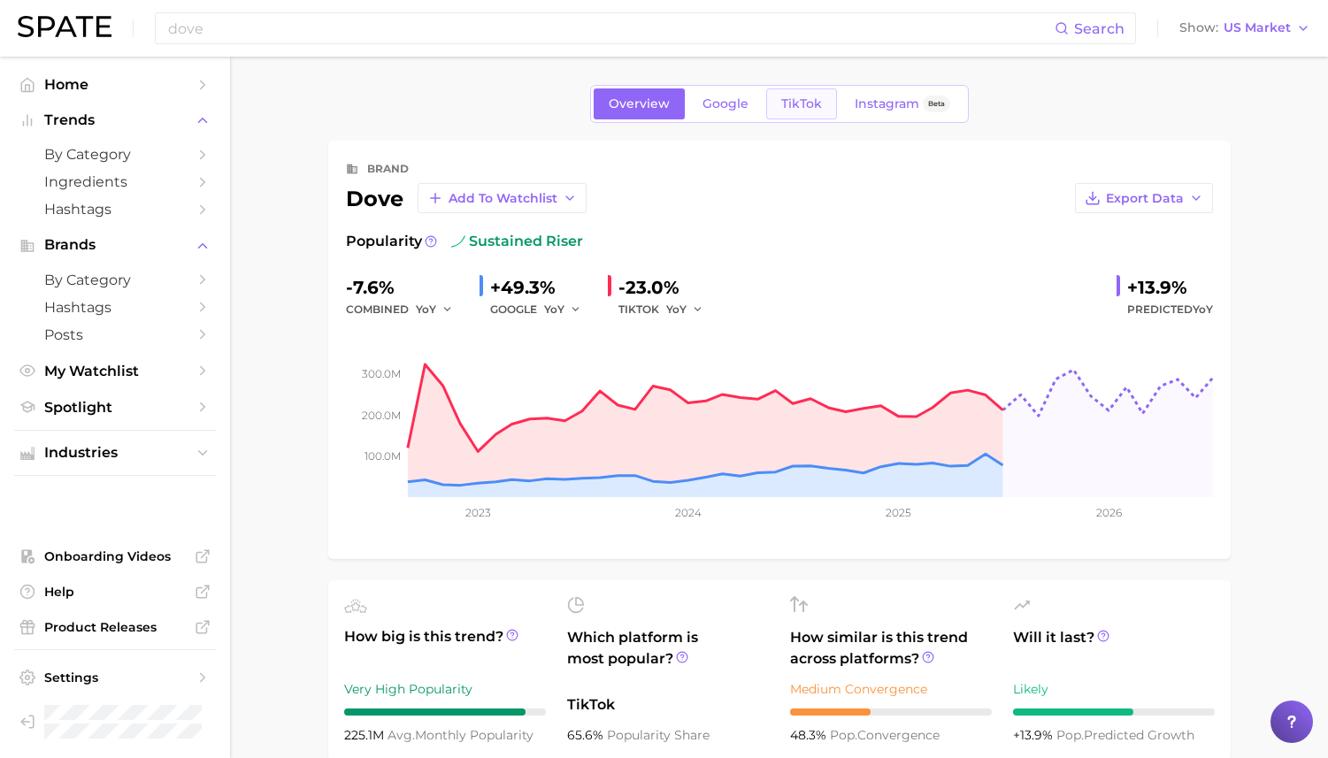
click at [798, 100] on span "TikTok" at bounding box center [801, 103] width 41 height 15
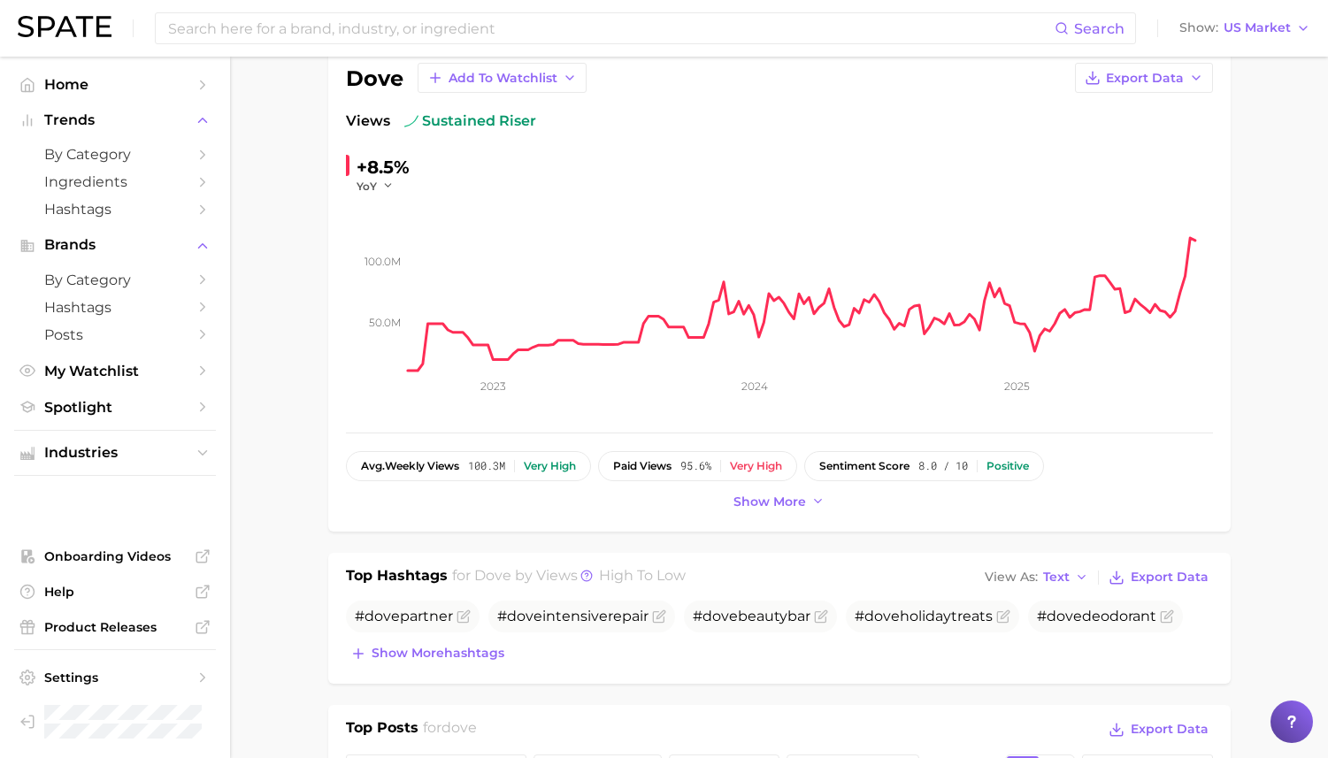
scroll to position [51, 0]
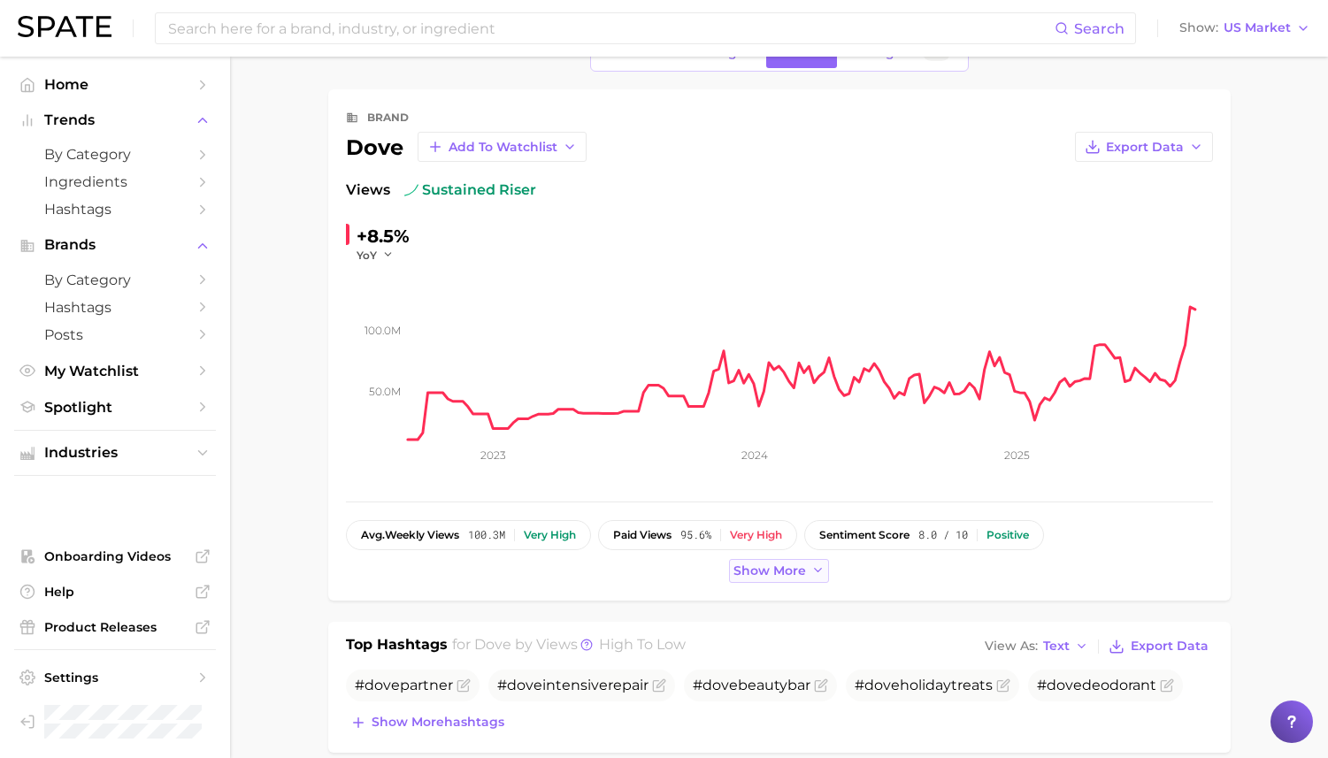
click at [771, 571] on span "Show more" at bounding box center [769, 571] width 73 height 15
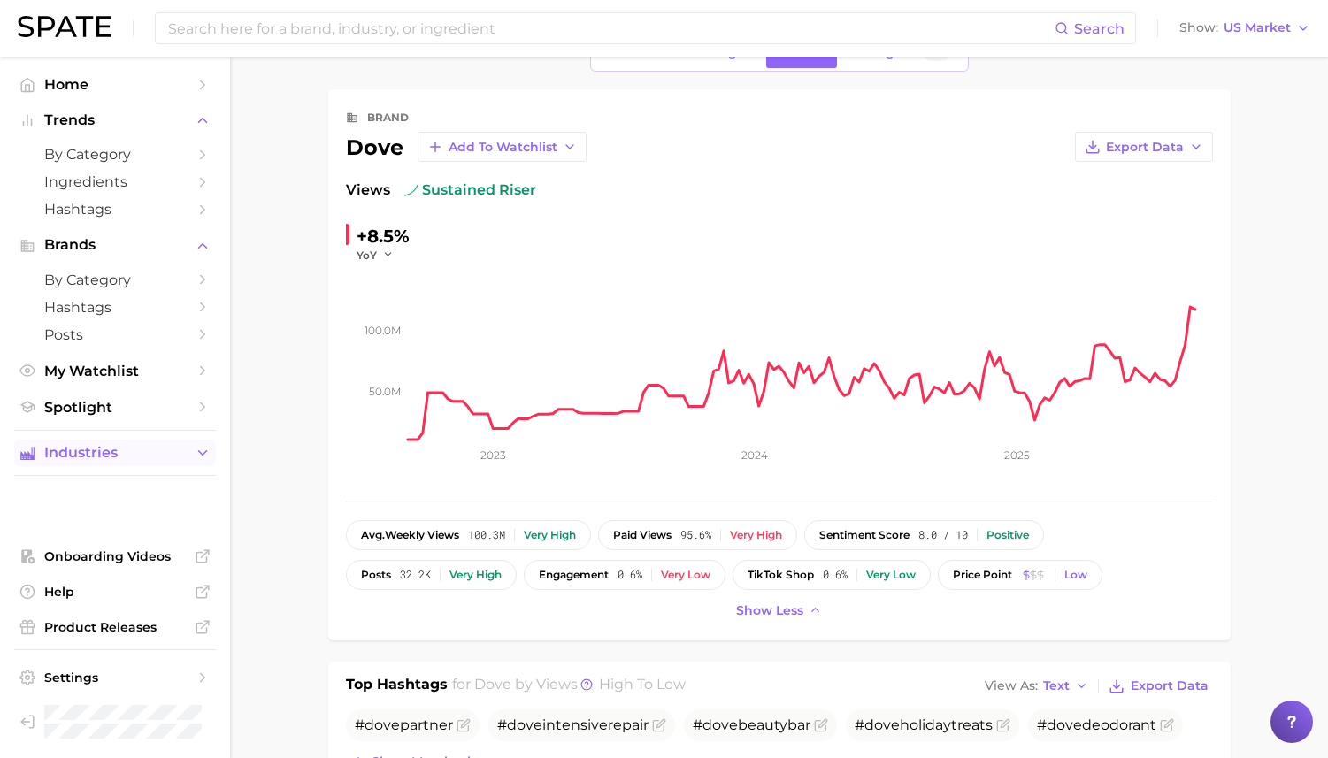
click at [120, 458] on span "Industries" at bounding box center [115, 453] width 142 height 16
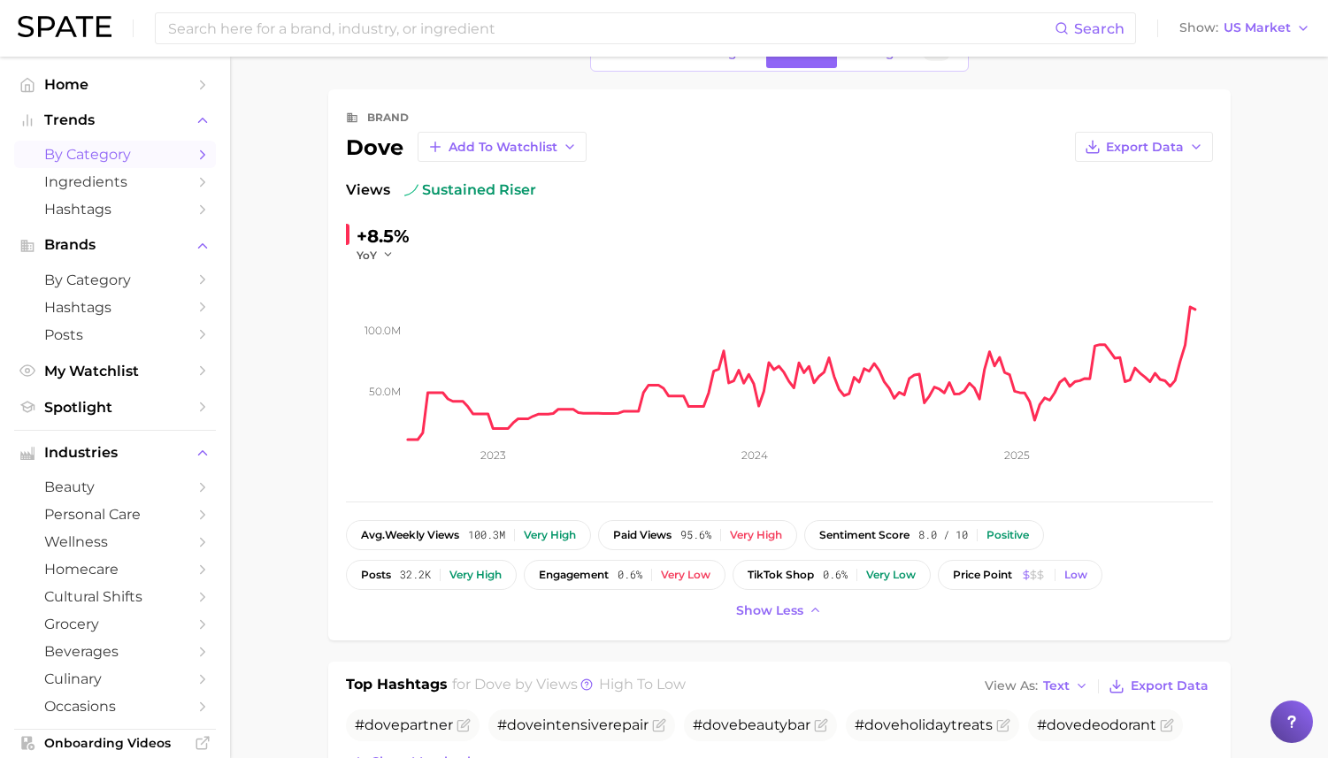
click at [134, 165] on link "by Category" at bounding box center [115, 154] width 202 height 27
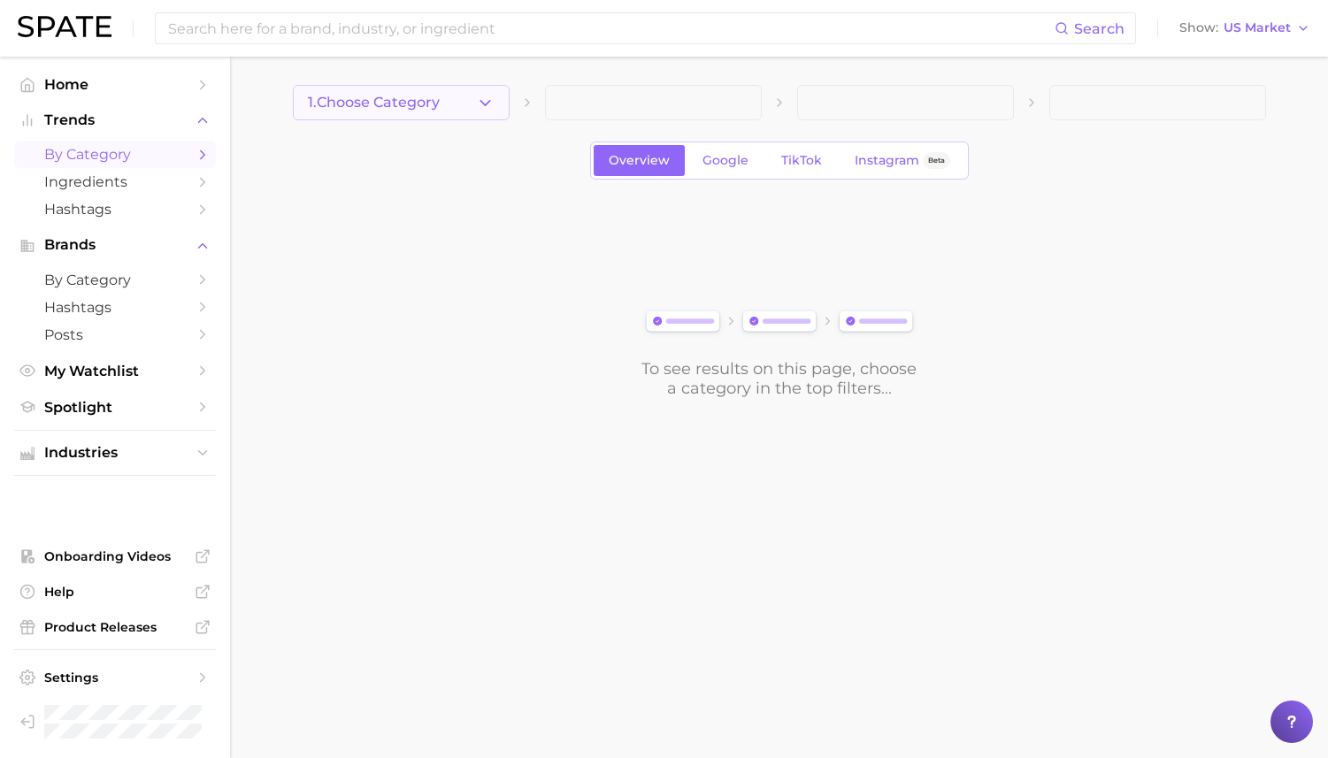
click at [462, 114] on button "1. Choose Category" at bounding box center [401, 102] width 217 height 35
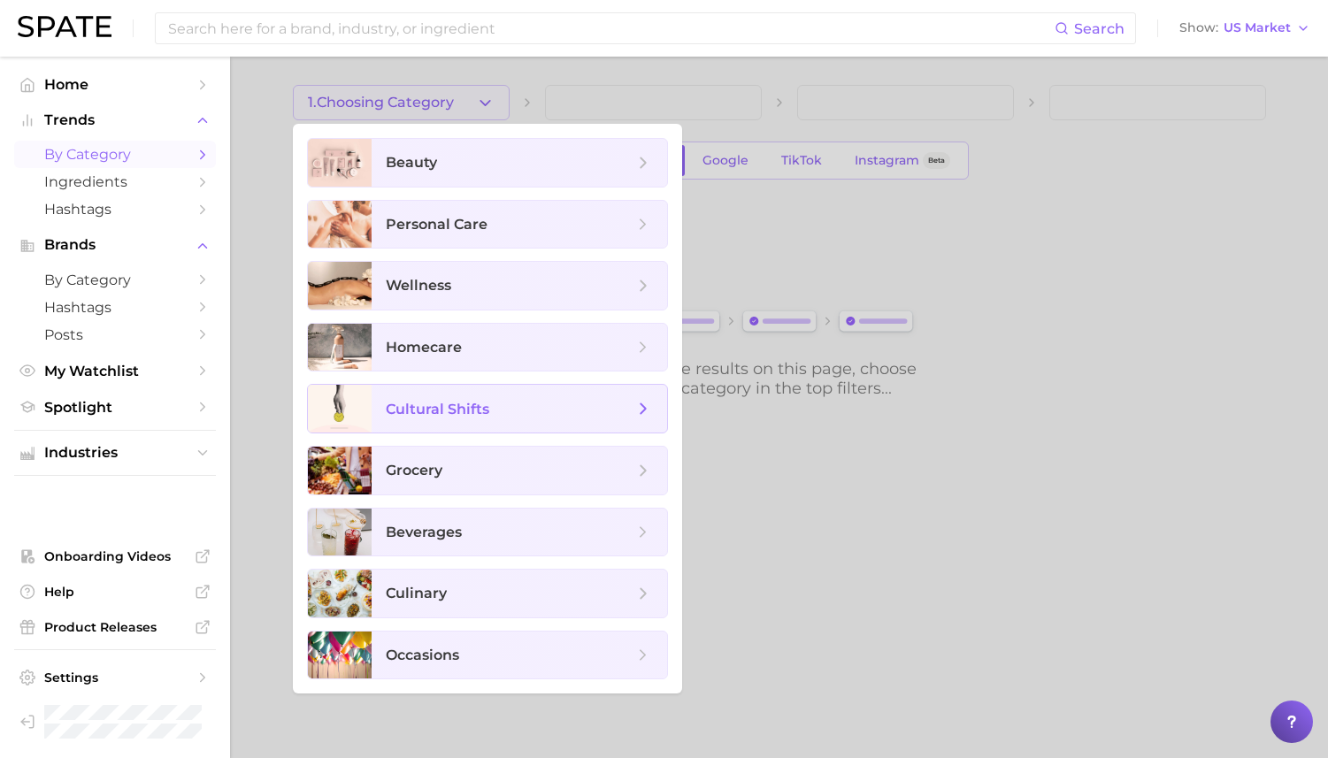
click at [474, 389] on span "cultural shifts" at bounding box center [519, 409] width 295 height 48
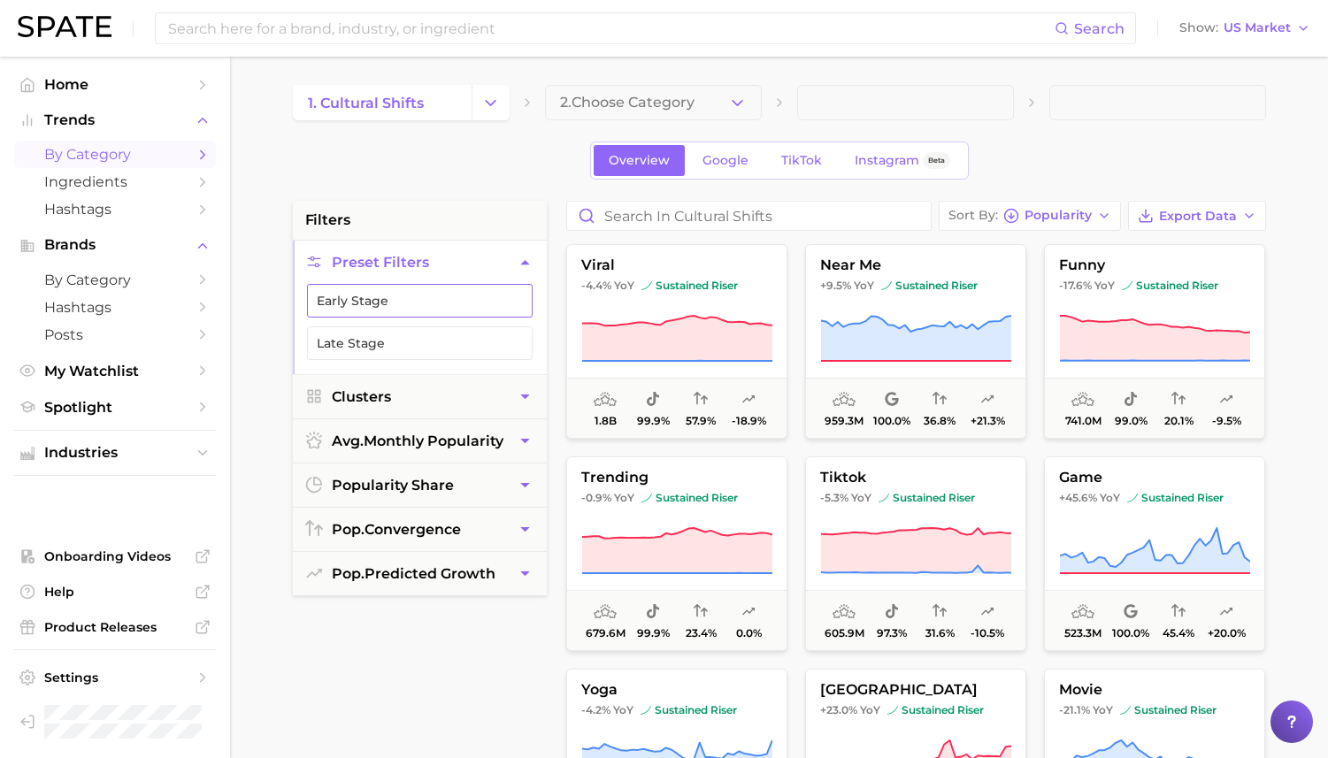
click at [439, 291] on button "Early Stage" at bounding box center [420, 301] width 226 height 34
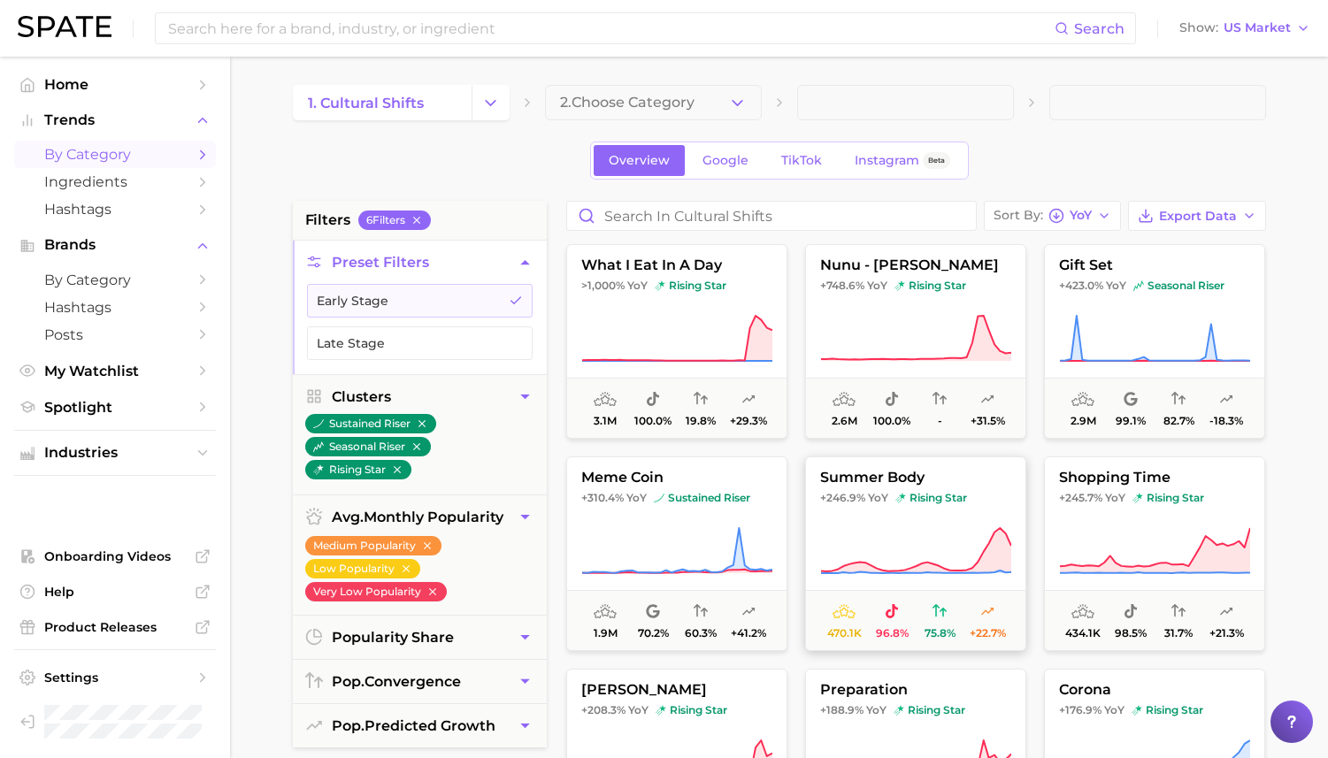
click at [950, 537] on icon at bounding box center [915, 551] width 191 height 50
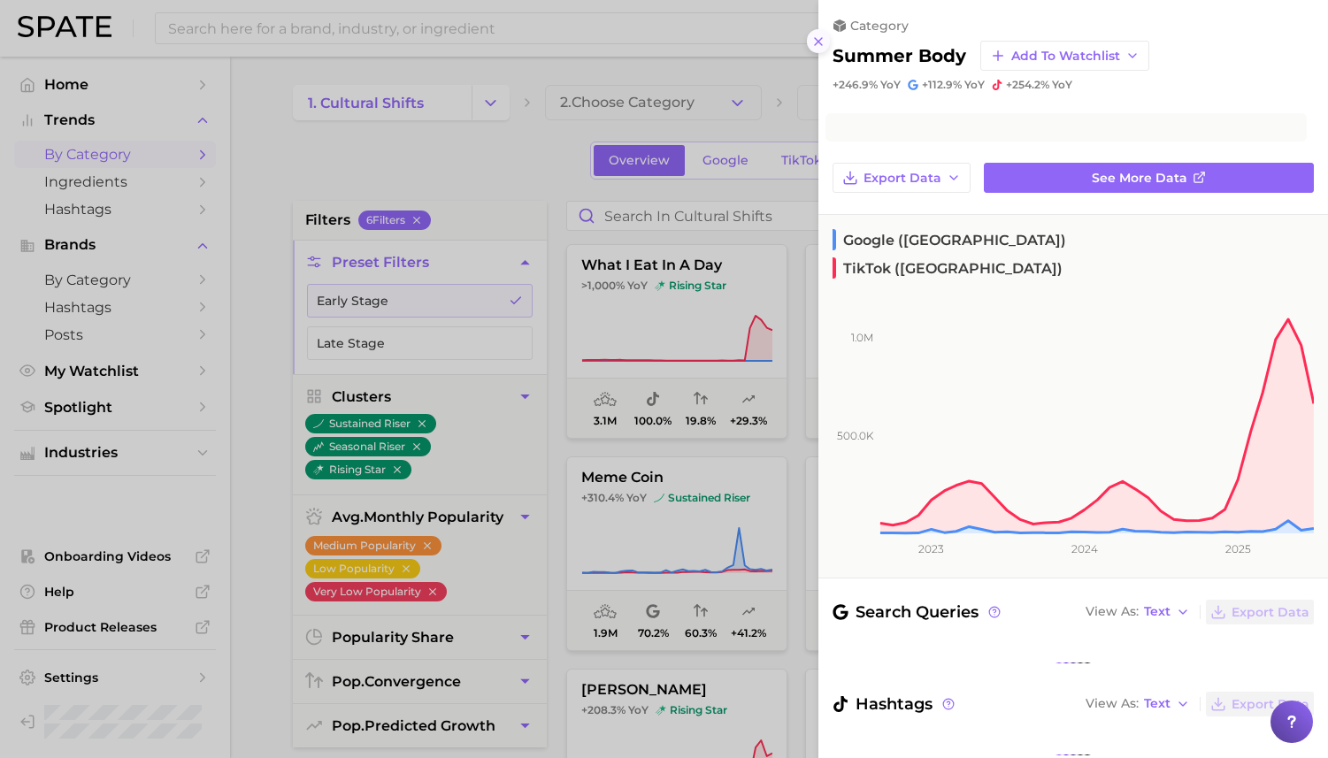
click at [815, 38] on line at bounding box center [818, 41] width 7 height 7
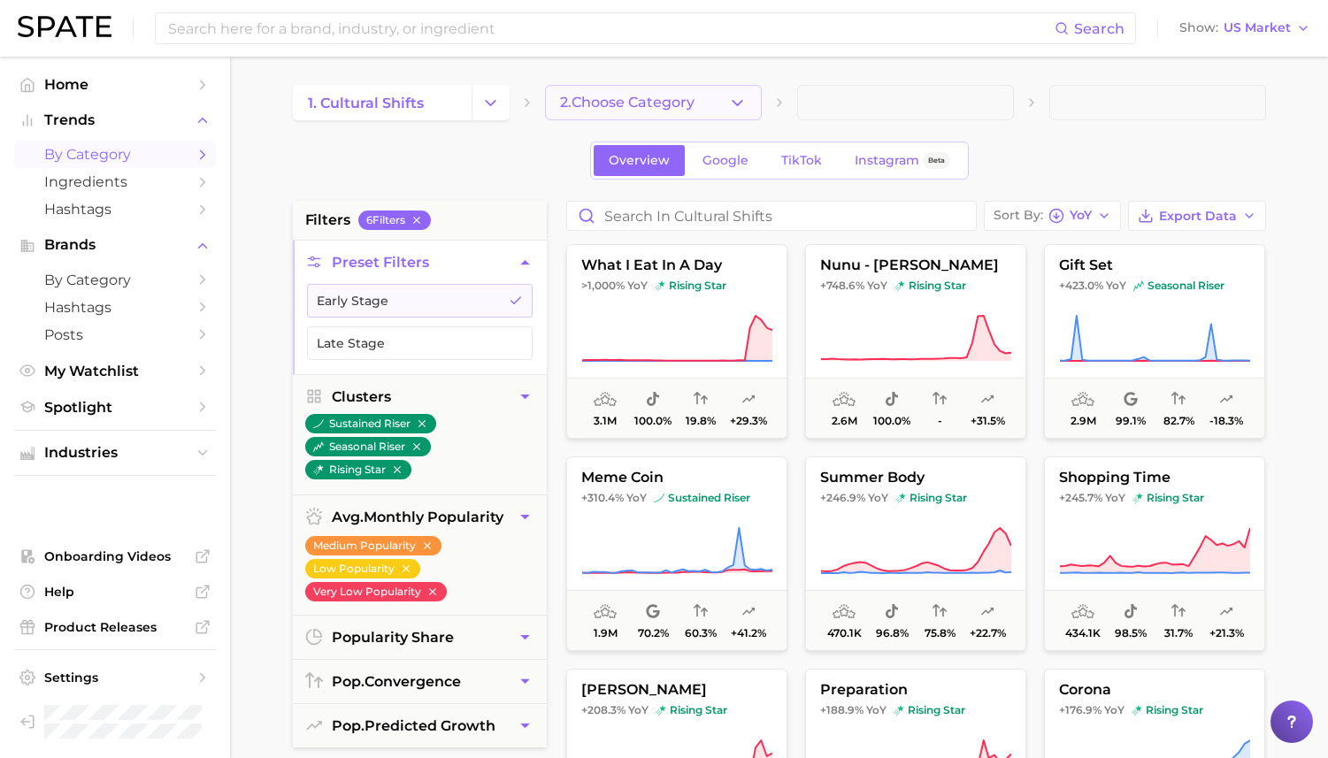
click at [725, 107] on button "2. Choose Category" at bounding box center [653, 102] width 217 height 35
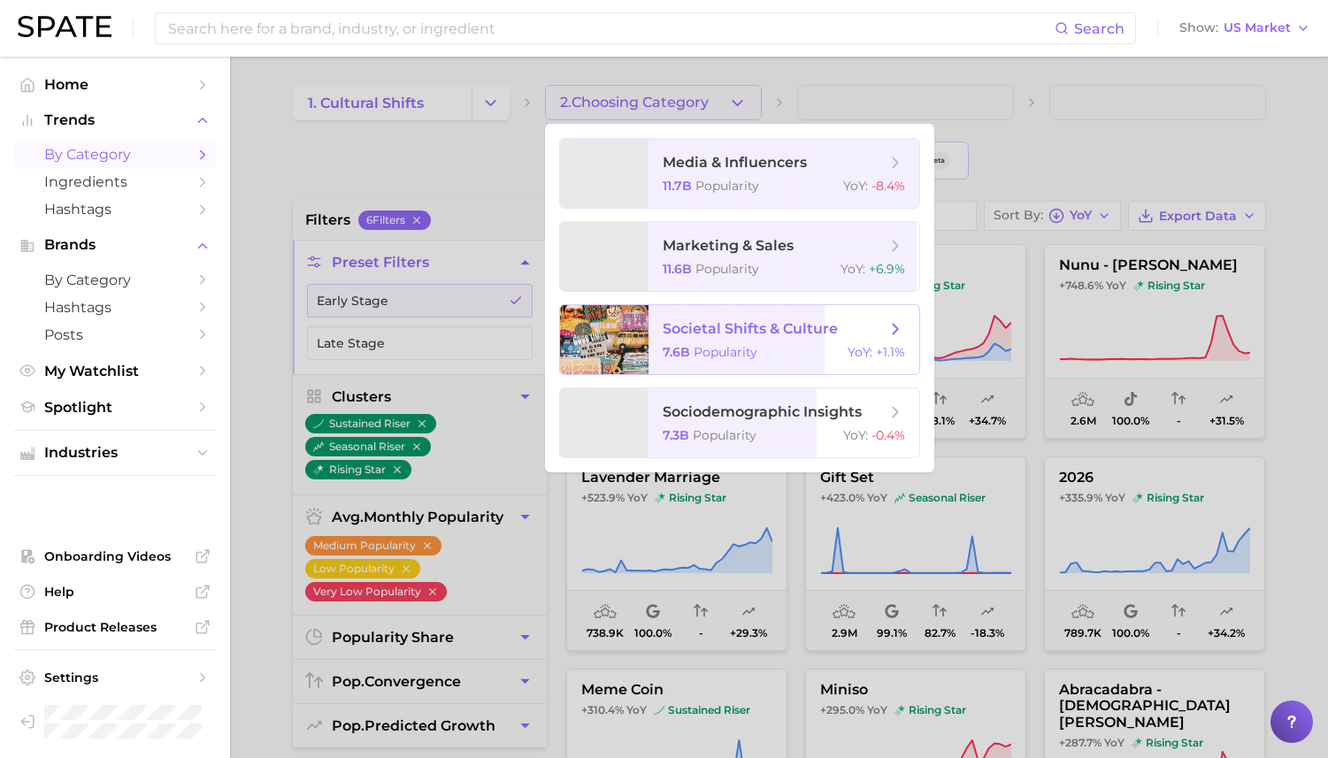
click at [727, 353] on span "Popularity" at bounding box center [726, 352] width 64 height 16
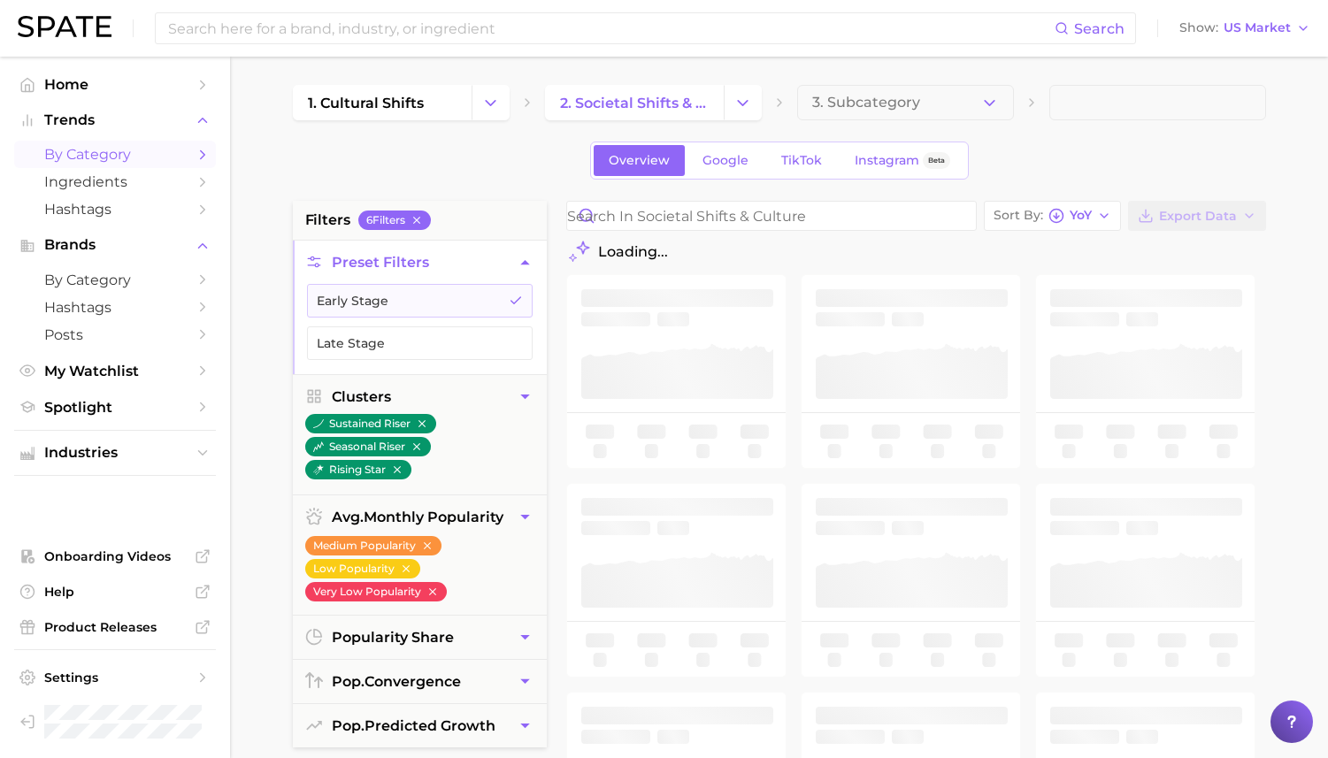
click at [889, 132] on div "1. cultural shifts 2. societal shifts & culture 3. Subcategory Overview Google …" at bounding box center [779, 697] width 973 height 1225
click at [910, 95] on span "3. Subcategory" at bounding box center [866, 103] width 108 height 16
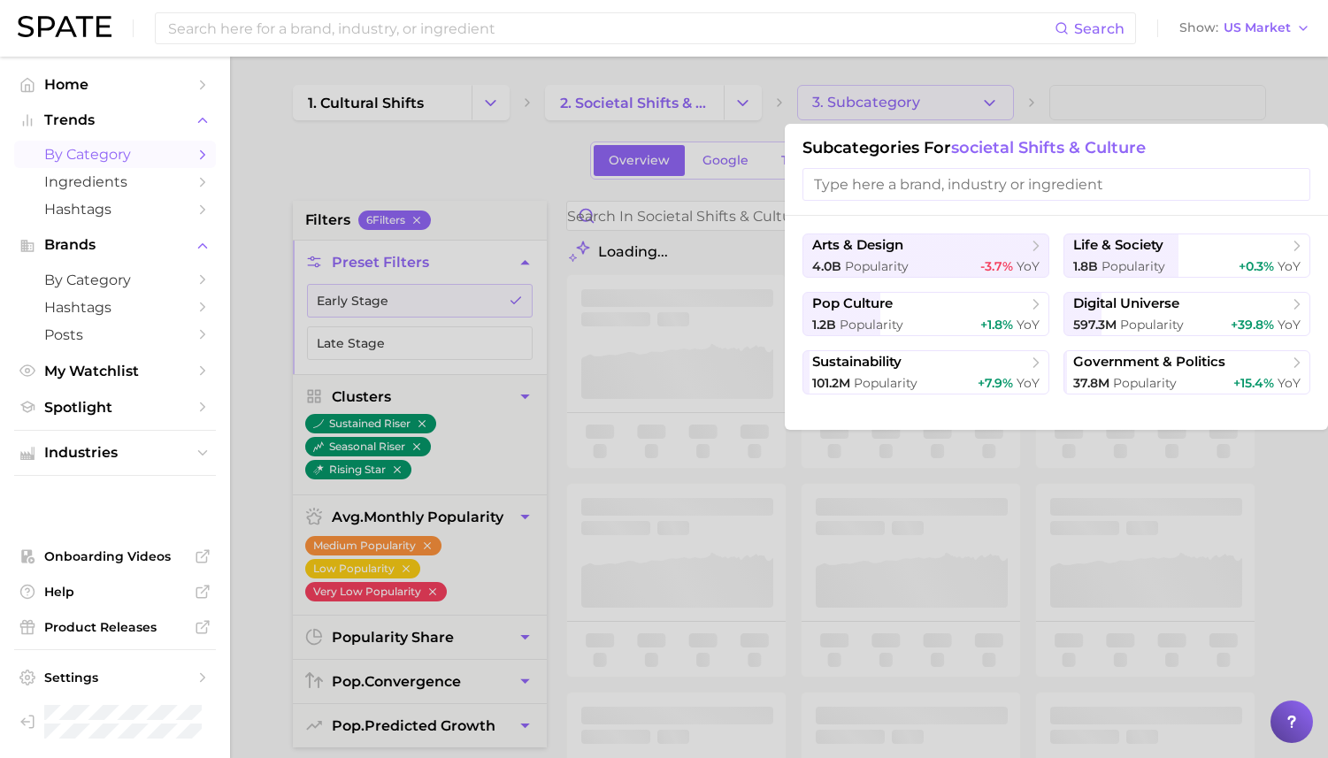
click at [910, 95] on div at bounding box center [664, 379] width 1328 height 758
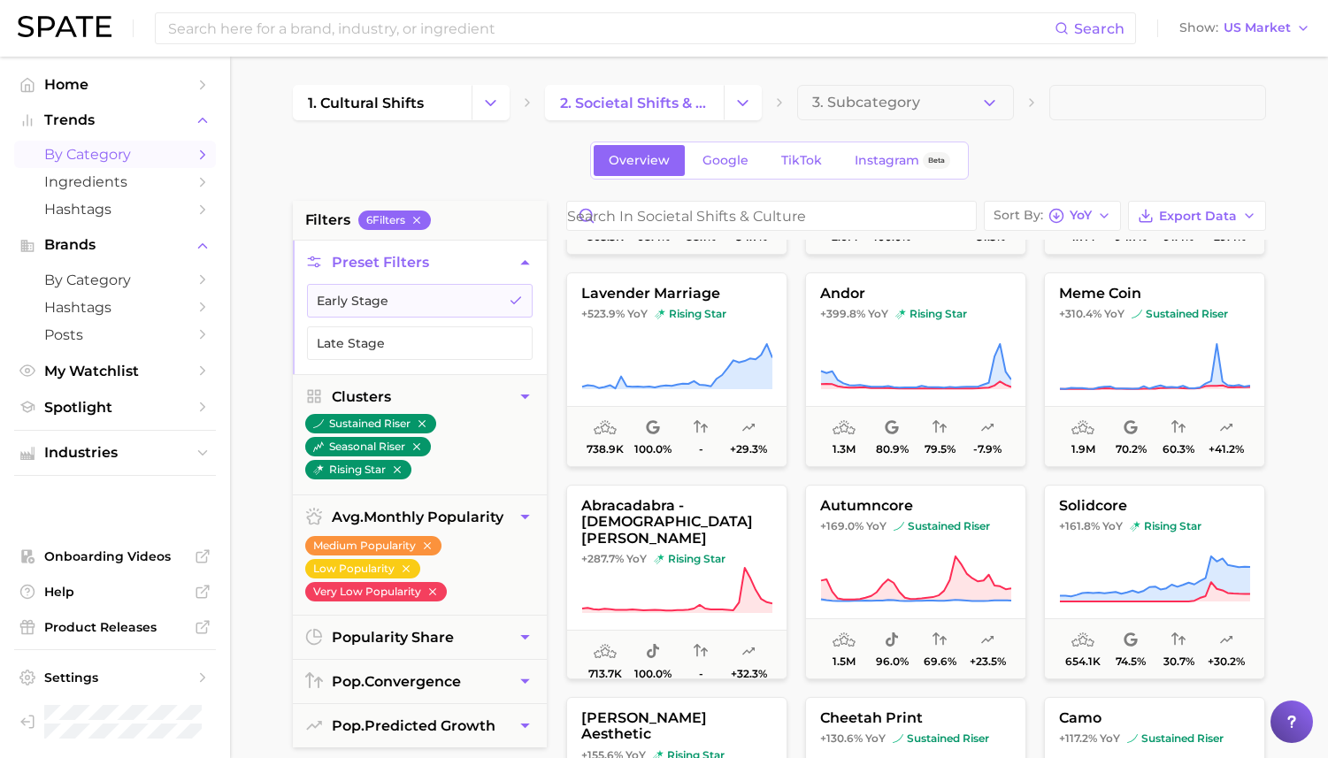
scroll to position [173, 0]
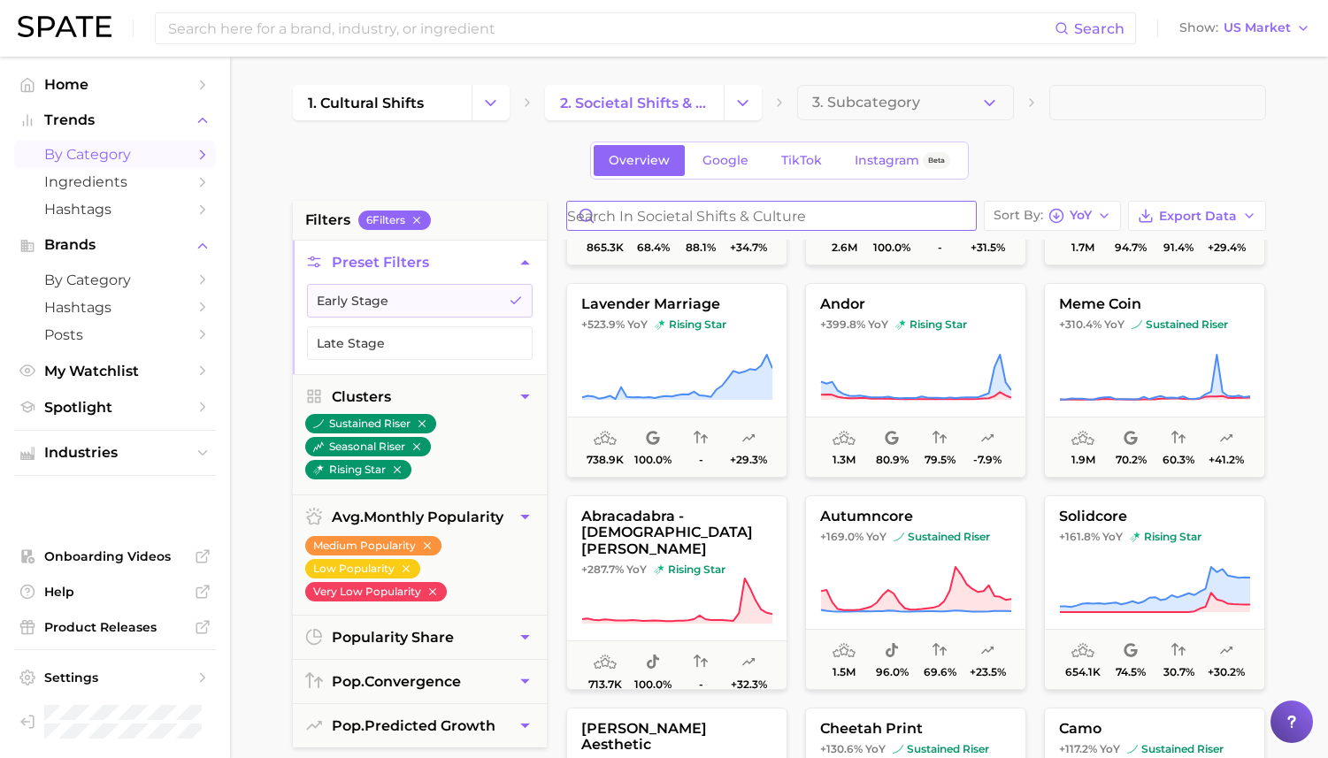
click at [665, 221] on input "Search in societal shifts & culture" at bounding box center [771, 216] width 409 height 28
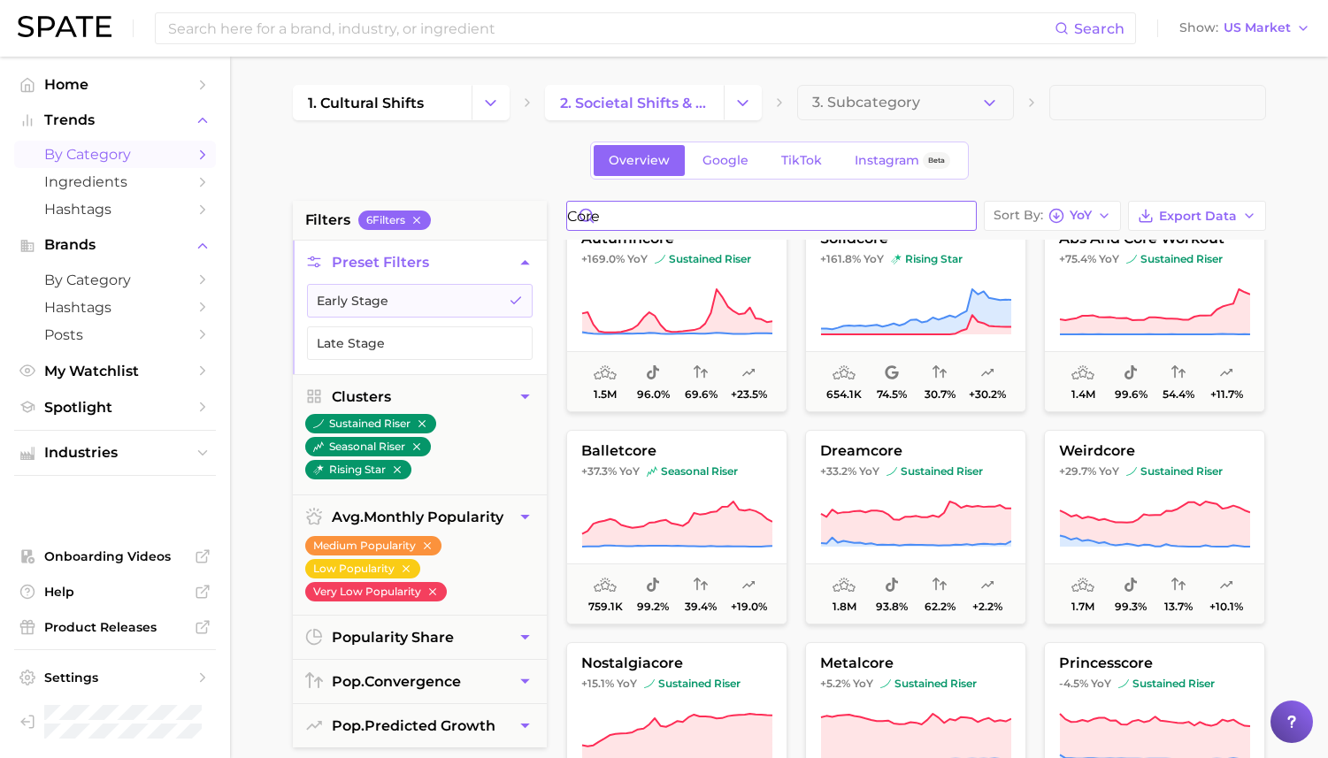
type input "core"
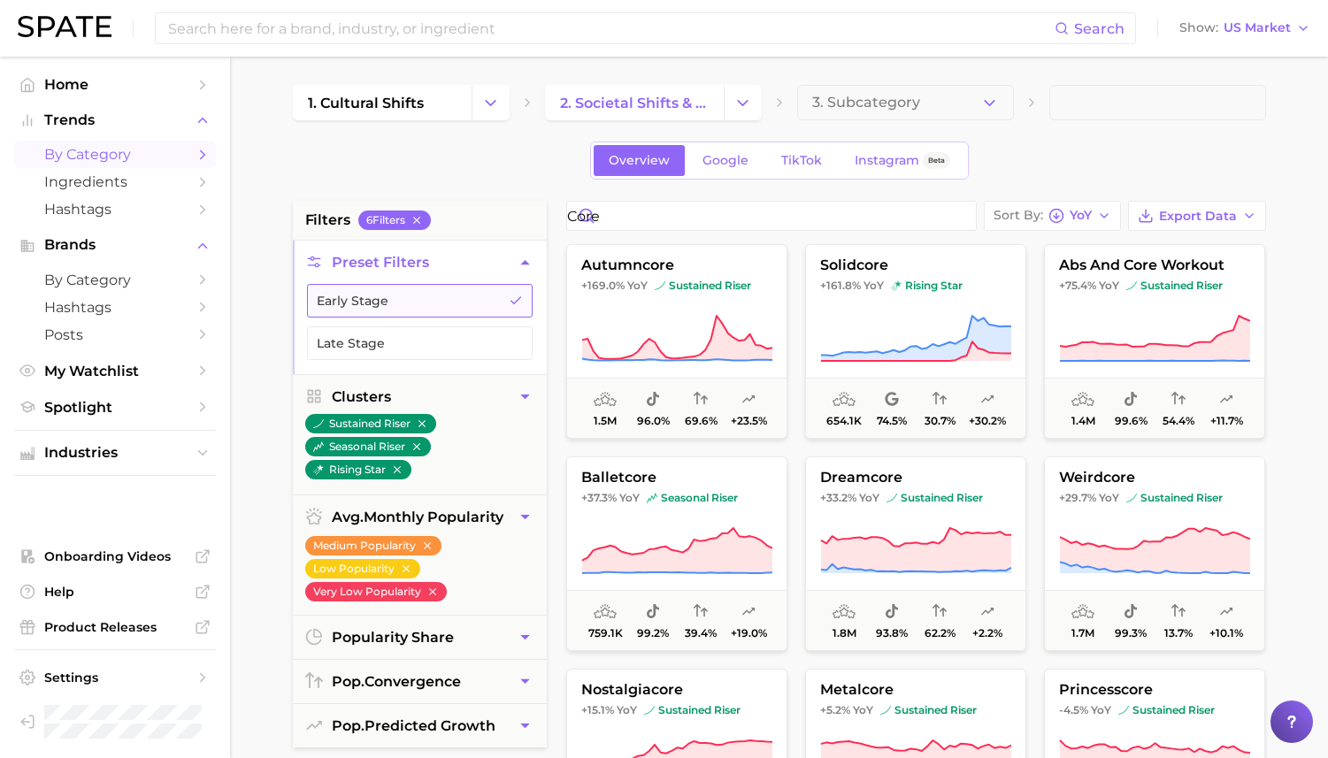
click at [441, 296] on button "Early Stage" at bounding box center [420, 301] width 226 height 34
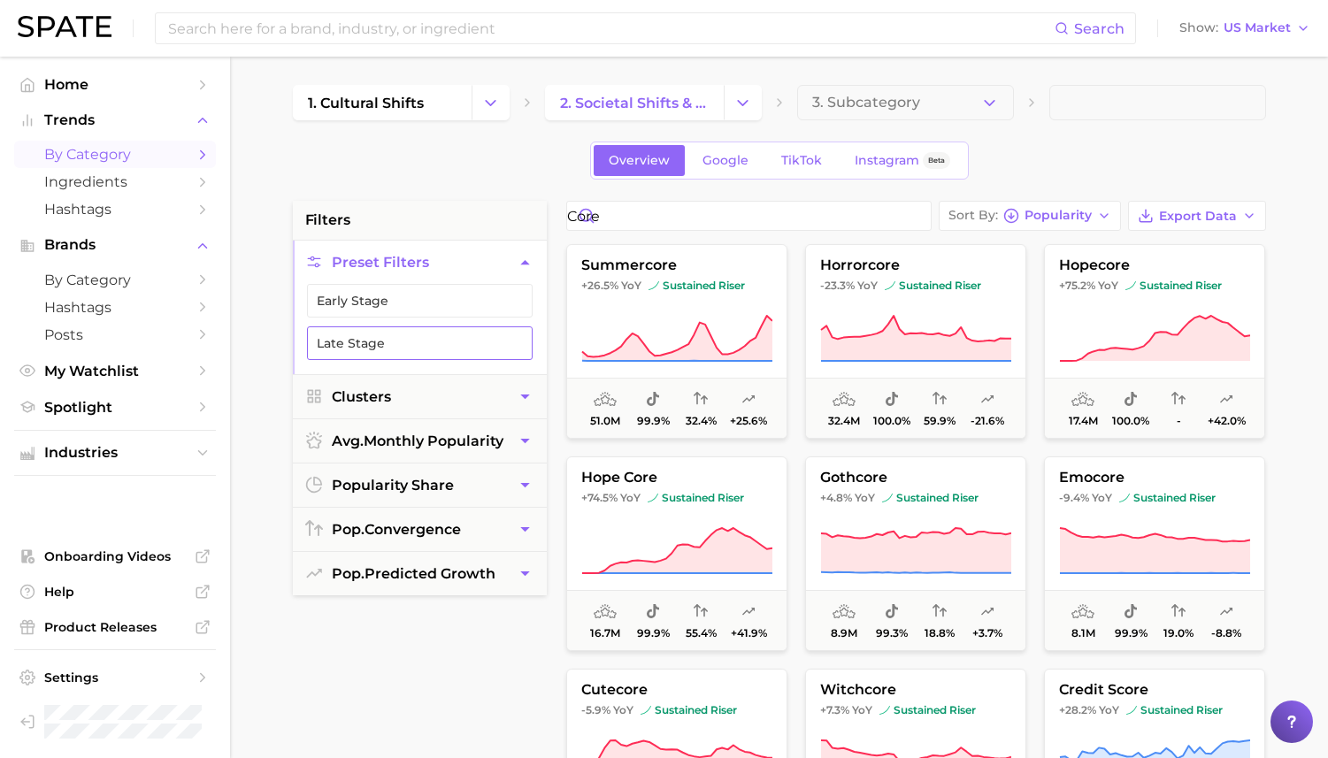
click at [420, 348] on button "Late Stage" at bounding box center [420, 343] width 226 height 34
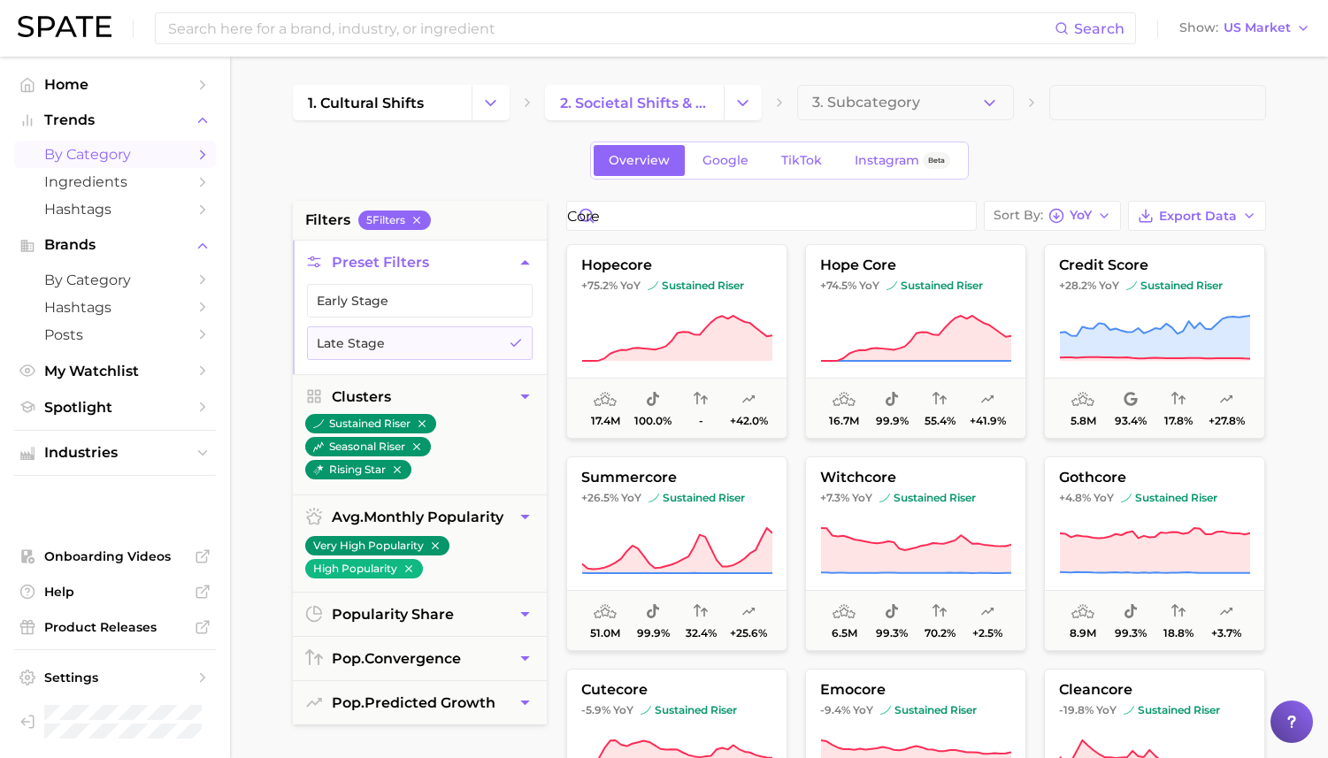
click at [481, 165] on div "Overview Google TikTok Instagram Beta" at bounding box center [779, 161] width 973 height 38
click at [506, 338] on button "Late Stage" at bounding box center [420, 343] width 226 height 34
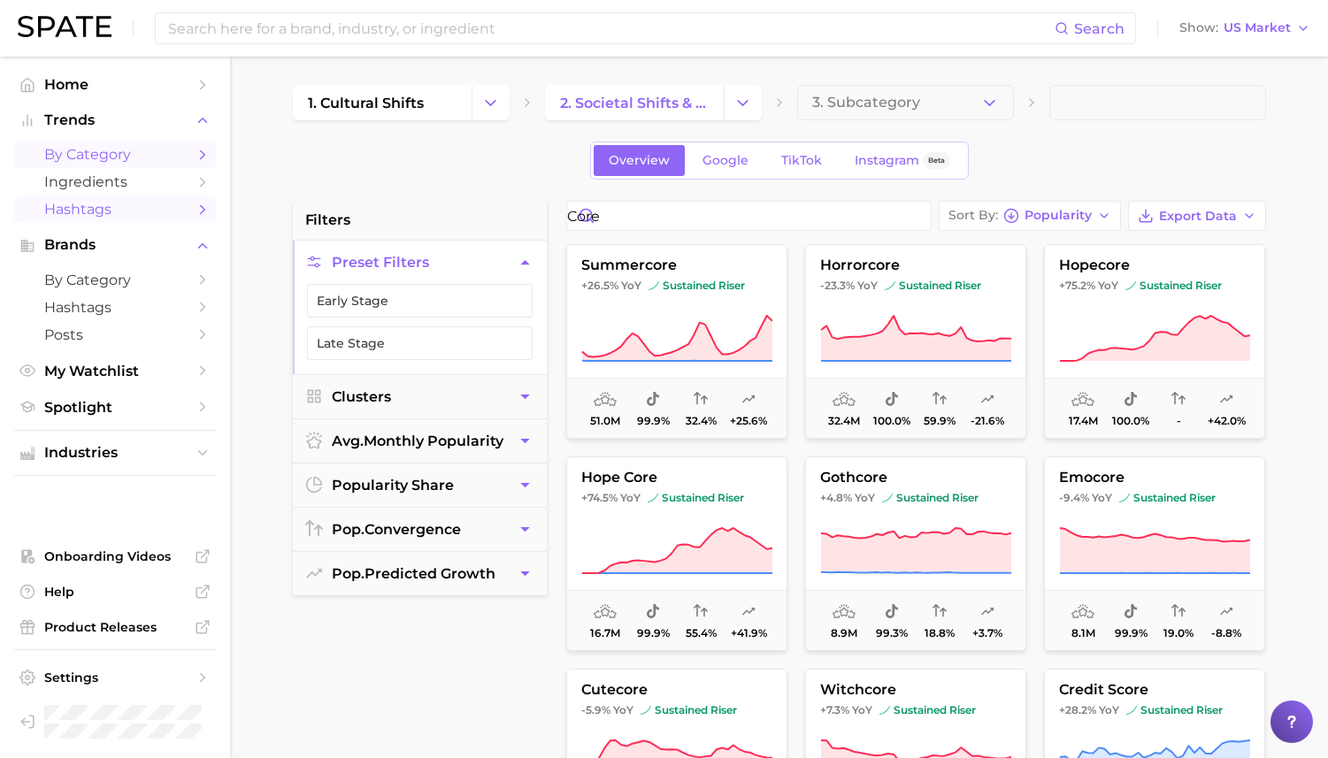
click at [111, 211] on span "Hashtags" at bounding box center [115, 209] width 142 height 17
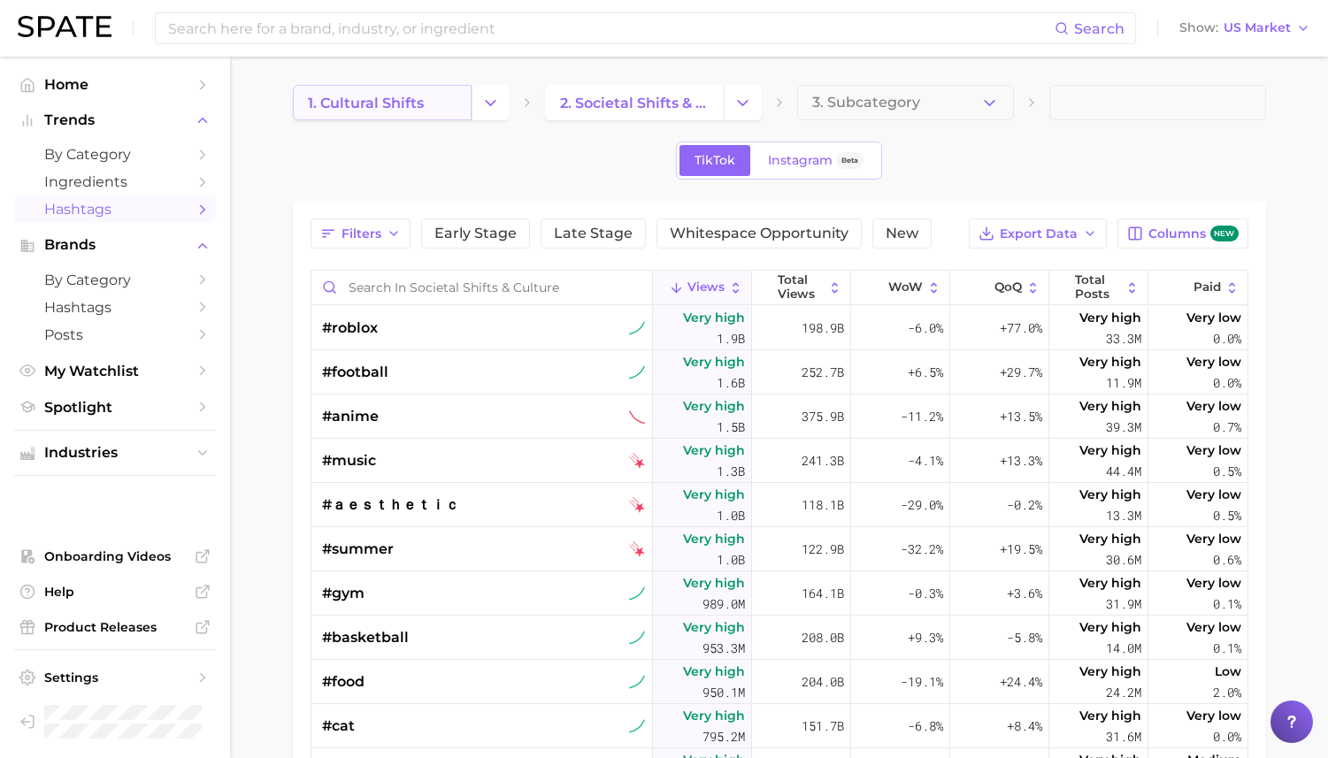
click at [404, 108] on span "1. cultural shifts" at bounding box center [366, 103] width 116 height 17
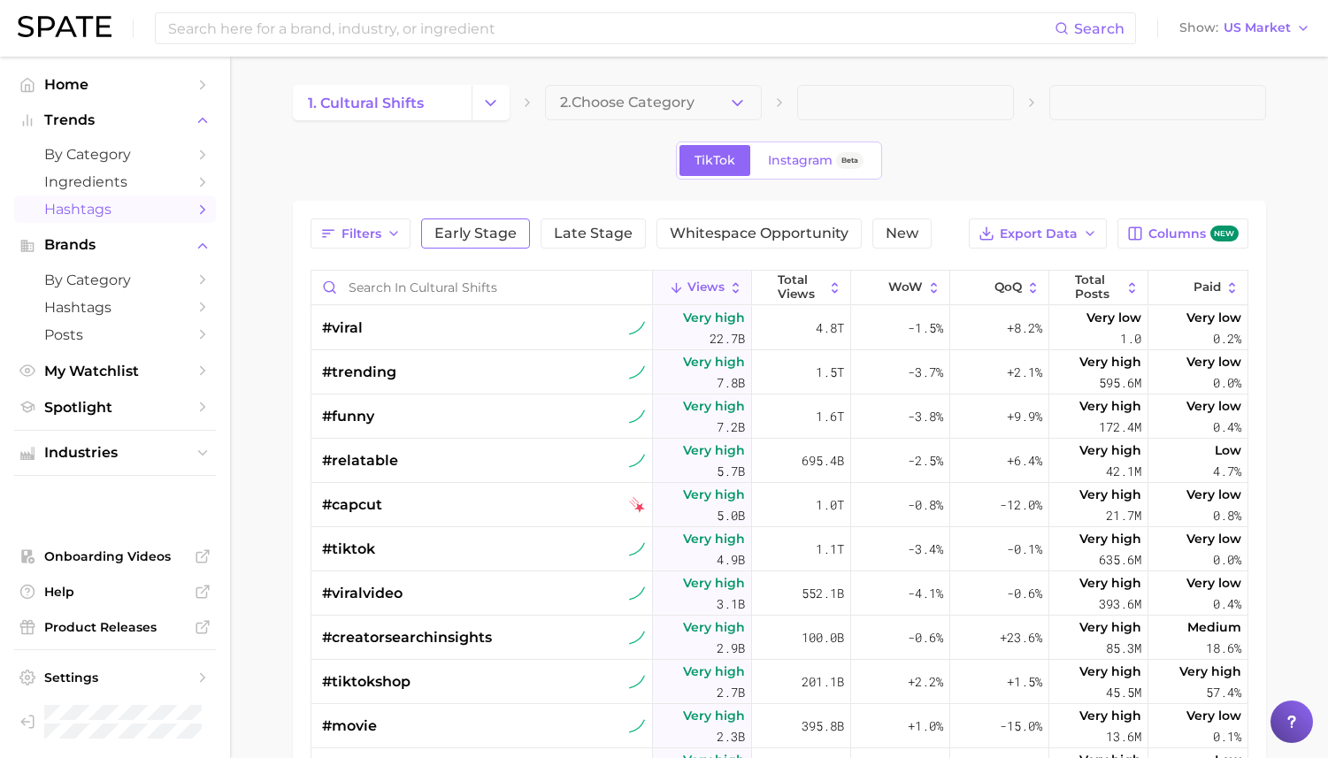
click at [472, 240] on span "Early Stage" at bounding box center [475, 233] width 82 height 14
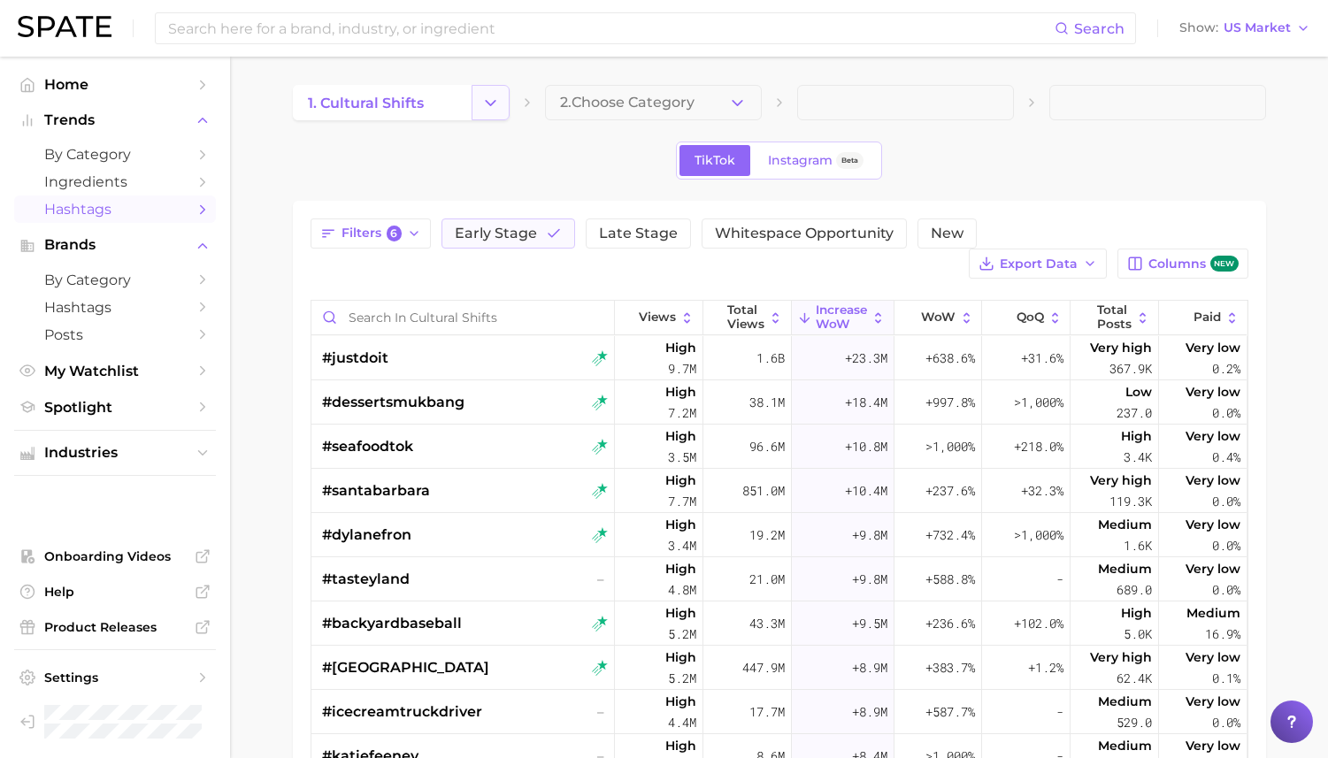
click at [489, 101] on icon "Change Category" at bounding box center [490, 103] width 19 height 19
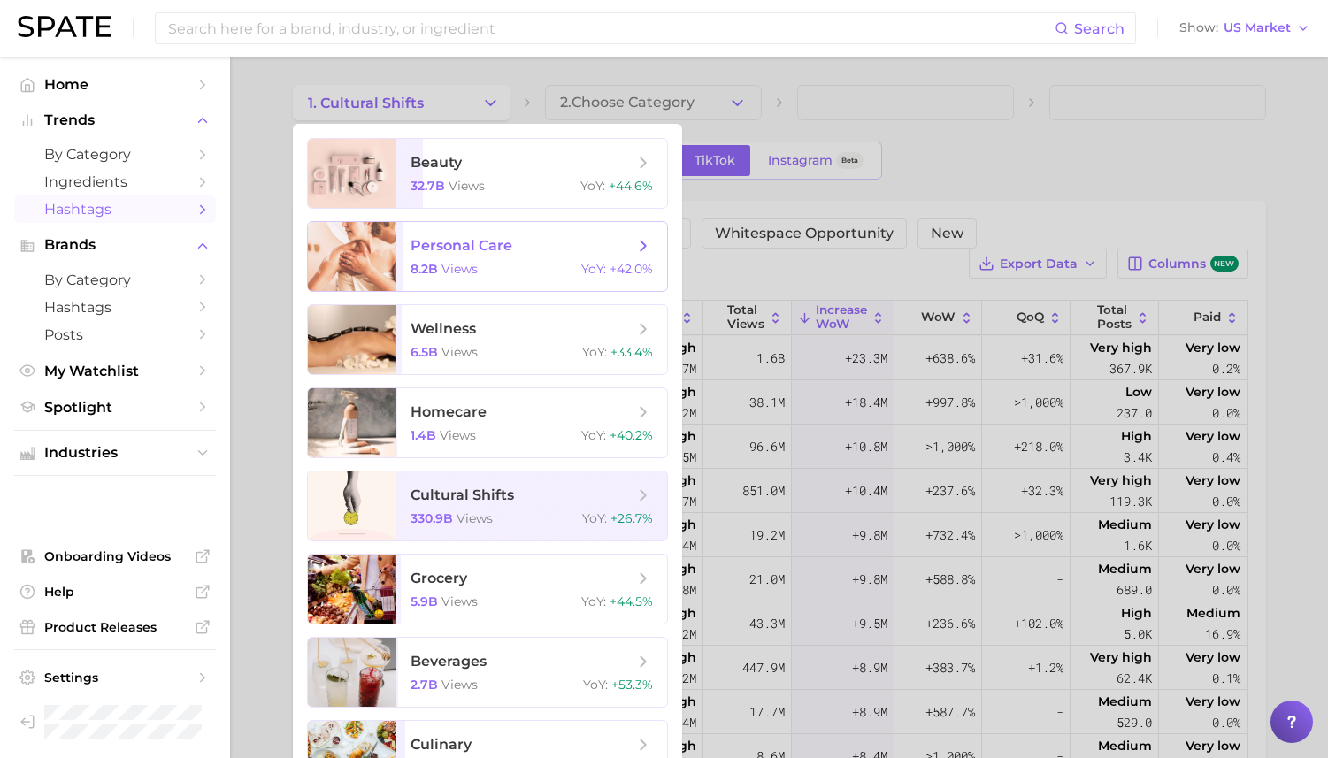
click at [462, 242] on span "personal care" at bounding box center [461, 245] width 102 height 17
